Goal: Task Accomplishment & Management: Manage account settings

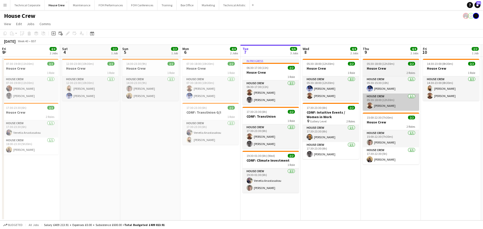
scroll to position [0, 134]
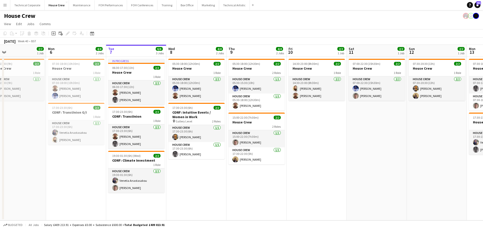
drag, startPoint x: 315, startPoint y: 153, endPoint x: 267, endPoint y: 146, distance: 48.5
click at [195, 157] on app-calendar-viewport "Fri 3 4/4 2 Jobs Sat 4 2/2 1 Job Sun 5 2/2 1 Job Mon 6 4/4 2 Jobs Tue 7 6/6 3 J…" at bounding box center [241, 133] width 483 height 176
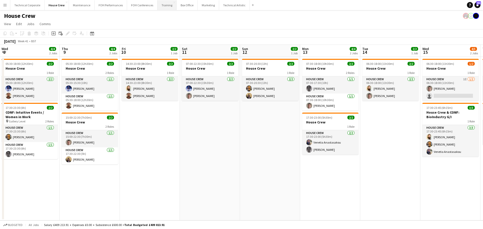
drag, startPoint x: 267, startPoint y: 146, endPoint x: 159, endPoint y: 2, distance: 179.7
click at [219, 148] on app-calendar-viewport "Fri 3 4/4 2 Jobs Sat 4 2/2 1 Job Sun 5 2/2 1 Job Mon 6 4/4 2 Jobs Tue 7 6/6 3 J…" at bounding box center [241, 133] width 483 height 176
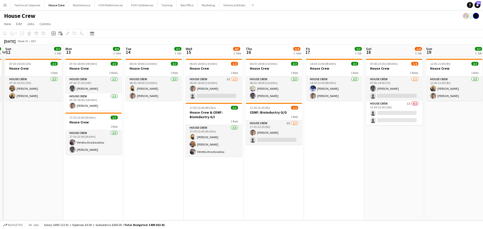
drag, startPoint x: 154, startPoint y: 134, endPoint x: 141, endPoint y: 135, distance: 13.1
click at [141, 135] on app-calendar-viewport "Wed 8 4/4 2 Jobs Thu 9 4/4 2 Jobs Fri 10 2/2 1 Job Sat 11 2/2 1 Job Sun 12 2/2 …" at bounding box center [241, 133] width 483 height 176
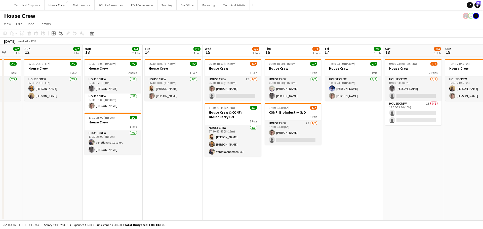
drag, startPoint x: 152, startPoint y: 128, endPoint x: 183, endPoint y: 129, distance: 30.4
click at [182, 131] on app-calendar-viewport "Wed 8 4/4 2 Jobs Thu 9 4/4 2 Jobs Fri 10 2/2 1 Job Sat 11 2/2 1 Job Sun 12 2/2 …" at bounding box center [241, 133] width 483 height 176
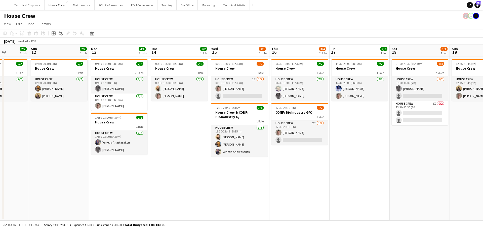
click at [182, 83] on app-card-role "House Crew 2/2 06:30-18:00 (11h30m) Justin Gartry Robert Buckland" at bounding box center [179, 88] width 56 height 24
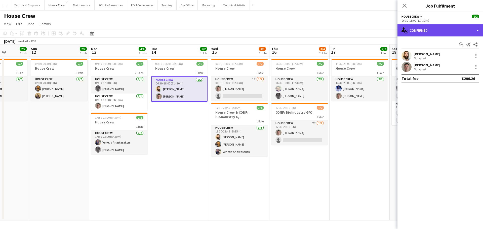
click at [427, 29] on div "single-neutral-actions-check-2 Confirmed" at bounding box center [439, 30] width 85 height 12
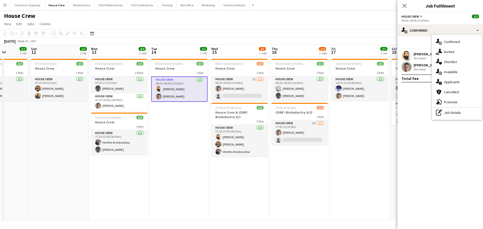
click at [447, 119] on div "single-neutral-actions-check-2 Confirmed single-neutral-actions-share-1 Invited…" at bounding box center [457, 77] width 50 height 85
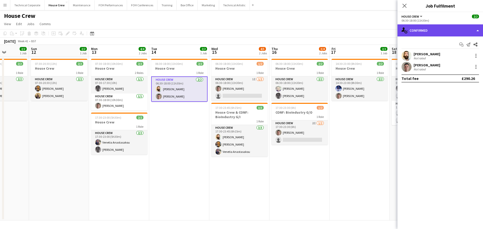
click at [439, 28] on div "single-neutral-actions-check-2 Confirmed" at bounding box center [439, 30] width 85 height 12
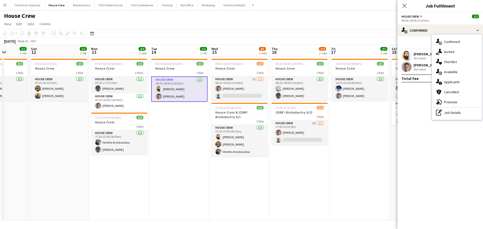
click at [450, 120] on div "single-neutral-actions-check-2 Confirmed single-neutral-actions-share-1 Invited…" at bounding box center [457, 77] width 50 height 85
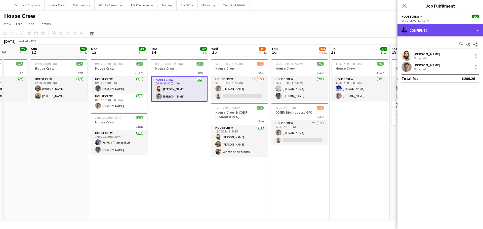
click at [440, 31] on div "single-neutral-actions-check-2 Confirmed" at bounding box center [439, 30] width 85 height 12
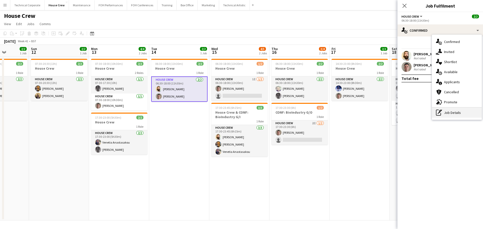
click at [459, 110] on div "pen-write Job Details" at bounding box center [457, 113] width 50 height 10
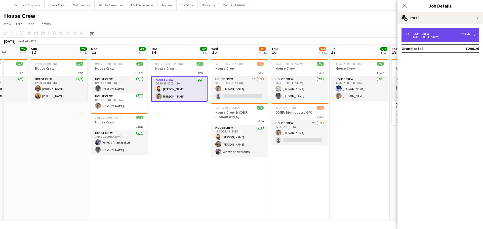
click at [448, 32] on div "2 x House Crew £290.26" at bounding box center [437, 34] width 64 height 4
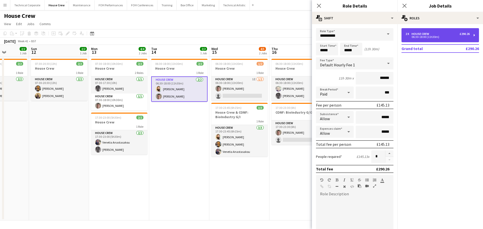
click at [448, 33] on div "2 x House Crew £290.26" at bounding box center [437, 34] width 64 height 4
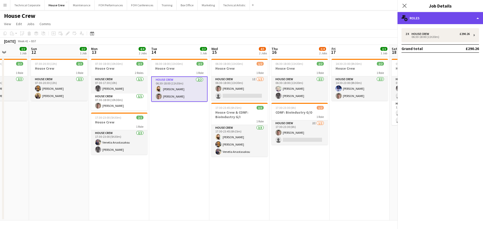
click at [442, 15] on div "multiple-users-add Roles" at bounding box center [439, 18] width 85 height 12
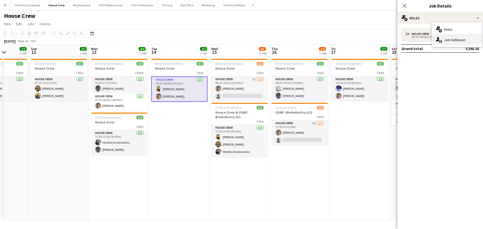
click at [460, 40] on div "single-neutral-actions-up-down Job Fulfilment" at bounding box center [457, 40] width 50 height 10
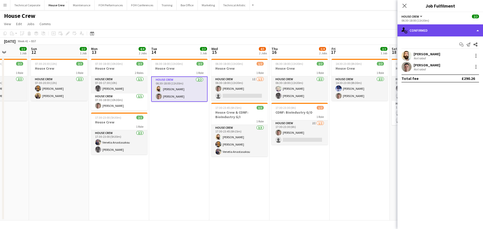
drag, startPoint x: 434, startPoint y: 28, endPoint x: 435, endPoint y: 32, distance: 4.3
click at [434, 28] on div "single-neutral-actions-check-2 Confirmed" at bounding box center [439, 30] width 85 height 12
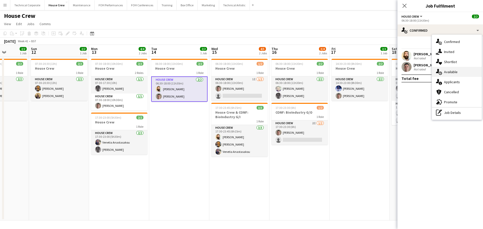
click at [449, 74] on span "Available" at bounding box center [451, 72] width 14 height 5
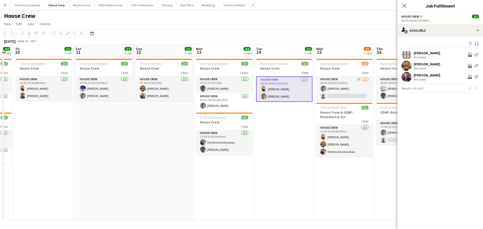
drag, startPoint x: 139, startPoint y: 147, endPoint x: 230, endPoint y: 154, distance: 91.3
click at [308, 157] on app-calendar-viewport "Wed 8 4/4 2 Jobs Thu 9 4/4 2 Jobs Fri 10 2/2 1 Job Sat 11 2/2 1 Job Sun 12 2/2 …" at bounding box center [241, 133] width 483 height 176
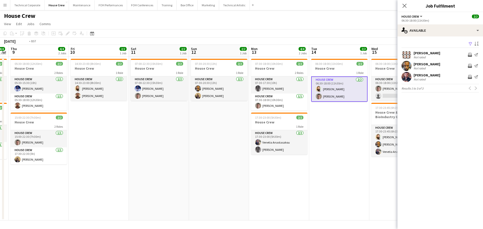
click at [346, 148] on app-calendar-viewport "Tue 7 6/6 3 Jobs Wed 8 4/4 2 Jobs Thu 9 4/4 2 Jobs Fri 10 2/2 1 Job Sat 11 2/2 …" at bounding box center [241, 133] width 483 height 176
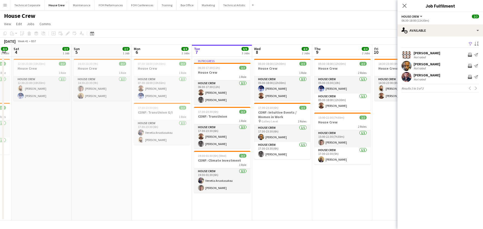
scroll to position [0, 131]
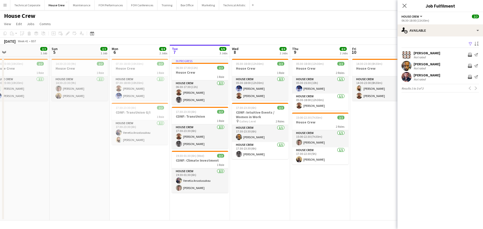
drag, startPoint x: 198, startPoint y: 149, endPoint x: 296, endPoint y: 152, distance: 98.1
click at [296, 152] on app-calendar-viewport "Thu 2 Fri 3 4/4 2 Jobs Sat 4 2/2 1 Job Sun 5 2/2 1 Job Mon 6 4/4 2 Jobs Tue 7 6…" at bounding box center [241, 133] width 483 height 176
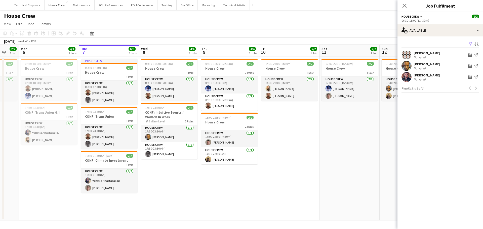
drag, startPoint x: 280, startPoint y: 176, endPoint x: 188, endPoint y: 178, distance: 91.8
click at [188, 178] on app-calendar-viewport "Thu 2 2/2 1 Job Fri 3 4/4 2 Jobs Sat 4 2/2 1 Job Sun 5 2/2 1 Job Mon 6 4/4 2 Jo…" at bounding box center [241, 133] width 483 height 176
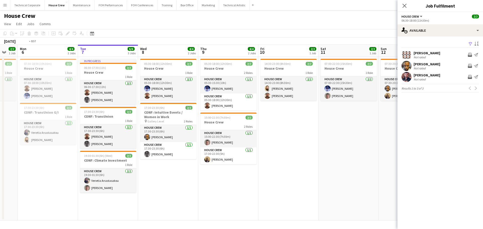
drag, startPoint x: 318, startPoint y: 144, endPoint x: 263, endPoint y: 148, distance: 55.0
click at [263, 148] on app-calendar-viewport "Thu 2 2/2 1 Job Fri 3 4/4 2 Jobs Sat 4 2/2 1 Job Sun 5 2/2 1 Job Mon 6 4/4 2 Jo…" at bounding box center [241, 133] width 483 height 176
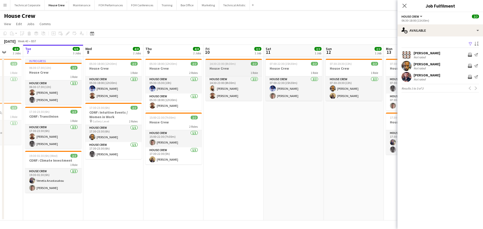
click at [223, 73] on div "1 Role" at bounding box center [233, 73] width 56 height 4
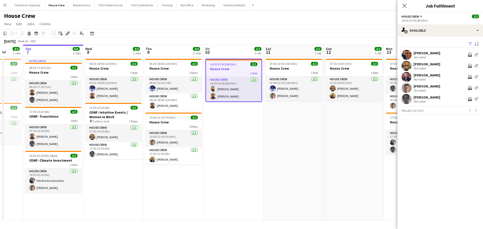
click at [69, 34] on icon "Edit" at bounding box center [68, 33] width 4 height 4
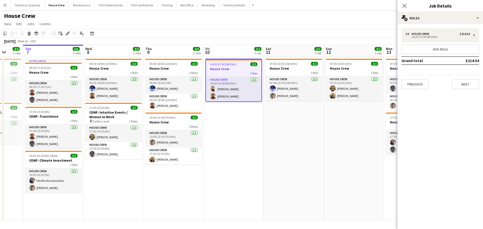
click at [302, 138] on app-date-cell "07:00-22:30 (15h30m) 2/2 House Crew 1 Role House Crew 2/2 07:00-22:30 (15h30m) …" at bounding box center [293, 139] width 60 height 164
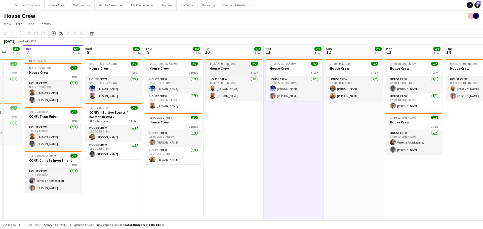
click at [217, 67] on h3 "House Crew" at bounding box center [233, 68] width 56 height 5
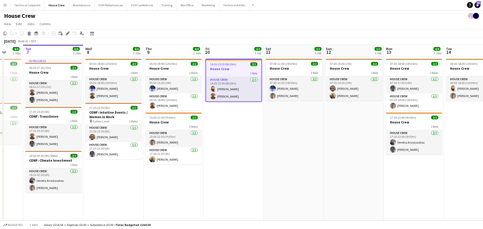
click at [249, 115] on app-date-cell "14:30-23:00 (8h30m) 2/2 House Crew 1 Role House Crew 2/2 14:30-23:00 (8h30m) Ju…" at bounding box center [233, 139] width 60 height 164
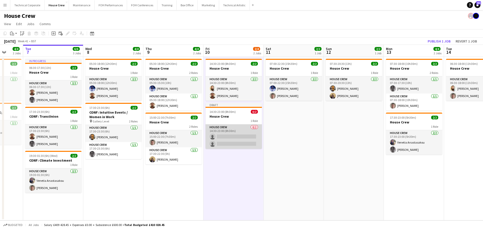
click at [242, 134] on app-card-role "House Crew 0/2 14:30-23:00 (8h30m) single-neutral-actions single-neutral-actions" at bounding box center [233, 136] width 56 height 24
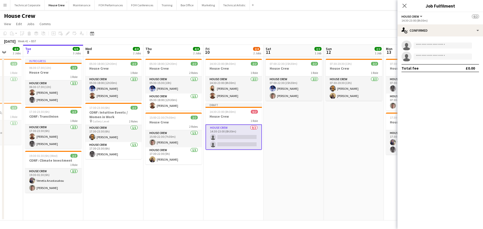
click at [425, 36] on div "single-neutral-actions single-neutral-actions Total fee £0.00" at bounding box center [439, 56] width 85 height 40
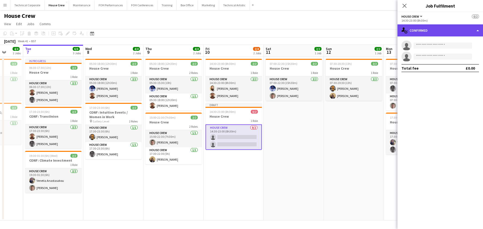
click at [432, 31] on div "single-neutral-actions-check-2 Confirmed" at bounding box center [439, 30] width 85 height 12
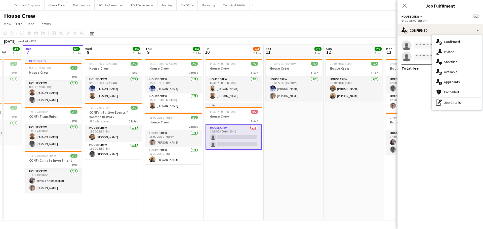
click at [452, 110] on div "single-neutral-actions-check-2 Confirmed single-neutral-actions-share-1 Invited…" at bounding box center [457, 72] width 50 height 75
click at [451, 103] on mat-expansion-panel "check Confirmed single-neutral-actions single-neutral-actions Total fee £0.00" at bounding box center [439, 132] width 85 height 193
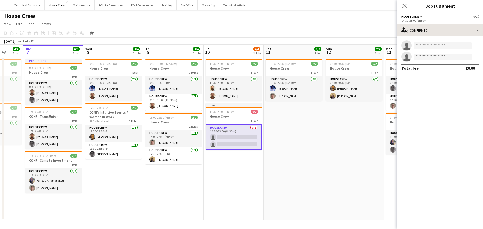
drag, startPoint x: 432, startPoint y: 37, endPoint x: 433, endPoint y: 35, distance: 2.6
click at [433, 35] on div "single-neutral-actions-check-2 Confirmed single-neutral-actions-check-2 Confirm…" at bounding box center [439, 126] width 85 height 205
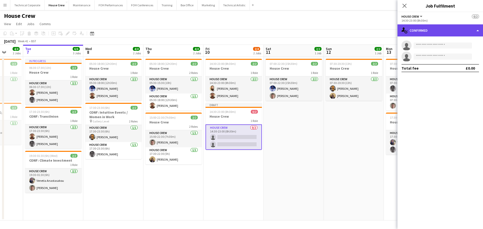
click at [436, 36] on div "single-neutral-actions-check-2 Confirmed" at bounding box center [439, 30] width 85 height 12
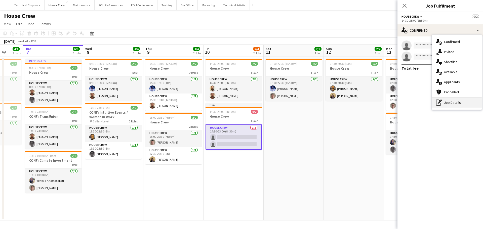
click at [440, 104] on icon at bounding box center [438, 103] width 5 height 6
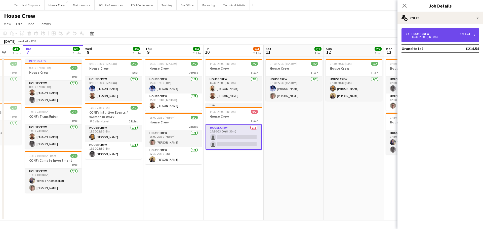
click at [437, 36] on div "14:30-23:00 (8h30m)" at bounding box center [437, 37] width 64 height 3
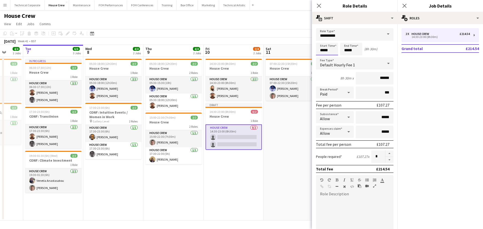
drag, startPoint x: 330, startPoint y: 50, endPoint x: 299, endPoint y: 50, distance: 31.2
click at [302, 50] on body "Menu Boards Boards Boards All jobs Status Workforce Workforce My Workforce Recr…" at bounding box center [241, 114] width 483 height 229
type input "*****"
drag, startPoint x: 267, startPoint y: 222, endPoint x: 257, endPoint y: 187, distance: 37.2
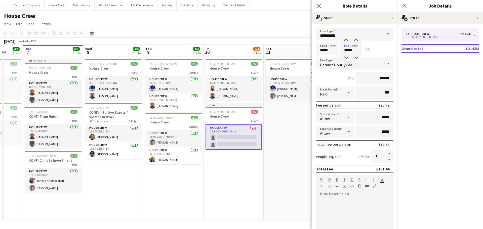
click at [267, 222] on app-board "House Crew View Day view expanded Day view collapsed Month view Date picker Jum…" at bounding box center [241, 119] width 483 height 219
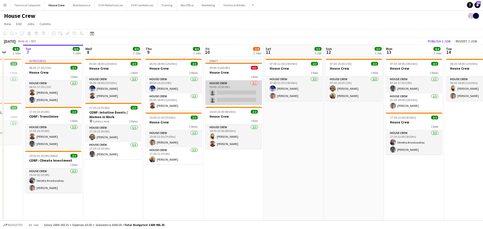
click at [242, 94] on app-card-role "House Crew 0/2 09:00-15:00 (6h) single-neutral-actions single-neutral-actions" at bounding box center [233, 92] width 56 height 24
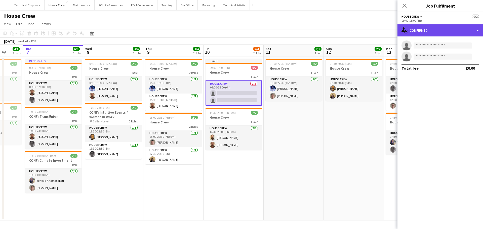
click at [443, 32] on div "single-neutral-actions-check-2 Confirmed" at bounding box center [439, 30] width 85 height 12
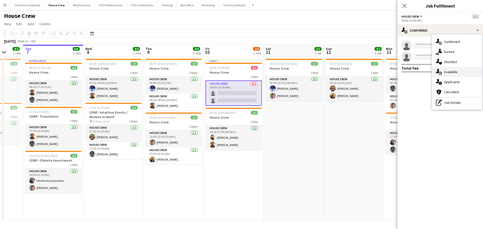
click at [450, 68] on div "single-neutral-actions-upload Available" at bounding box center [457, 72] width 50 height 10
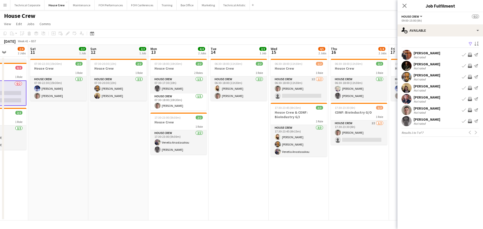
drag, startPoint x: 261, startPoint y: 172, endPoint x: 83, endPoint y: 172, distance: 178.0
click at [83, 173] on app-calendar-viewport "Wed 8 4/4 2 Jobs Thu 9 4/4 2 Jobs Fri 10 2/4 2 Jobs Sat 11 2/2 1 Job Sun 12 2/2…" at bounding box center [241, 133] width 483 height 176
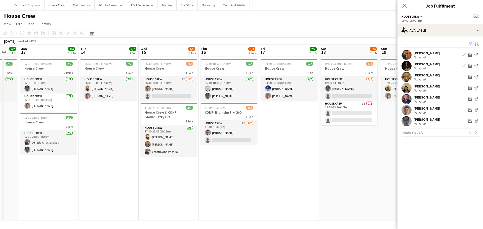
drag, startPoint x: 119, startPoint y: 176, endPoint x: 248, endPoint y: 164, distance: 129.2
click at [300, 160] on app-calendar-viewport "Fri 10 2/4 2 Jobs Sat 11 2/2 1 Job Sun 12 2/2 1 Job Mon 13 4/4 2 Jobs Tue 14 2/…" at bounding box center [241, 133] width 483 height 176
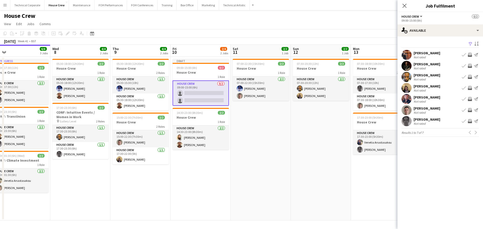
drag, startPoint x: 276, startPoint y: 163, endPoint x: 344, endPoint y: 163, distance: 68.6
click at [344, 163] on app-calendar-viewport "Sun 5 2/2 1 Job Mon 6 4/4 2 Jobs Tue 7 6/6 3 Jobs Wed 8 4/4 2 Jobs Thu 9 4/4 2 …" at bounding box center [241, 133] width 483 height 176
click at [469, 87] on app-icon "Invite crew" at bounding box center [470, 88] width 4 height 4
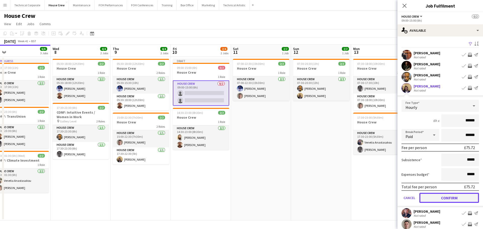
click at [455, 197] on button "Confirm" at bounding box center [449, 198] width 60 height 10
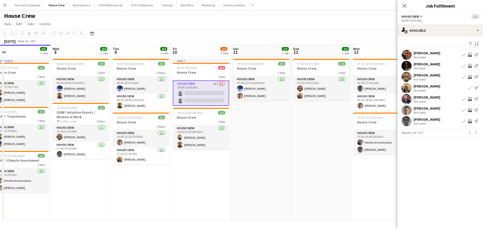
click at [468, 122] on app-icon "Invite crew" at bounding box center [470, 121] width 4 height 4
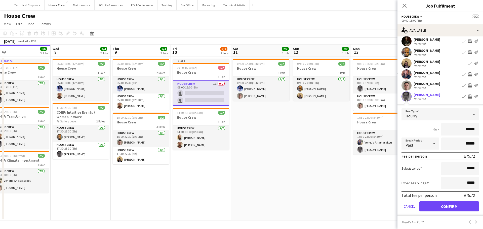
scroll to position [25, 0]
click at [444, 206] on button "Confirm" at bounding box center [449, 206] width 60 height 10
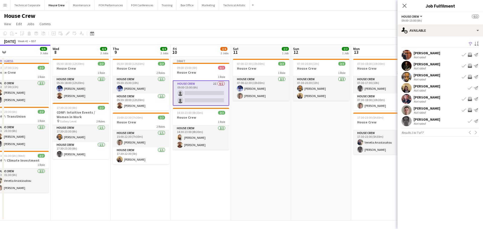
click at [276, 188] on app-date-cell "07:00-22:30 (15h30m) 2/2 House Crew 1 Role House Crew 2/2 07:00-22:30 (15h30m) …" at bounding box center [261, 139] width 60 height 164
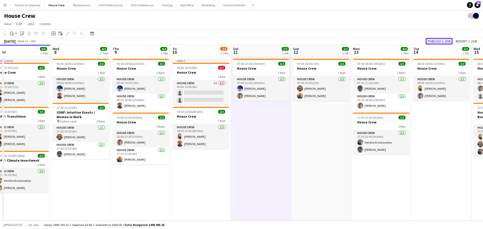
click at [438, 42] on button "Publish 1 job" at bounding box center [438, 41] width 27 height 7
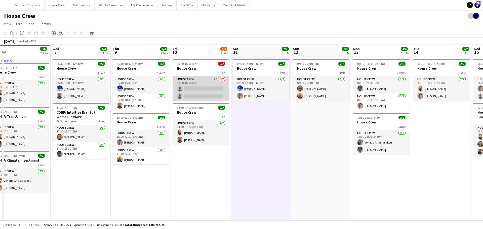
click at [214, 89] on app-card-role "House Crew 2I 0/2 09:00-15:00 (6h) single-neutral-actions single-neutral-actions" at bounding box center [201, 88] width 56 height 24
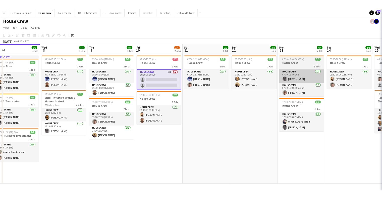
scroll to position [0, 129]
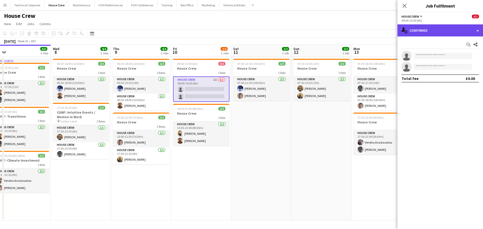
click at [439, 27] on div "single-neutral-actions-check-2 Confirmed" at bounding box center [439, 30] width 85 height 12
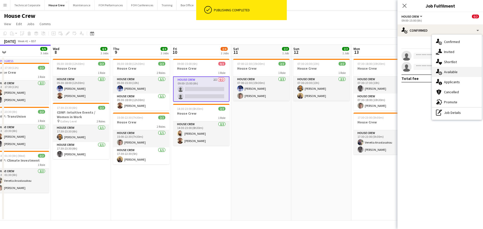
click at [468, 73] on div "single-neutral-actions-upload Available" at bounding box center [457, 72] width 50 height 10
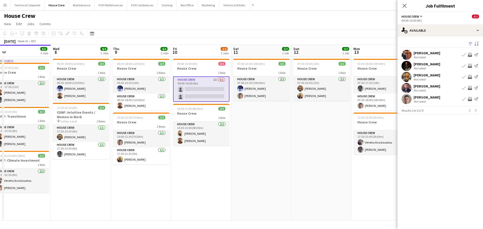
click at [301, 137] on app-date-cell "07:30-20:30 (13h) 2/2 House Crew 1 Role House Crew 2/2 07:30-20:30 (13h) Rhyan …" at bounding box center [321, 139] width 60 height 164
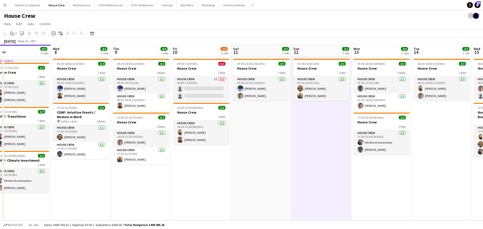
click at [301, 137] on app-date-cell "07:30-20:30 (13h) 2/2 House Crew 1 Role House Crew 2/2 07:30-20:30 (13h) Rhyan …" at bounding box center [321, 139] width 60 height 164
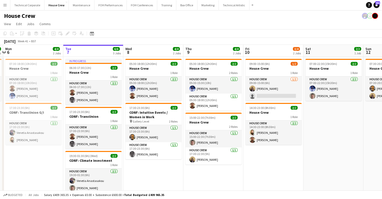
drag, startPoint x: 231, startPoint y: 127, endPoint x: 246, endPoint y: 127, distance: 14.8
click at [246, 127] on app-calendar-viewport "Sat 4 2/2 1 Job Sun 5 2/2 1 Job Mon 6 4/4 2 Jobs Tue 7 6/6 3 Jobs Wed 8 4/4 2 J…" at bounding box center [191, 127] width 382 height 164
click at [294, 85] on app-card-role "House Crew 1/2 09:00-15:00 (6h) James Reyes-Gomez single-neutral-actions" at bounding box center [274, 88] width 56 height 24
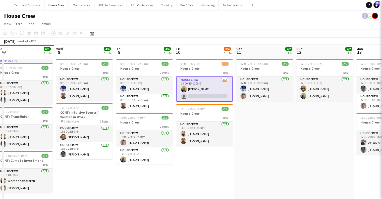
drag, startPoint x: 296, startPoint y: 113, endPoint x: 229, endPoint y: 116, distance: 67.0
click at [230, 117] on app-calendar-viewport "Sat 4 2/2 1 Job Sun 5 2/2 1 Job Mon 6 4/4 2 Jobs Tue 7 6/6 3 Jobs Wed 8 4/4 2 J…" at bounding box center [191, 127] width 382 height 164
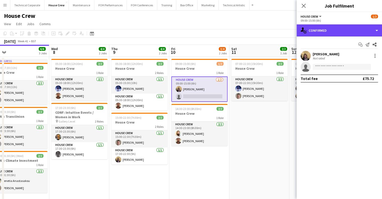
drag, startPoint x: 326, startPoint y: 30, endPoint x: 343, endPoint y: 48, distance: 25.4
click at [326, 30] on div "single-neutral-actions-check-2 Confirmed" at bounding box center [339, 30] width 85 height 12
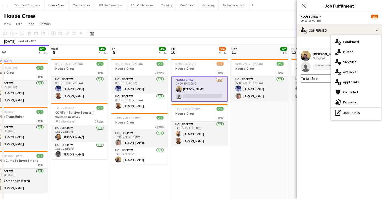
click at [358, 55] on div "single-neutral-actions-share-1 Invited" at bounding box center [356, 52] width 50 height 10
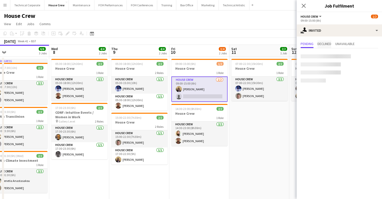
click at [332, 42] on span "Declined" at bounding box center [325, 44] width 14 height 4
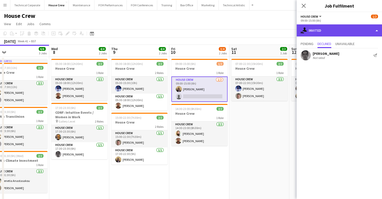
drag, startPoint x: 341, startPoint y: 29, endPoint x: 344, endPoint y: 36, distance: 7.1
click at [341, 31] on div "single-neutral-actions-share-1 Invited" at bounding box center [339, 30] width 85 height 12
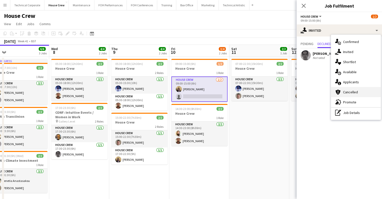
click at [350, 90] on span "Cancelled" at bounding box center [350, 92] width 15 height 5
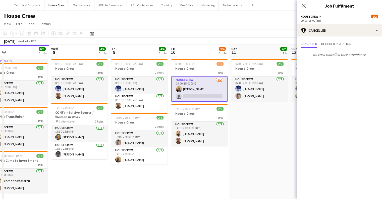
click at [349, 40] on div "Cancelled Declined invitation No crew cancelled their attendance" at bounding box center [339, 49] width 85 height 26
click at [348, 42] on span "Declined invitation" at bounding box center [337, 44] width 30 height 4
click at [235, 129] on app-date-cell "07:00-22:30 (15h30m) 2/2 House Crew 1 Role House Crew 2/2 07:00-22:30 (15h30m) …" at bounding box center [260, 133] width 60 height 152
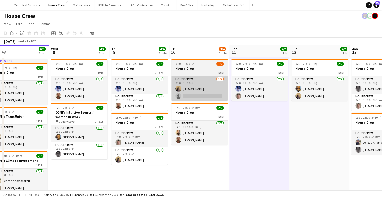
click at [216, 98] on app-card-role "House Crew 1/2 09:00-15:00 (6h) James Reyes-Gomez single-neutral-actions" at bounding box center [199, 88] width 56 height 24
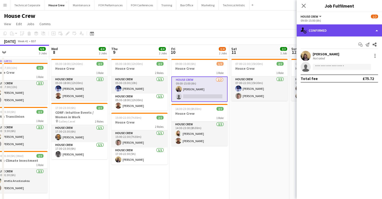
click at [326, 34] on div "single-neutral-actions-check-2 Confirmed" at bounding box center [339, 30] width 85 height 12
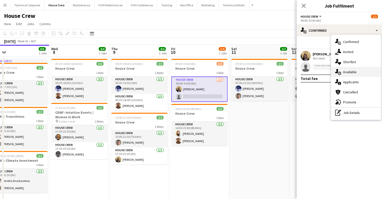
click at [353, 72] on span "Available" at bounding box center [350, 72] width 14 height 5
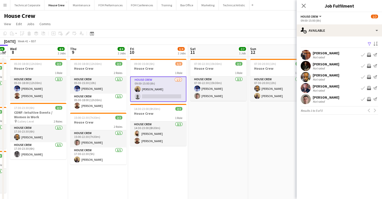
scroll to position [0, 233]
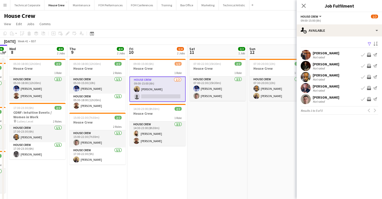
drag, startPoint x: 252, startPoint y: 127, endPoint x: 222, endPoint y: 130, distance: 30.7
click at [222, 130] on app-calendar-viewport "Sat 4 2/2 1 Job Sun 5 2/2 1 Job Mon 6 4/4 2 Jobs Tue 7 6/6 3 Jobs Wed 8 4/4 2 J…" at bounding box center [191, 127] width 382 height 164
click at [368, 100] on app-icon "Invite crew" at bounding box center [369, 99] width 4 height 4
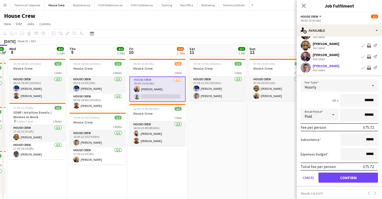
scroll to position [35, 0]
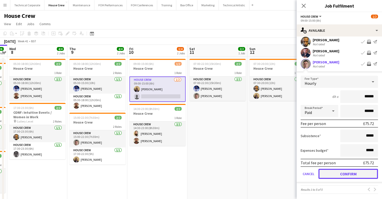
click at [334, 172] on button "Confirm" at bounding box center [349, 174] width 60 height 10
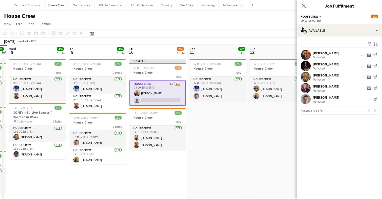
scroll to position [0, 0]
click at [215, 150] on app-date-cell "07:00-22:30 (15h30m) 2/2 House Crew 1 Role House Crew 2/2 07:00-22:30 (15h30m) …" at bounding box center [218, 133] width 60 height 152
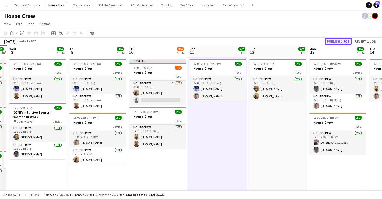
click at [337, 41] on button "Publish 1 job" at bounding box center [338, 41] width 27 height 7
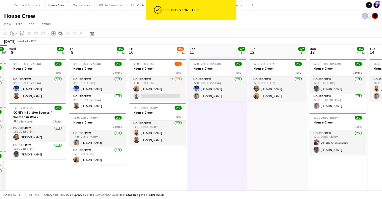
click at [236, 126] on app-date-cell "07:00-22:30 (15h30m) 2/2 House Crew 1 Role House Crew 2/2 07:00-22:30 (15h30m) …" at bounding box center [218, 133] width 60 height 152
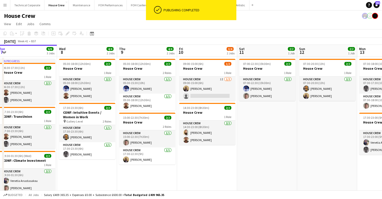
drag, startPoint x: 261, startPoint y: 128, endPoint x: 132, endPoint y: 134, distance: 129.1
click at [132, 134] on app-calendar-viewport "Sat 4 2/2 1 Job Sun 5 2/2 1 Job Mon 6 4/4 2 Jobs Tue 7 6/6 3 Jobs Wed 8 4/4 2 J…" at bounding box center [191, 127] width 382 height 164
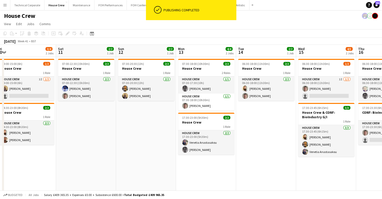
drag, startPoint x: 244, startPoint y: 130, endPoint x: 126, endPoint y: 149, distance: 120.1
click at [123, 150] on app-calendar-viewport "Tue 7 6/6 3 Jobs Wed 8 4/4 2 Jobs Thu 9 4/4 2 Jobs Fri 10 3/4 2 Jobs Sat 11 2/2…" at bounding box center [191, 127] width 382 height 164
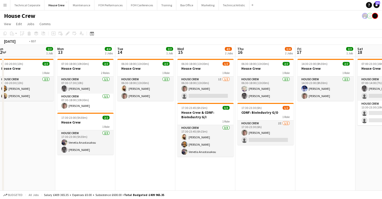
drag, startPoint x: 278, startPoint y: 158, endPoint x: 167, endPoint y: 156, distance: 110.6
click at [170, 156] on app-calendar-viewport "Thu 9 4/4 2 Jobs Fri 10 3/4 2 Jobs Sat 11 2/2 1 Job Sun 12 2/2 1 Job Mon 13 4/4…" at bounding box center [191, 127] width 382 height 164
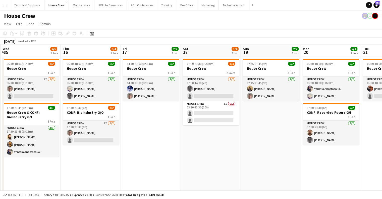
scroll to position [0, 180]
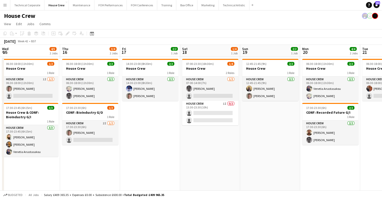
click at [202, 149] on app-calendar-viewport "Sun 12 2/2 1 Job Mon 13 4/4 2 Jobs Tue 14 2/2 1 Job Wed 15 4/5 2 Jobs Thu 16 3/…" at bounding box center [191, 127] width 382 height 164
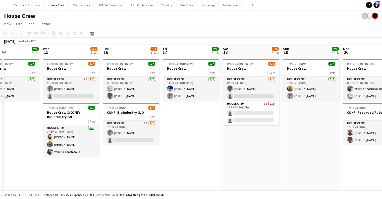
drag, startPoint x: 189, startPoint y: 163, endPoint x: 216, endPoint y: 177, distance: 31.1
click at [215, 165] on app-calendar-viewport "Sun 12 2/2 1 Job Mon 13 4/4 2 Jobs Tue 14 2/2 1 Job Wed 15 4/5 2 Jobs Thu 16 3/…" at bounding box center [191, 127] width 382 height 164
click at [358, 196] on div "Budgeted All jobs Salary £409 365.35 + Expenses £0.00 + Subsistence £600.00 = T…" at bounding box center [191, 194] width 382 height 9
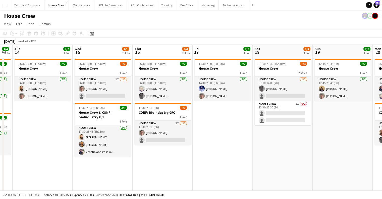
drag, startPoint x: 145, startPoint y: 158, endPoint x: 181, endPoint y: 171, distance: 38.6
click at [173, 167] on app-calendar-viewport "Sun 12 2/2 1 Job Mon 13 4/4 2 Jobs Tue 14 2/2 1 Job Wed 15 4/5 2 Jobs Thu 16 3/…" at bounding box center [191, 127] width 382 height 164
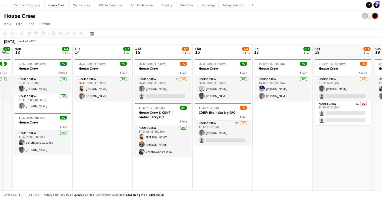
scroll to position [0, 152]
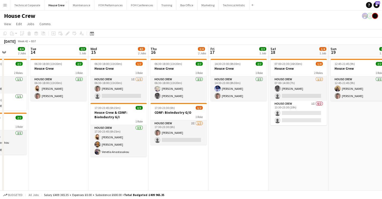
click at [364, 145] on app-date-cell "12:45-21:45 (9h) 2/2 House Crew 1 Role House Crew 2/2 12:45-21:45 (9h) James Re…" at bounding box center [359, 133] width 60 height 152
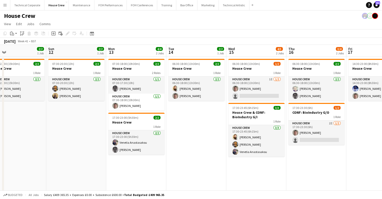
drag, startPoint x: 154, startPoint y: 140, endPoint x: 277, endPoint y: 150, distance: 123.8
click at [277, 150] on app-calendar-viewport "Thu 9 4/4 2 Jobs Fri 10 3/4 2 Jobs Sat 11 2/2 1 Job Sun 12 2/2 1 Job Mon 13 4/4…" at bounding box center [191, 127] width 382 height 164
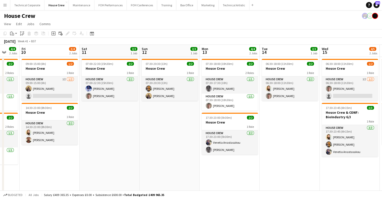
drag, startPoint x: 140, startPoint y: 154, endPoint x: 252, endPoint y: 160, distance: 111.8
click at [249, 159] on app-calendar-viewport "Wed 8 4/4 2 Jobs Thu 9 4/4 2 Jobs Fri 10 3/4 2 Jobs Sat 11 2/2 1 Job Sun 12 2/2…" at bounding box center [191, 127] width 382 height 164
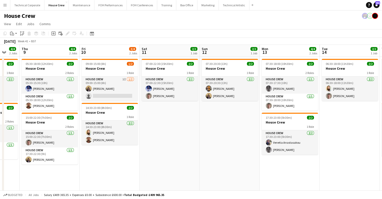
scroll to position [0, 161]
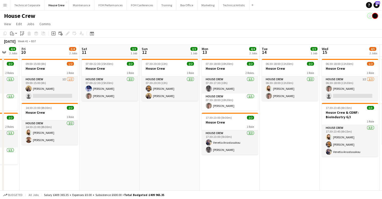
click at [351, 179] on app-date-cell "06:30-18:00 (11h30m) 1/2 House Crew 1 Role House Crew 1I 1/2 06:30-18:00 (11h30…" at bounding box center [350, 133] width 60 height 152
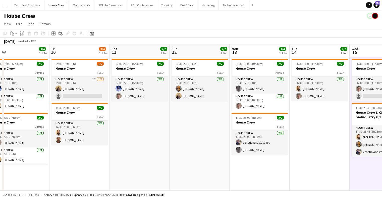
drag, startPoint x: 122, startPoint y: 153, endPoint x: 192, endPoint y: 198, distance: 83.0
click at [154, 154] on app-calendar-viewport "Tue 7 6/6 3 Jobs Wed 8 4/4 2 Jobs Thu 9 4/4 2 Jobs Fri 10 3/4 2 Jobs Sat 11 2/2…" at bounding box center [191, 127] width 382 height 164
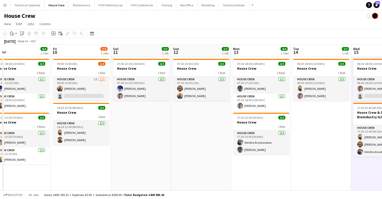
click at [341, 156] on app-date-cell "06:30-18:00 (11h30m) 2/2 House Crew 1 Role House Crew 2/2 06:30-18:00 (11h30m) …" at bounding box center [321, 133] width 60 height 152
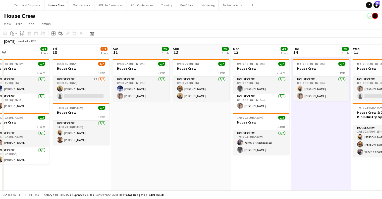
drag, startPoint x: 241, startPoint y: 131, endPoint x: 217, endPoint y: 134, distance: 24.6
click at [241, 131] on app-calendar-viewport "Tue 7 6/6 3 Jobs Wed 8 4/4 2 Jobs Thu 9 4/4 2 Jobs Fri 10 3/4 2 Jobs Sat 11 2/2…" at bounding box center [191, 127] width 382 height 164
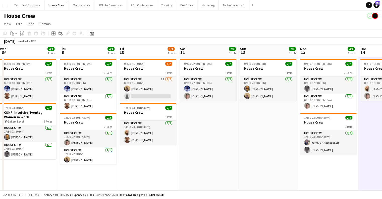
scroll to position [0, 101]
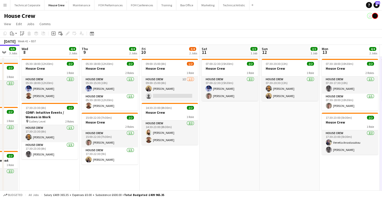
drag, startPoint x: 179, startPoint y: 142, endPoint x: 236, endPoint y: 145, distance: 57.4
click at [236, 145] on app-calendar-viewport "Mon 6 4/4 2 Jobs Tue 7 6/6 3 Jobs Wed 8 4/4 2 Jobs Thu 9 4/4 2 Jobs Fri 10 3/4 …" at bounding box center [191, 127] width 382 height 164
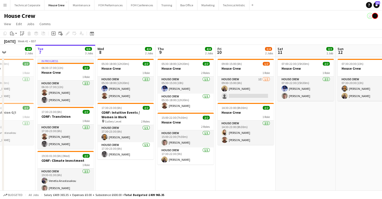
drag, startPoint x: 158, startPoint y: 170, endPoint x: 234, endPoint y: 186, distance: 77.5
click at [234, 186] on app-calendar-viewport "Sat 4 2/2 1 Job Sun 5 2/2 1 Job Mon 6 4/4 2 Jobs Tue 7 6/6 3 Jobs Wed 8 4/4 2 J…" at bounding box center [191, 127] width 382 height 164
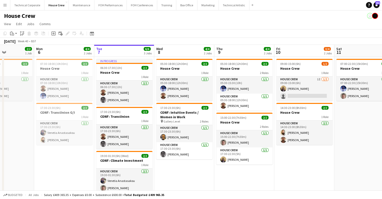
drag, startPoint x: 135, startPoint y: 176, endPoint x: 196, endPoint y: 177, distance: 61.4
click at [195, 177] on app-calendar-viewport "Fri 3 4/4 2 Jobs Sat 4 2/2 1 Job Sun 5 2/2 1 Job Mon 6 4/4 2 Jobs Tue 7 6/6 3 J…" at bounding box center [191, 127] width 382 height 164
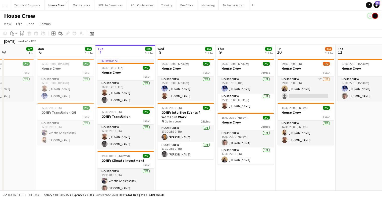
click at [354, 127] on app-date-cell "07:00-22:30 (15h30m) 2/2 House Crew 1 Role House Crew 2/2 07:00-22:30 (15h30m) …" at bounding box center [366, 133] width 60 height 152
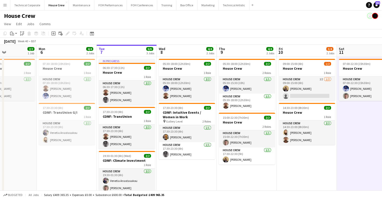
click at [346, 129] on app-date-cell "07:00-22:30 (15h30m) 2/2 House Crew 1 Role House Crew 2/2 07:00-22:30 (15h30m) …" at bounding box center [367, 133] width 60 height 152
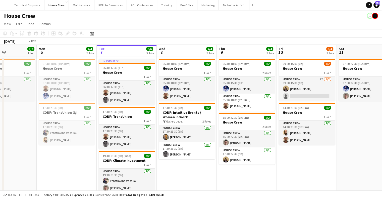
drag, startPoint x: 347, startPoint y: 129, endPoint x: 128, endPoint y: 139, distance: 219.2
click at [128, 139] on app-calendar-viewport "Fri 3 4/4 2 Jobs Sat 4 2/2 1 Job Sun 5 2/2 1 Job Mon 6 4/4 2 Jobs Tue 7 6/6 3 J…" at bounding box center [191, 127] width 382 height 164
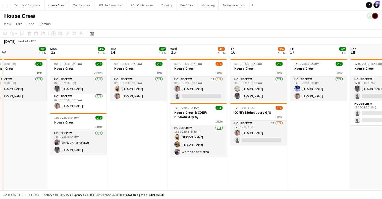
drag, startPoint x: 290, startPoint y: 134, endPoint x: 100, endPoint y: 148, distance: 190.6
click at [100, 148] on app-calendar-viewport "Thu 9 4/4 2 Jobs Fri 10 3/4 2 Jobs Sat 11 2/2 1 Job Sun 12 2/2 1 Job Mon 13 4/4…" at bounding box center [191, 127] width 382 height 164
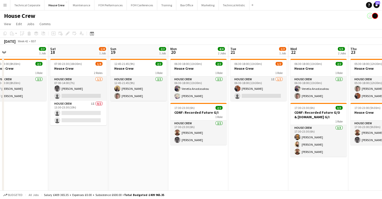
click at [0, 128] on app-calendar-viewport "Tue 14 2/2 1 Job Wed 15 4/5 2 Jobs Thu 16 3/4 2 Jobs Fri 17 2/2 1 Job Sat 18 1/…" at bounding box center [191, 127] width 382 height 164
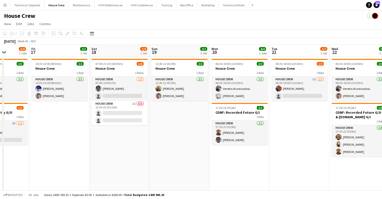
scroll to position [0, 188]
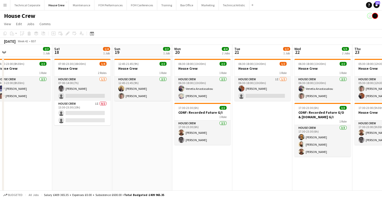
drag, startPoint x: 286, startPoint y: 132, endPoint x: 136, endPoint y: 127, distance: 149.7
click at [136, 127] on app-calendar-viewport "Tue 14 2/2 1 Job Wed 15 4/5 2 Jobs Thu 16 3/4 2 Jobs Fri 17 2/2 1 Job Sat 18 1/…" at bounding box center [191, 127] width 382 height 164
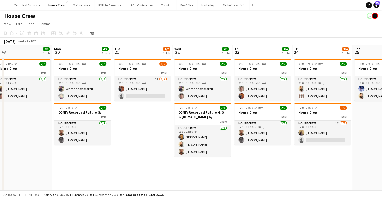
click at [351, 153] on app-date-cell "09:00-17:30 (8h30m) 2/2 House Crew 1 Role House Crew 2/2 09:00-17:30 (8h30m) Ju…" at bounding box center [323, 133] width 60 height 152
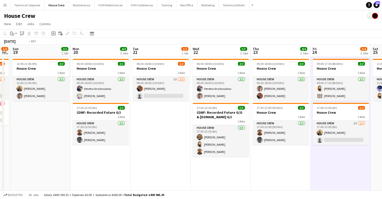
drag, startPoint x: 345, startPoint y: 162, endPoint x: 158, endPoint y: 163, distance: 186.3
click at [159, 163] on app-calendar-viewport "Thu 16 3/4 2 Jobs Fri 17 2/2 1 Job Sat 18 1/4 1 Job Sun 19 2/2 1 Job Mon 20 4/4…" at bounding box center [191, 127] width 382 height 164
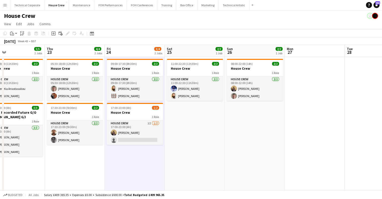
drag, startPoint x: 230, startPoint y: 151, endPoint x: 161, endPoint y: 151, distance: 68.9
click at [143, 151] on app-calendar-viewport "Sun 19 2/2 1 Job Mon 20 4/4 2 Jobs Tue 21 1/2 1 Job Wed 22 5/5 2 Jobs Thu 23 4/…" at bounding box center [191, 127] width 382 height 164
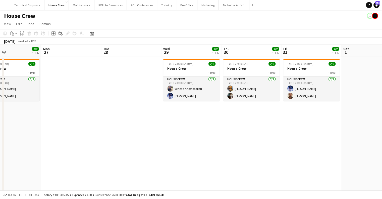
drag, startPoint x: 305, startPoint y: 141, endPoint x: 143, endPoint y: 151, distance: 161.7
click at [144, 151] on app-calendar-viewport "Thu 23 4/4 2 Jobs Fri 24 3/4 2 Jobs Sat 25 2/2 1 Job Sun 26 2/2 1 Job Mon 27 Tu…" at bounding box center [191, 127] width 382 height 164
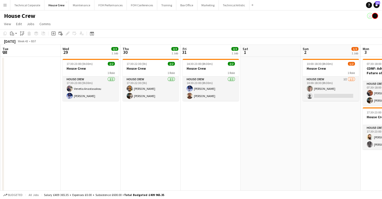
scroll to position [0, 180]
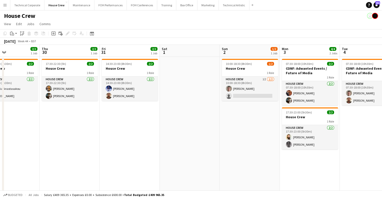
drag, startPoint x: 358, startPoint y: 141, endPoint x: 217, endPoint y: 150, distance: 141.3
click at [217, 150] on app-calendar-viewport "Sun 26 2/2 1 Job Mon 27 Tue 28 Wed 29 2/2 1 Job Thu 30 2/2 1 Job Fri 31 2/2 1 J…" at bounding box center [191, 127] width 382 height 164
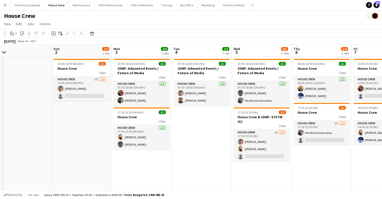
scroll to position [0, 129]
drag, startPoint x: 302, startPoint y: 141, endPoint x: 133, endPoint y: 150, distance: 169.2
click at [133, 150] on app-calendar-viewport "Thu 30 2/2 1 Job Fri 31 2/2 1 Job Sat 1 Sun 2 1/2 1 Job Mon 3 4/4 2 Jobs Tue 4 …" at bounding box center [191, 127] width 382 height 164
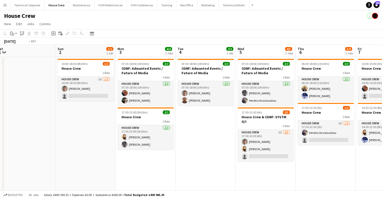
scroll to position [0, 132]
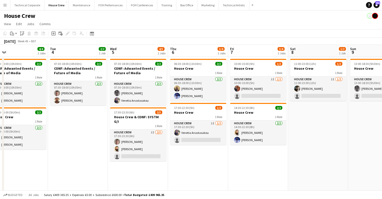
drag, startPoint x: 284, startPoint y: 167, endPoint x: 168, endPoint y: 167, distance: 115.4
click at [168, 167] on app-calendar-viewport "Sat 1 Sun 2 1/2 1 Job Mon 3 4/4 2 Jobs Tue 4 2/2 1 Job Wed 5 4/5 2 Jobs Thu 6 3…" at bounding box center [191, 127] width 382 height 164
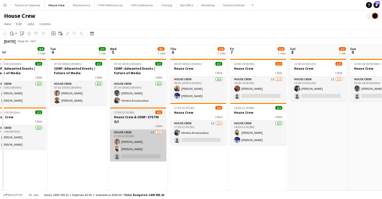
drag, startPoint x: 355, startPoint y: 132, endPoint x: 141, endPoint y: 130, distance: 214.7
click at [355, 132] on app-date-cell "13:00-18:30 (5h30m) 1/2 House Crew 1 Role House Crew 1I 1/2 13:00-18:30 (5h30m)…" at bounding box center [378, 133] width 60 height 152
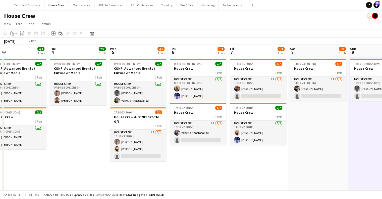
click at [328, 137] on app-calendar-viewport "Sat 1 Sun 2 1/2 1 Job Mon 3 4/4 2 Jobs Tue 4 2/2 1 Job Wed 5 4/5 2 Jobs Thu 6 3…" at bounding box center [191, 127] width 382 height 164
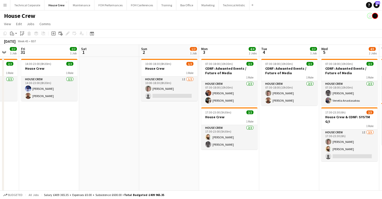
click at [241, 137] on app-calendar-viewport "Wed 29 2/2 1 Job Thu 30 2/2 1 Job Fri 31 2/2 1 Job Sat 1 Sun 2 1/2 1 Job Mon 3 …" at bounding box center [191, 127] width 382 height 164
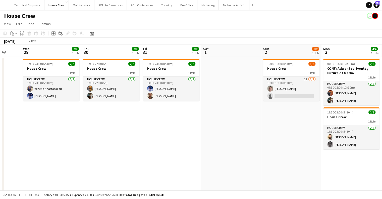
click at [346, 140] on app-calendar-viewport "Sun 26 2/2 1 Job Mon 27 Tue 28 Wed 29 2/2 1 Job Thu 30 2/2 1 Job Fri 31 2/2 1 J…" at bounding box center [191, 127] width 382 height 164
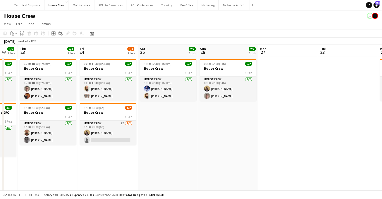
drag, startPoint x: 211, startPoint y: 153, endPoint x: 227, endPoint y: 152, distance: 15.6
click at [278, 152] on app-calendar-viewport "Tue 21 1/2 1 Job Wed 22 5/5 2 Jobs Thu 23 4/4 2 Jobs Fri 24 3/4 2 Jobs Sat 25 2…" at bounding box center [191, 127] width 382 height 164
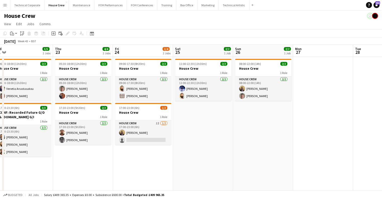
drag, startPoint x: 150, startPoint y: 148, endPoint x: 194, endPoint y: 149, distance: 44.3
click at [251, 148] on app-calendar-viewport "Mon 20 4/4 2 Jobs Tue 21 1/2 1 Job Wed 22 5/5 2 Jobs Thu 23 4/4 2 Jobs Fri 24 3…" at bounding box center [191, 127] width 382 height 164
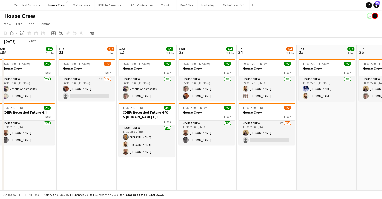
drag, startPoint x: 183, startPoint y: 146, endPoint x: 226, endPoint y: 144, distance: 43.5
click at [266, 144] on app-calendar-viewport "Sat 18 1/4 1 Job Sun 19 2/2 1 Job Mon 20 4/4 2 Jobs Tue 21 1/2 1 Job Wed 22 5/5…" at bounding box center [191, 127] width 382 height 164
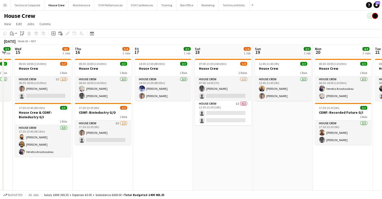
scroll to position [0, 138]
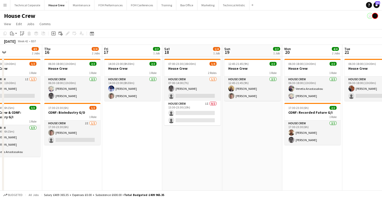
drag, startPoint x: 135, startPoint y: 143, endPoint x: 260, endPoint y: 144, distance: 125.5
click at [260, 144] on app-calendar-viewport "Mon 13 4/4 2 Jobs Tue 14 2/2 1 Job Wed 15 4/5 2 Jobs Thu 16 3/4 2 Jobs Fri 17 2…" at bounding box center [191, 127] width 382 height 164
drag, startPoint x: 216, startPoint y: 102, endPoint x: 295, endPoint y: 101, distance: 78.2
click at [304, 100] on app-calendar-viewport "Mon 13 4/4 2 Jobs Tue 14 2/2 1 Job Wed 15 4/5 2 Jobs Thu 16 3/4 2 Jobs Fri 17 2…" at bounding box center [191, 127] width 382 height 164
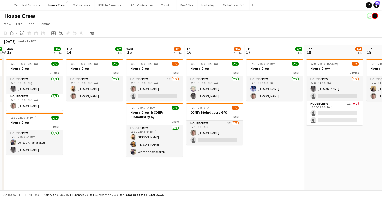
drag, startPoint x: 183, startPoint y: 107, endPoint x: 306, endPoint y: 115, distance: 122.7
click at [328, 113] on app-calendar-viewport "Sat 11 2/2 1 Job Sun 12 2/2 1 Job Mon 13 4/4 2 Jobs Tue 14 2/2 1 Job Wed 15 4/5…" at bounding box center [191, 127] width 382 height 164
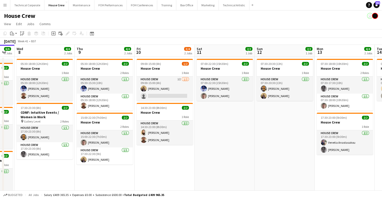
drag, startPoint x: 191, startPoint y: 116, endPoint x: 317, endPoint y: 120, distance: 125.7
click at [317, 120] on app-calendar-viewport "Mon 6 4/4 2 Jobs Tue 7 6/6 3 Jobs Wed 8 4/4 2 Jobs Thu 9 4/4 2 Jobs Fri 10 3/4 …" at bounding box center [191, 127] width 382 height 164
click at [76, 116] on app-calendar-viewport "Mon 6 4/4 2 Jobs Tue 7 6/6 3 Jobs Wed 8 4/4 2 Jobs Thu 9 4/4 2 Jobs Fri 10 3/4 …" at bounding box center [191, 127] width 382 height 164
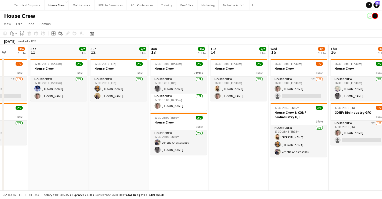
scroll to position [0, 152]
drag, startPoint x: 119, startPoint y: 119, endPoint x: 203, endPoint y: 119, distance: 83.2
click at [194, 117] on app-calendar-viewport "Wed 8 4/4 2 Jobs Thu 9 4/4 2 Jobs Fri 10 3/4 2 Jobs Sat 11 2/2 1 Job Sun 12 2/2…" at bounding box center [191, 127] width 382 height 164
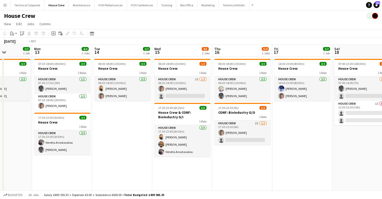
drag, startPoint x: 260, startPoint y: 165, endPoint x: 23, endPoint y: 165, distance: 237.3
click at [23, 165] on app-calendar-viewport "Fri 10 3/4 2 Jobs Sat 11 2/2 1 Job Sun 12 2/2 1 Job Mon 13 4/4 2 Jobs Tue 14 2/…" at bounding box center [191, 127] width 382 height 164
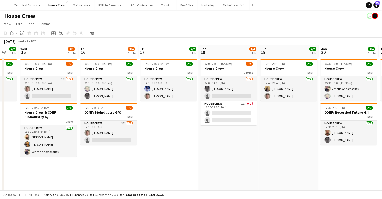
drag, startPoint x: 195, startPoint y: 156, endPoint x: 178, endPoint y: 164, distance: 18.9
click at [181, 157] on app-calendar-viewport "Sun 12 2/2 1 Job Mon 13 4/4 2 Jobs Tue 14 2/2 1 Job Wed 15 4/5 2 Jobs Thu 16 3/…" at bounding box center [191, 127] width 382 height 164
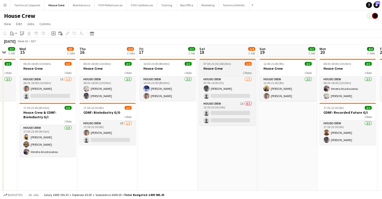
click at [223, 63] on span "07:00-23:30 (16h30m)" at bounding box center [218, 64] width 28 height 4
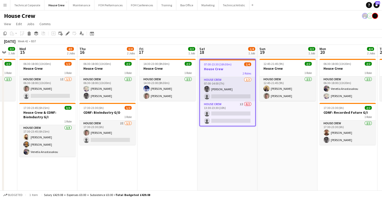
click at [355, 163] on app-date-cell "06:30-18:00 (11h30m) 2/2 House Crew 1 Role House Crew 2/2 06:30-18:00 (11h30m) …" at bounding box center [348, 133] width 60 height 152
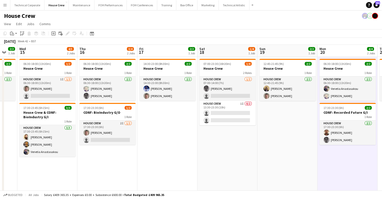
click at [223, 133] on app-date-cell "07:00-23:30 (16h30m) 1/4 House Crew 2 Roles House Crew 1/2 07:00-14:00 (7h) Joh…" at bounding box center [228, 133] width 60 height 152
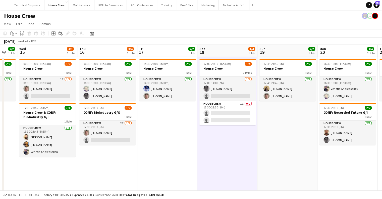
drag, startPoint x: 216, startPoint y: 150, endPoint x: 175, endPoint y: 155, distance: 41.6
click at [216, 150] on app-date-cell "07:00-23:30 (16h30m) 1/4 House Crew 2 Roles House Crew 1/2 07:00-14:00 (7h) Joh…" at bounding box center [228, 133] width 60 height 152
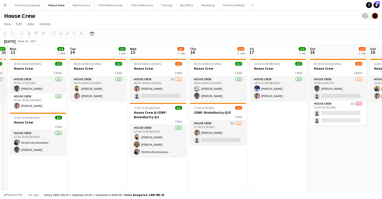
drag, startPoint x: 178, startPoint y: 156, endPoint x: 271, endPoint y: 158, distance: 93.3
click at [271, 158] on app-calendar-viewport "Sat 11 2/2 1 Job Sun 12 2/2 1 Job Mon 13 4/4 2 Jobs Tue 14 2/2 1 Job Wed 15 4/5…" at bounding box center [191, 127] width 382 height 164
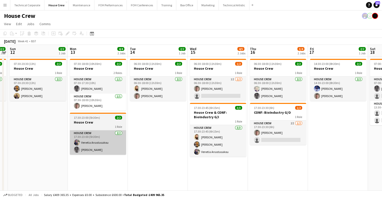
drag, startPoint x: 302, startPoint y: 151, endPoint x: 250, endPoint y: 150, distance: 51.8
click at [365, 151] on app-calendar-viewport "Fri 10 4/4 2 Jobs Sat 11 2/2 1 Job Sun 12 2/2 1 Job Mon 13 4/4 2 Jobs Tue 14 2/…" at bounding box center [191, 127] width 382 height 164
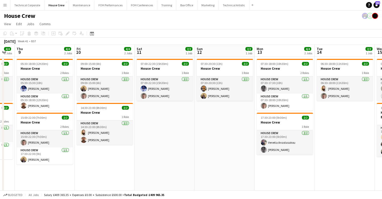
drag, startPoint x: 200, startPoint y: 149, endPoint x: 343, endPoint y: 152, distance: 142.8
click at [343, 152] on app-calendar-viewport "Tue 7 6/6 3 Jobs Wed 8 4/4 2 Jobs Thu 9 4/4 2 Jobs Fri 10 4/4 2 Jobs Sat 11 2/2…" at bounding box center [191, 127] width 382 height 164
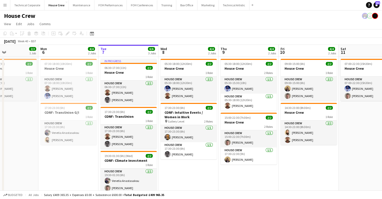
drag, startPoint x: 179, startPoint y: 148, endPoint x: 252, endPoint y: 155, distance: 73.0
click at [252, 155] on app-calendar-viewport "Fri 3 4/4 2 Jobs Sat 4 2/2 1 Job Sun 5 2/2 1 Job Mon 6 4/4 2 Jobs Tue 7 6/6 3 J…" at bounding box center [191, 127] width 382 height 164
click at [88, 92] on app-calendar-viewport "Fri 3 4/4 2 Jobs Sat 4 2/2 1 Job Sun 5 2/2 1 Job Mon 6 4/4 2 Jobs Tue 7 6/6 3 J…" at bounding box center [191, 127] width 382 height 164
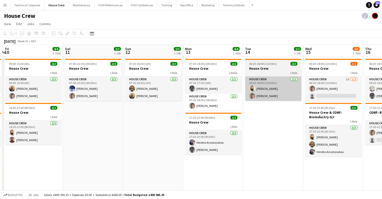
drag, startPoint x: 244, startPoint y: 97, endPoint x: 294, endPoint y: 91, distance: 50.2
click at [159, 101] on app-calendar-viewport "Mon 6 4/4 2 Jobs Tue 7 6/6 3 Jobs Wed 8 4/4 2 Jobs Thu 9 4/4 2 Jobs Fri 10 4/4 …" at bounding box center [191, 127] width 382 height 164
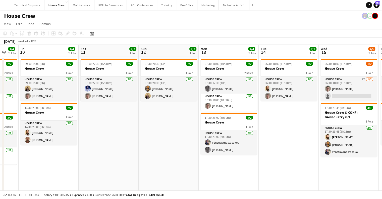
drag, startPoint x: 259, startPoint y: 92, endPoint x: 262, endPoint y: 92, distance: 3.6
click at [166, 95] on app-calendar-viewport "Mon 6 4/4 2 Jobs Tue 7 6/6 3 Jobs Wed 8 4/4 2 Jobs Thu 9 4/4 2 Jobs Fri 10 4/4 …" at bounding box center [191, 127] width 382 height 164
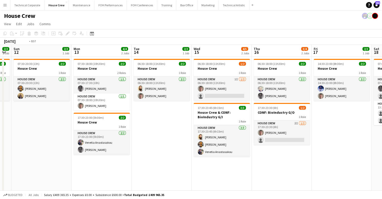
click at [151, 101] on app-calendar-viewport "Wed 8 4/4 2 Jobs Thu 9 4/4 2 Jobs Fri 10 4/4 2 Jobs Sat 11 2/2 1 Job Sun 12 2/2…" at bounding box center [191, 127] width 382 height 164
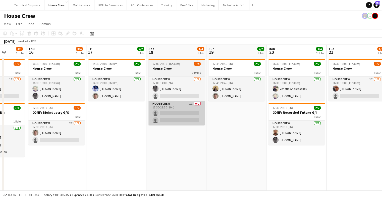
scroll to position [0, 233]
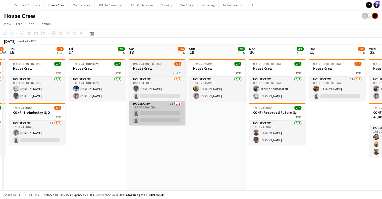
drag, startPoint x: 181, startPoint y: 108, endPoint x: 140, endPoint y: 107, distance: 40.5
click at [141, 109] on app-calendar-viewport "Sun 12 2/2 1 Job Mon 13 4/4 2 Jobs Tue 14 2/2 1 Job Wed 15 4/5 2 Jobs Thu 16 3/…" at bounding box center [191, 127] width 382 height 164
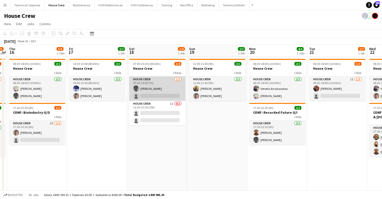
click at [142, 92] on app-card-role "House Crew 1/2 07:00-14:00 (7h) Johnny McCaughan single-neutral-actions" at bounding box center [157, 88] width 56 height 24
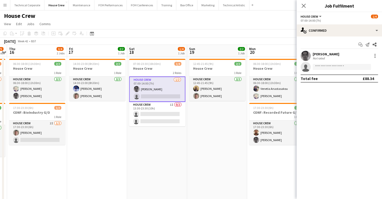
click at [322, 70] on app-invite-slot "single-neutral-actions" at bounding box center [339, 67] width 85 height 10
click at [322, 67] on input at bounding box center [342, 67] width 58 height 6
click at [322, 68] on input at bounding box center [342, 67] width 58 height 6
click at [331, 84] on div "Start chat Send notification Share Johnny McCaughan Not rated single-neutral-ac…" at bounding box center [339, 61] width 85 height 50
click at [330, 78] on div "Start chat Send notification Share Johnny McCaughan Not rated single-neutral-ac…" at bounding box center [339, 61] width 85 height 50
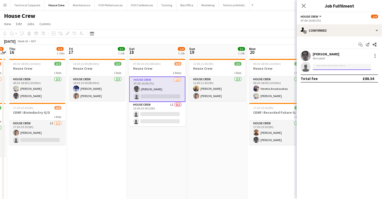
click at [332, 67] on input at bounding box center [342, 67] width 58 height 6
type input "***"
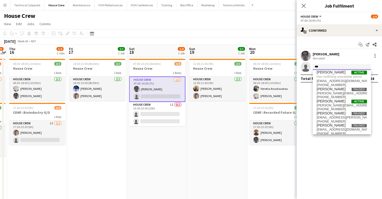
scroll to position [0, 0]
click at [198, 130] on app-date-cell "12:45-21:45 (9h) 2/2 House Crew 1 Role House Crew 2/2 12:45-21:45 (9h) James Re…" at bounding box center [217, 133] width 60 height 152
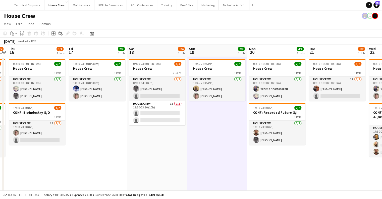
click at [198, 130] on app-date-cell "12:45-21:45 (9h) 2/2 House Crew 1 Role House Crew 2/2 12:45-21:45 (9h) James Re…" at bounding box center [217, 133] width 60 height 152
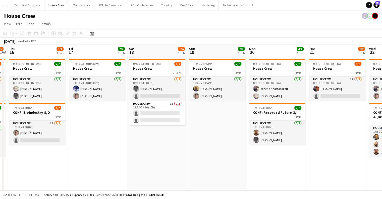
click at [166, 98] on app-card-role "House Crew 1/2 07:00-14:00 (7h) Johnny McCaughan single-neutral-actions" at bounding box center [157, 88] width 56 height 24
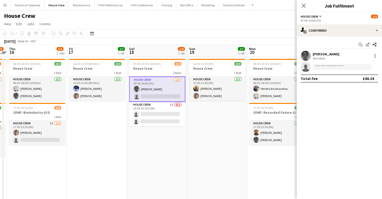
click at [337, 70] on app-invite-slot "single-neutral-actions" at bounding box center [339, 67] width 85 height 10
click at [332, 68] on input at bounding box center [342, 67] width 58 height 6
type input "*"
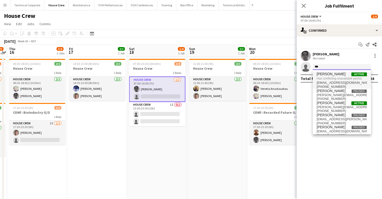
type input "***"
click at [334, 81] on span "robertbuckland123@hotmail.com" at bounding box center [342, 83] width 50 height 4
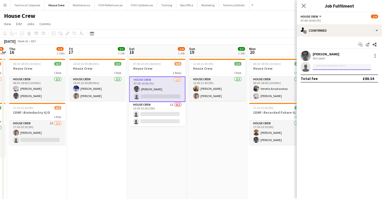
click at [334, 67] on input at bounding box center [342, 67] width 58 height 6
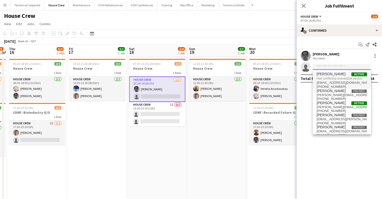
type input "*"
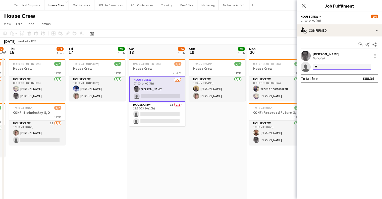
type input "***"
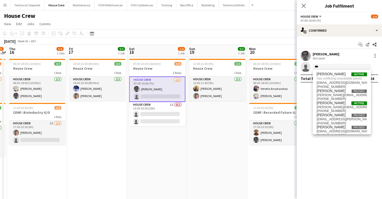
click at [195, 139] on app-date-cell "12:45-21:45 (9h) 2/2 House Crew 1 Role House Crew 2/2 12:45-21:45 (9h) James Re…" at bounding box center [217, 133] width 60 height 152
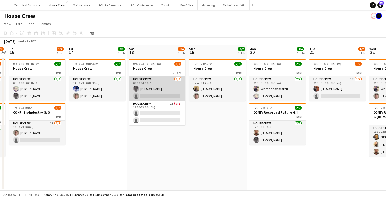
click at [168, 87] on app-card-role "House Crew 1/2 07:00-14:00 (7h) Johnny McCaughan single-neutral-actions" at bounding box center [157, 88] width 56 height 24
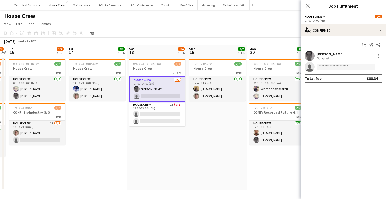
click at [349, 60] on div "Johnny McCaughan Not rated" at bounding box center [343, 56] width 85 height 10
click at [349, 63] on app-invite-slot "single-neutral-actions" at bounding box center [343, 67] width 85 height 10
click at [347, 65] on input at bounding box center [346, 67] width 58 height 6
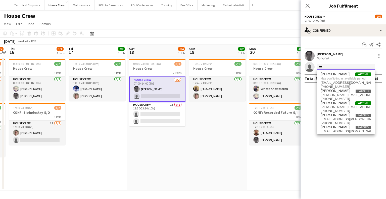
type input "***"
click at [181, 159] on app-date-cell "07:00-23:30 (16h30m) 1/4 House Crew 2 Roles House Crew 1/2 07:00-14:00 (7h) Joh…" at bounding box center [157, 123] width 60 height 133
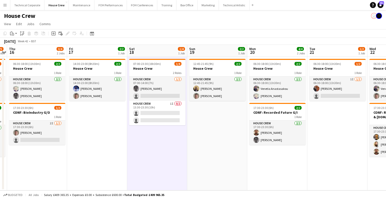
click at [181, 159] on app-date-cell "07:00-23:30 (16h30m) 1/4 House Crew 2 Roles House Crew 1/2 07:00-14:00 (7h) Joh…" at bounding box center [157, 123] width 60 height 133
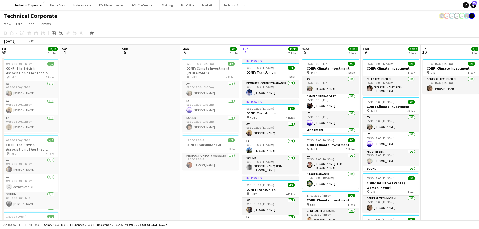
click at [74, 115] on app-calendar-viewport "Fri 3 10/10 3 Jobs Sat 4 Sun 5 Mon 6 5/5 2 Jobs Tue 7 13/13 7 Jobs Wed 8 11/11 …" at bounding box center [239, 233] width 479 height 377
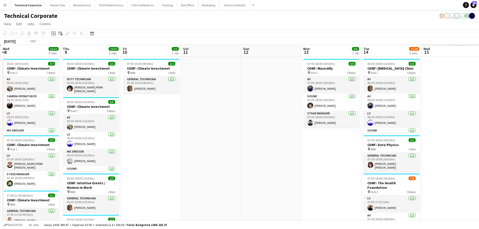
scroll to position [0, 179]
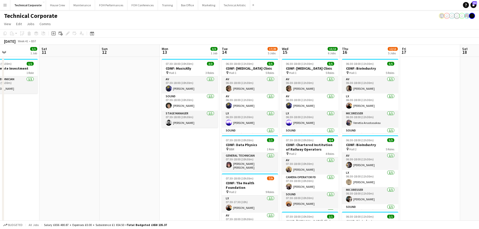
drag, startPoint x: 174, startPoint y: 118, endPoint x: 10, endPoint y: 128, distance: 164.5
click at [10, 128] on app-calendar-viewport "Tue 7 13/13 7 Jobs Wed 8 11/11 4 Jobs Thu 9 17/17 6 Jobs Fri 10 1/1 1 Job Sat 1…" at bounding box center [239, 233] width 479 height 377
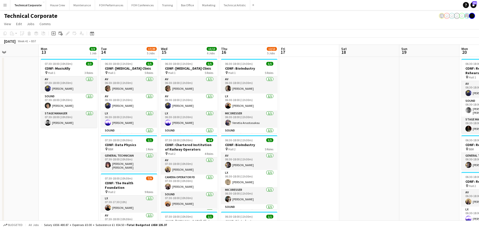
scroll to position [0, 146]
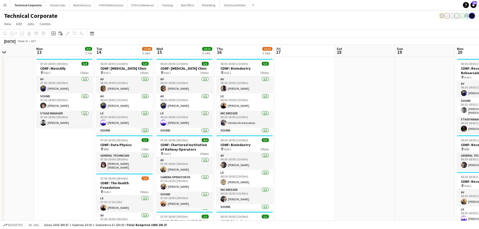
drag, startPoint x: 199, startPoint y: 131, endPoint x: 199, endPoint y: 124, distance: 6.8
click at [199, 130] on app-calendar-viewport "Fri 10 1/1 1 Job Sat 11 Sun 12 Mon 13 3/3 1 Job Tue 14 17/20 5 Jobs Wed 15 13/1…" at bounding box center [239, 233] width 479 height 377
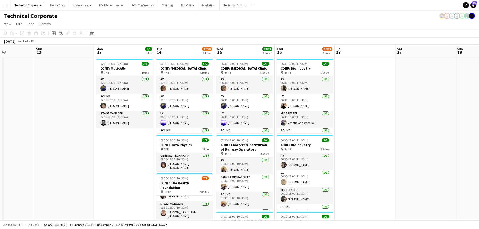
scroll to position [0, 188]
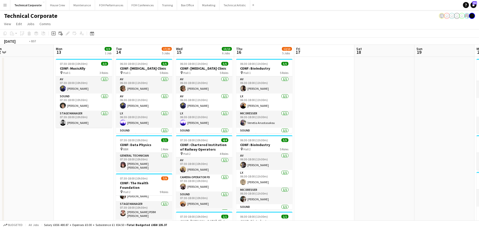
drag, startPoint x: 307, startPoint y: 106, endPoint x: 91, endPoint y: 19, distance: 232.7
click at [151, 101] on app-calendar-viewport "Thu 9 17/17 6 Jobs Fri 10 1/1 1 Job Sat 11 Sun 12 Mon 13 3/3 1 Job Tue 14 17/20…" at bounding box center [239, 233] width 479 height 377
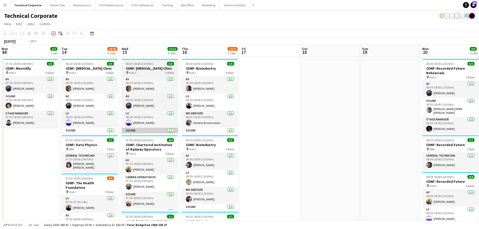
drag, startPoint x: 288, startPoint y: 120, endPoint x: 188, endPoint y: 128, distance: 100.1
click at [377, 122] on app-calendar-viewport "Sat 11 Sun 12 Mon 13 3/3 1 Job Tue 14 18/20 5 Jobs Wed 15 13/13 6 Jobs Thu 16 1…" at bounding box center [239, 213] width 479 height 337
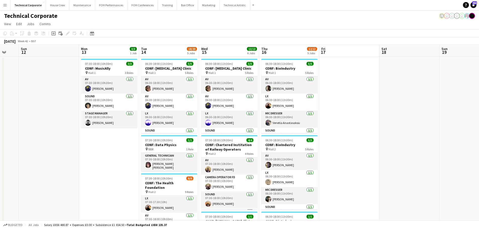
drag, startPoint x: 206, startPoint y: 129, endPoint x: 278, endPoint y: 128, distance: 71.1
click at [278, 128] on app-calendar-viewport "Fri 10 1/1 1 Job Sat 11 Sun 12 Mon 13 3/3 1 Job Tue 14 18/20 5 Jobs Wed 15 13/1…" at bounding box center [239, 213] width 479 height 337
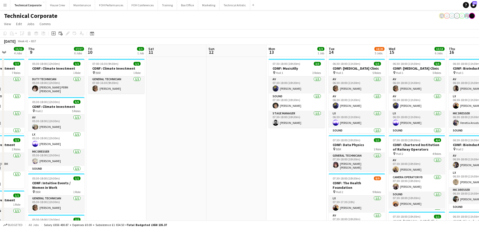
drag, startPoint x: 266, startPoint y: 135, endPoint x: 190, endPoint y: 137, distance: 77.0
click at [343, 134] on app-calendar-viewport "Mon 6 Tue 7 Wed 8 11/11 4 Jobs Thu 9 17/17 6 Jobs Fri 10 1/1 1 Job Sat 11 Sun 1…" at bounding box center [239, 222] width 479 height 354
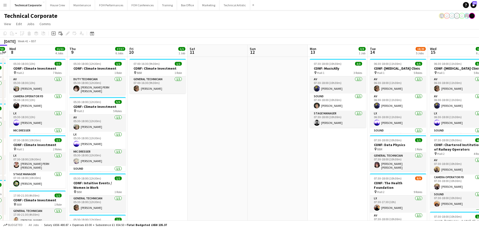
drag, startPoint x: 190, startPoint y: 142, endPoint x: 232, endPoint y: 138, distance: 42.5
click at [283, 142] on app-calendar-viewport "Mon 6 5/5 2 Jobs Tue 7 13/13 7 Jobs Wed 8 11/11 4 Jobs Thu 9 17/17 6 Jobs Fri 1…" at bounding box center [239, 233] width 479 height 377
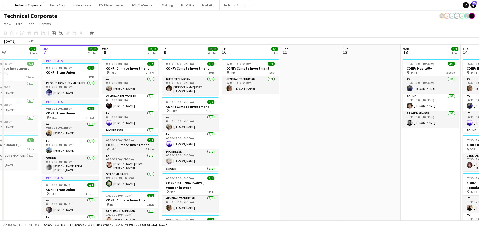
drag, startPoint x: 295, startPoint y: 146, endPoint x: 279, endPoint y: 145, distance: 15.3
click at [325, 144] on app-calendar-viewport "Sat 4 Sun 5 Mon 6 5/5 2 Jobs Tue 7 13/13 7 Jobs Wed 8 11/11 4 Jobs Thu 9 17/17 …" at bounding box center [239, 233] width 479 height 377
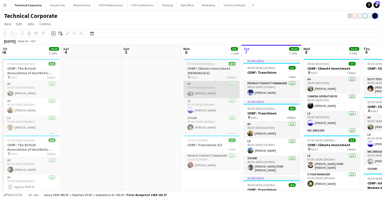
scroll to position [0, 119]
drag, startPoint x: 150, startPoint y: 146, endPoint x: 214, endPoint y: 130, distance: 65.9
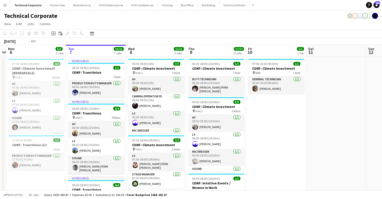
drag, startPoint x: 253, startPoint y: 130, endPoint x: 220, endPoint y: 136, distance: 33.6
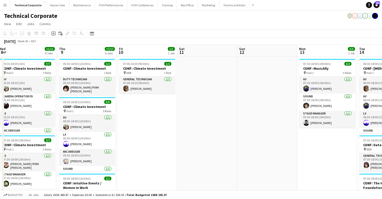
drag, startPoint x: 196, startPoint y: 137, endPoint x: 150, endPoint y: 140, distance: 46.4
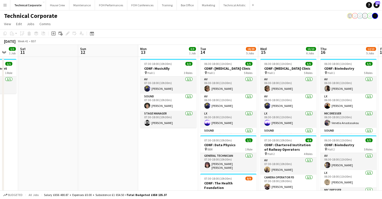
drag, startPoint x: 212, startPoint y: 139, endPoint x: 113, endPoint y: 154, distance: 100.1
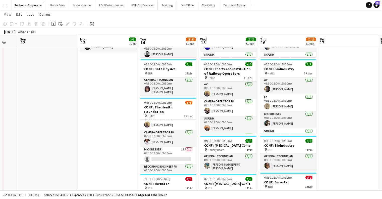
scroll to position [0, 0]
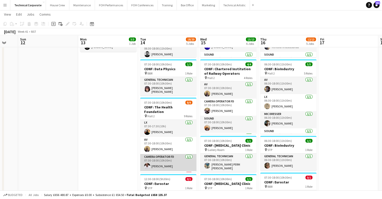
click at [174, 154] on app-card-role "Camera Operator FD [DATE] 07:30-18:00 (10h30m) [PERSON_NAME]" at bounding box center [168, 162] width 56 height 17
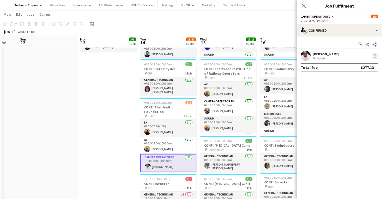
click at [377, 55] on div at bounding box center [375, 56] width 6 height 6
click at [366, 78] on span "Switch crew" at bounding box center [358, 77] width 31 height 5
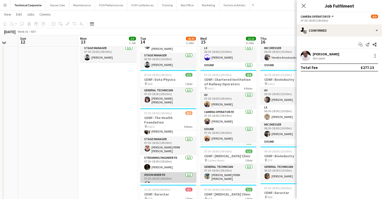
click at [167, 173] on app-card-role "Vision Mixer FD [DATE] 07:30-18:00 (10h30m) [PERSON_NAME]" at bounding box center [168, 180] width 56 height 17
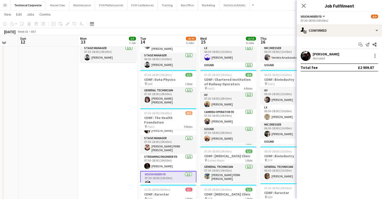
scroll to position [97, 0]
click at [375, 56] on div at bounding box center [375, 55] width 1 height 1
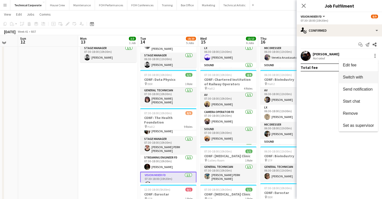
click at [364, 79] on span "Switch with" at bounding box center [358, 77] width 31 height 5
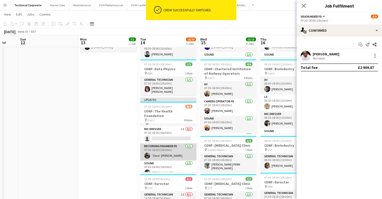
scroll to position [25, 0]
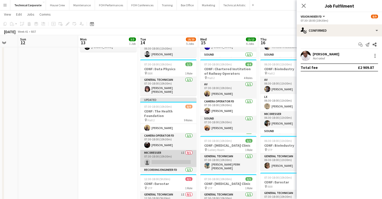
click at [166, 150] on app-card-role "Mic Dresser 1I 0/1 07:30-18:00 (10h30m) single-neutral-actions" at bounding box center [168, 158] width 56 height 17
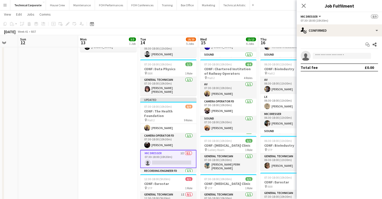
click at [110, 142] on app-date-cell "07:30-18:00 (10h30m) 3/3 CONF: MusicAlly pin Hall 1 3 Roles AV [DATE] 07:30-18:…" at bounding box center [108, 163] width 60 height 365
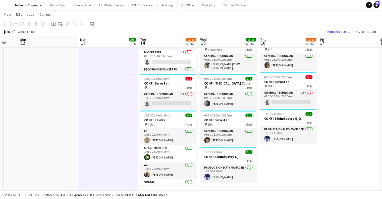
scroll to position [176, 0]
click at [117, 117] on app-date-cell "07:30-18:00 (10h30m) 3/3 CONF: MusicAlly pin Hall 1 3 Roles AV [DATE] 07:30-18:…" at bounding box center [108, 62] width 60 height 365
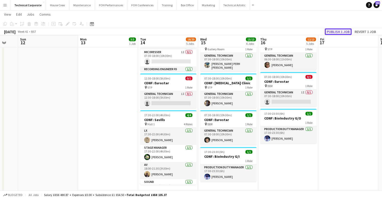
click at [336, 31] on button "Publish 1 job" at bounding box center [338, 31] width 27 height 7
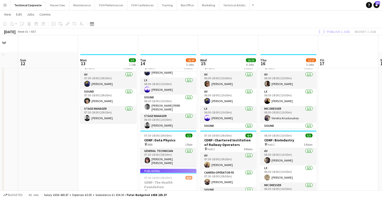
scroll to position [0, 0]
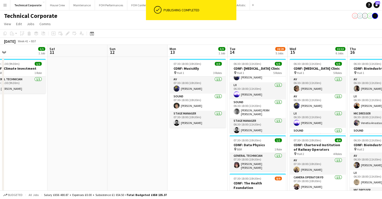
drag, startPoint x: 129, startPoint y: 171, endPoint x: 219, endPoint y: 170, distance: 90.5
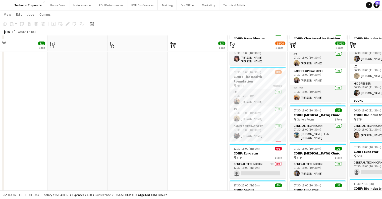
scroll to position [101, 0]
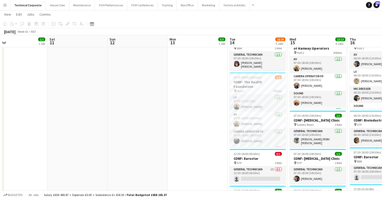
drag, startPoint x: 174, startPoint y: 116, endPoint x: 140, endPoint y: 113, distance: 34.3
click at [165, 116] on app-calendar-viewport "Wed 8 11/11 4 Jobs Thu 9 17/17 6 Jobs Fri 10 1/1 1 Job Sat 11 Sun 12 Mon 13 3/3…" at bounding box center [191, 120] width 382 height 402
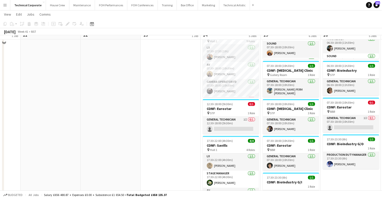
scroll to position [151, 0]
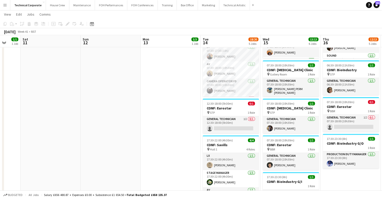
drag, startPoint x: 147, startPoint y: 111, endPoint x: 103, endPoint y: 114, distance: 44.1
click at [103, 114] on app-calendar-viewport "Wed 8 11/11 4 Jobs Thu 9 17/17 6 Jobs Fri 10 1/1 1 Job Sat 11 Sun 12 Mon 13 3/3…" at bounding box center [191, 70] width 382 height 402
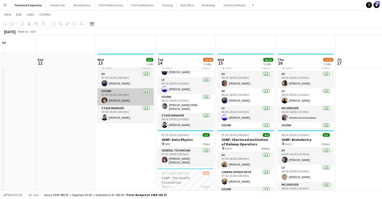
scroll to position [0, 0]
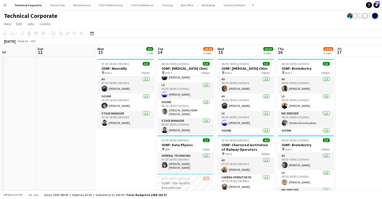
drag, startPoint x: 96, startPoint y: 134, endPoint x: 199, endPoint y: 128, distance: 103.8
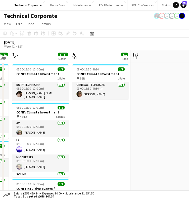
drag, startPoint x: 95, startPoint y: 111, endPoint x: 122, endPoint y: 110, distance: 27.4
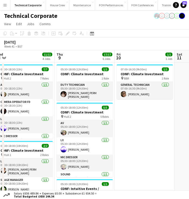
drag, startPoint x: 60, startPoint y: 110, endPoint x: 101, endPoint y: 109, distance: 40.5
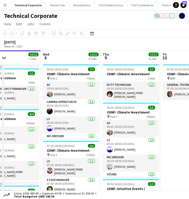
drag, startPoint x: 85, startPoint y: 110, endPoint x: 115, endPoint y: 109, distance: 29.2
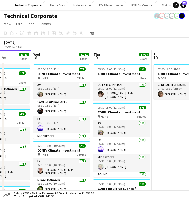
drag, startPoint x: 109, startPoint y: 108, endPoint x: 39, endPoint y: 112, distance: 69.7
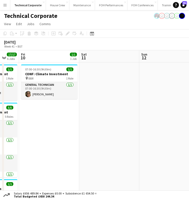
scroll to position [0, 155]
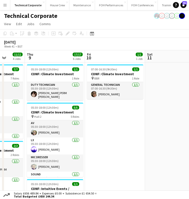
drag, startPoint x: 154, startPoint y: 126, endPoint x: 92, endPoint y: 141, distance: 63.8
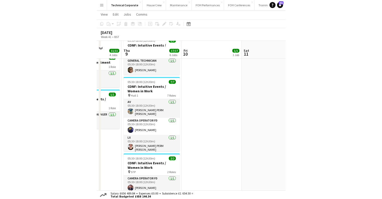
scroll to position [151, 0]
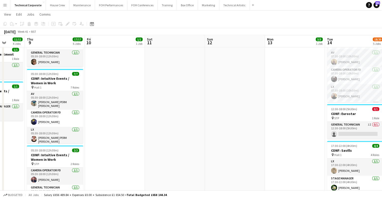
drag, startPoint x: 234, startPoint y: 81, endPoint x: 93, endPoint y: 82, distance: 141.8
click at [93, 82] on app-calendar-viewport "Mon 6 5/5 2 Jobs Tue 7 13/13 7 Jobs Wed 8 11/11 4 Jobs Thu 9 17/17 6 Jobs Fri 1…" at bounding box center [191, 72] width 382 height 407
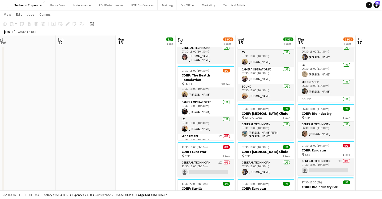
scroll to position [0, 0]
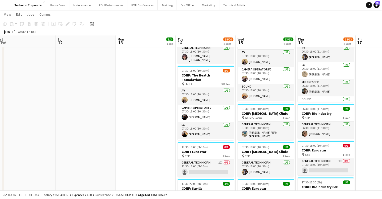
click at [160, 112] on app-date-cell "07:30-18:00 (10h30m) 3/3 CONF: MusicAlly pin Hall 1 3 Roles AV [DATE] 07:30-18:…" at bounding box center [146, 120] width 60 height 342
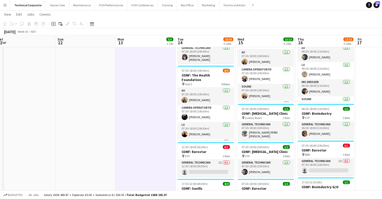
click at [160, 112] on app-date-cell "07:30-18:00 (10h30m) 3/3 CONF: MusicAlly pin Hall 1 3 Roles AV [DATE] 07:30-18:…" at bounding box center [146, 120] width 60 height 342
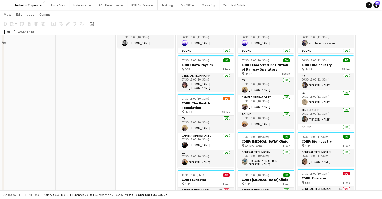
scroll to position [50, 0]
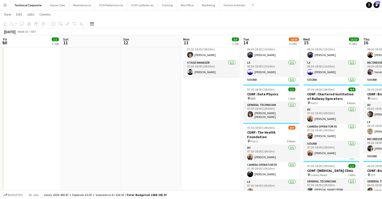
drag, startPoint x: 124, startPoint y: 153, endPoint x: 258, endPoint y: 145, distance: 134.3
click at [258, 145] on app-calendar-viewport "Wed 8 11/11 4 Jobs Thu 9 17/17 6 Jobs Fri 10 1/1 1 Job Sat 11 Sun 12 Mon 13 3/3…" at bounding box center [191, 158] width 382 height 379
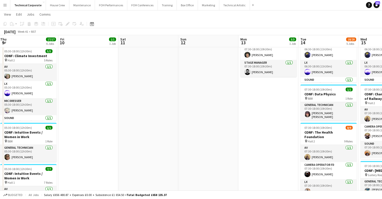
drag, startPoint x: 158, startPoint y: 154, endPoint x: 268, endPoint y: 150, distance: 110.7
click at [268, 150] on app-calendar-viewport "Tue 7 13/13 7 Jobs Wed 8 11/11 4 Jobs Thu 9 17/17 6 Jobs Fri 10 1/1 1 Job Sat 1…" at bounding box center [191, 170] width 382 height 402
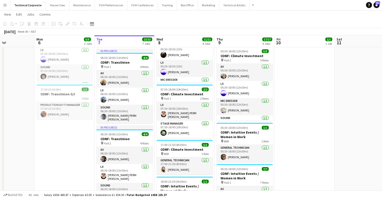
drag, startPoint x: 264, startPoint y: 145, endPoint x: 319, endPoint y: 138, distance: 54.7
click at [319, 138] on app-calendar-viewport "Fri 3 Sat 4 Sun 5 Mon 6 5/5 2 Jobs Tue 7 13/13 7 Jobs Wed 8 11/11 4 Jobs Thu 9 …" at bounding box center [191, 170] width 382 height 402
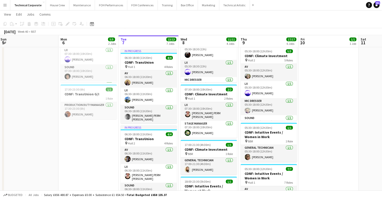
scroll to position [0, 0]
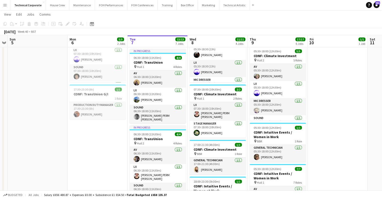
drag, startPoint x: 294, startPoint y: 142, endPoint x: 327, endPoint y: 140, distance: 33.3
click at [327, 140] on app-calendar-viewport "Fri 3 10/10 3 Jobs Sat 4 Sun 5 Mon 6 5/5 2 Jobs Tue 7 13/13 7 Jobs Wed 8 11/11 …" at bounding box center [191, 170] width 382 height 402
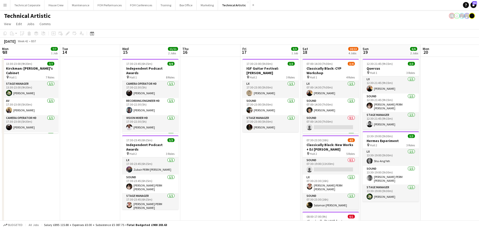
scroll to position [0, 181]
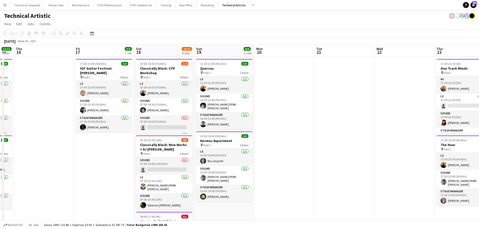
drag, startPoint x: 290, startPoint y: 135, endPoint x: 349, endPoint y: 129, distance: 59.9
click at [349, 129] on app-calendar-viewport "Tue 14 Wed 15 11/11 2 Jobs Thu 16 Fri 17 3/3 1 Job Sat 18 10/13 4 Jobs Sun 19 6…" at bounding box center [239, 191] width 479 height 292
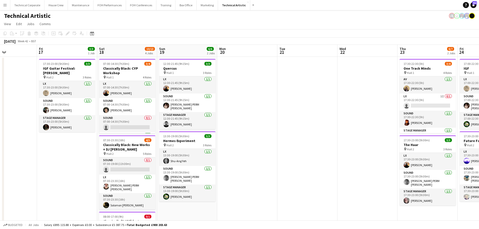
scroll to position [0, 158]
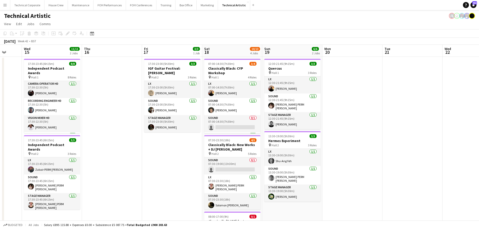
drag, startPoint x: 273, startPoint y: 129, endPoint x: 368, endPoint y: 126, distance: 95.6
click at [368, 126] on app-calendar-viewport "Sun 12 6/6 2 Jobs Mon 13 7/7 1 Job Tue 14 Wed 15 11/11 2 Jobs Thu 16 Fri 17 3/3…" at bounding box center [239, 191] width 479 height 292
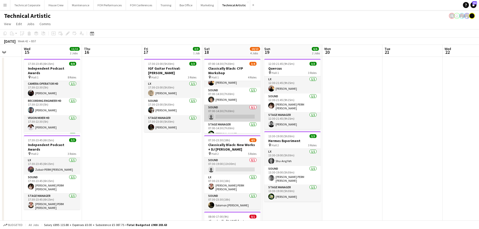
scroll to position [16, 0]
click at [231, 108] on app-card-role "Sound 0/1 07:00-14:30 (7h30m) single-neutral-actions" at bounding box center [232, 107] width 56 height 17
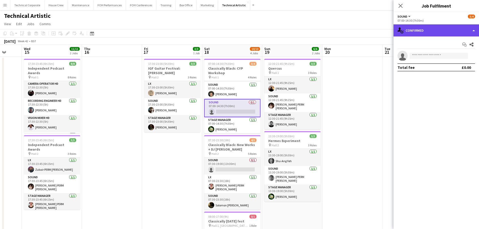
click at [422, 29] on div "single-neutral-actions-check-2 Confirmed" at bounding box center [435, 30] width 85 height 12
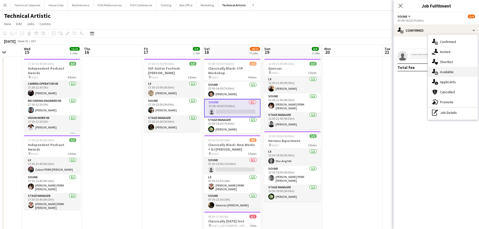
click at [450, 71] on span "Available" at bounding box center [447, 72] width 14 height 5
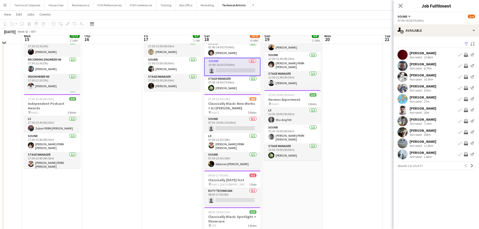
scroll to position [16, 0]
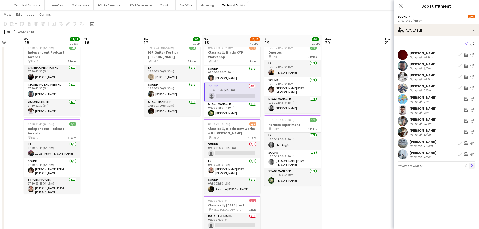
click at [473, 164] on app-icon "Next" at bounding box center [472, 166] width 4 height 4
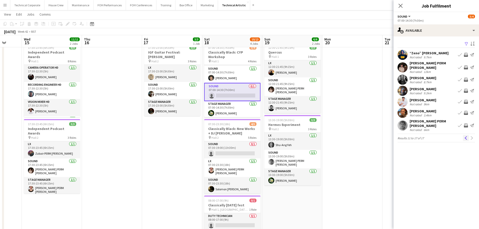
click at [466, 135] on button "Previous" at bounding box center [466, 138] width 6 height 6
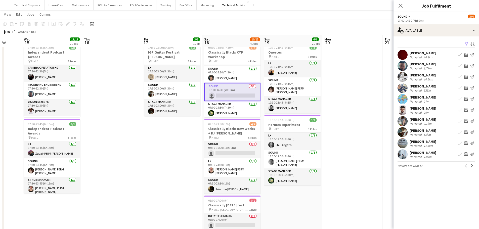
click at [466, 132] on app-icon "Invite crew" at bounding box center [466, 132] width 4 height 4
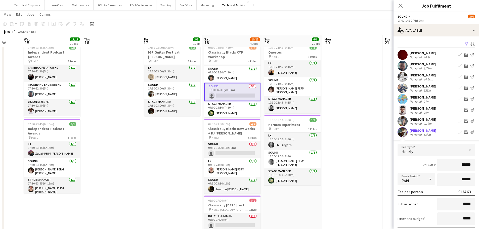
scroll to position [50, 0]
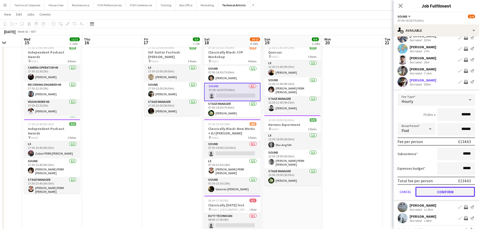
click at [451, 190] on button "Confirm" at bounding box center [445, 192] width 60 height 10
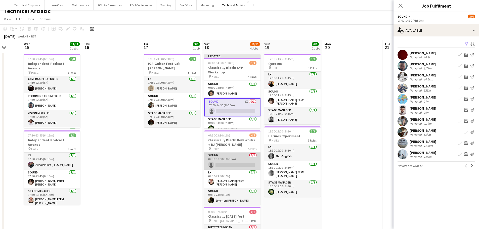
scroll to position [0, 0]
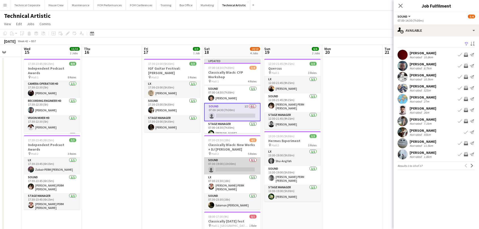
click at [240, 165] on app-card-role "Sound 0/1 07:30-19:00 (11h30m) single-neutral-actions" at bounding box center [232, 165] width 56 height 17
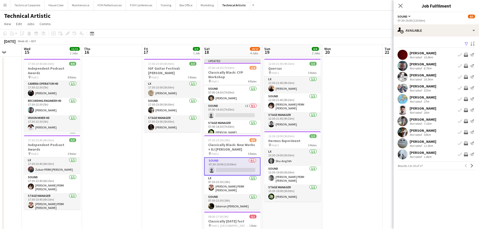
click at [466, 89] on app-icon "Invite crew" at bounding box center [466, 88] width 4 height 4
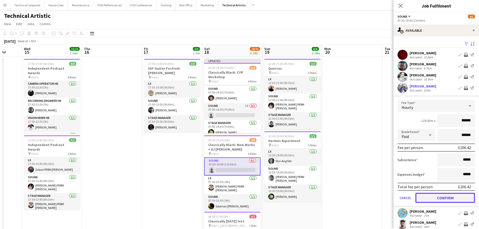
click at [437, 195] on button "Confirm" at bounding box center [445, 198] width 60 height 10
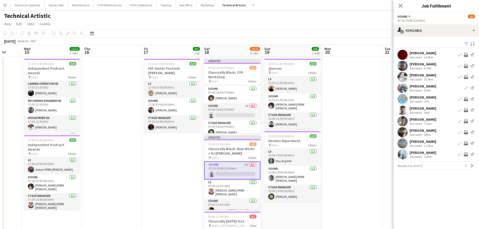
click at [465, 66] on app-icon "Invite crew" at bounding box center [466, 66] width 4 height 4
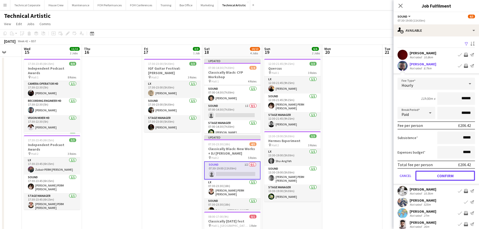
drag, startPoint x: 444, startPoint y: 174, endPoint x: 452, endPoint y: 176, distance: 7.7
click at [444, 174] on button "Confirm" at bounding box center [445, 176] width 60 height 10
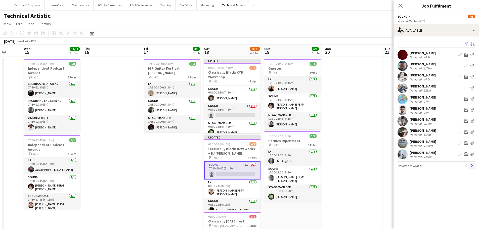
click at [471, 165] on app-icon "Next" at bounding box center [472, 166] width 4 height 4
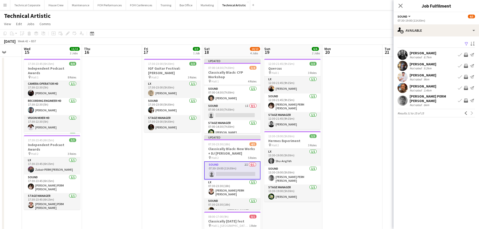
click at [467, 75] on app-icon "Invite crew" at bounding box center [466, 77] width 4 height 4
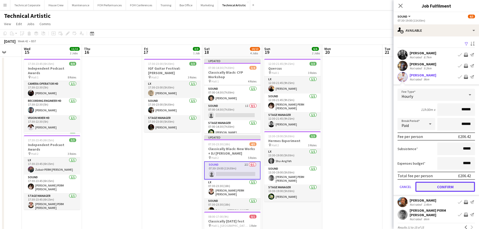
click at [446, 187] on button "Confirm" at bounding box center [445, 187] width 60 height 10
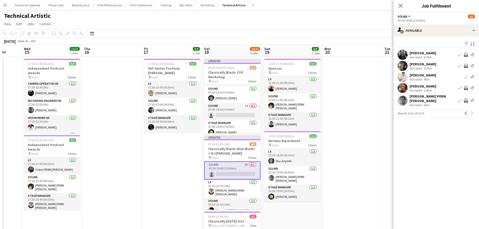
click at [353, 114] on app-date-cell at bounding box center [352, 197] width 60 height 280
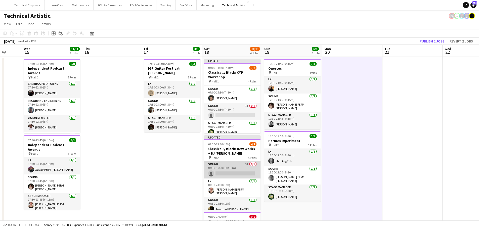
click at [224, 173] on app-card-role "Sound 3I 0/1 07:30-19:00 (11h30m) single-neutral-actions" at bounding box center [232, 169] width 56 height 17
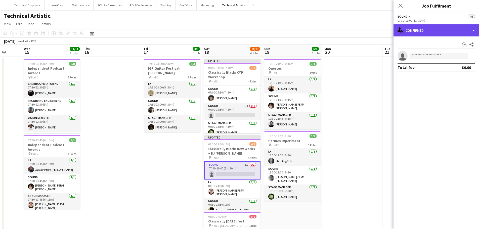
drag, startPoint x: 420, startPoint y: 31, endPoint x: 423, endPoint y: 36, distance: 6.3
click at [420, 31] on div "single-neutral-actions-check-2 Confirmed" at bounding box center [435, 30] width 85 height 12
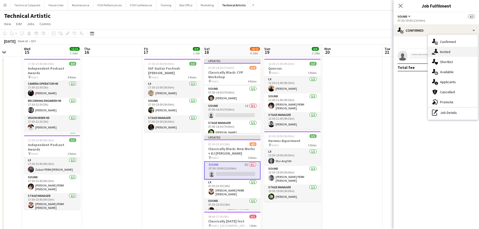
click at [443, 50] on span "Invited" at bounding box center [445, 52] width 10 height 5
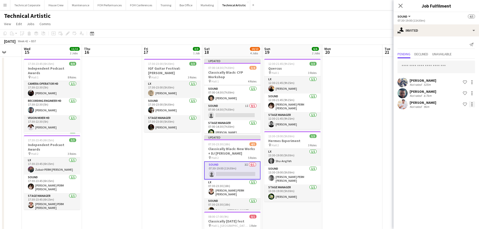
click at [472, 107] on div at bounding box center [472, 104] width 6 height 6
click at [462, 146] on button "Cancel invitation" at bounding box center [456, 150] width 38 height 12
click at [241, 112] on app-card-role "Sound 1I 0/1 07:00-14:30 (7h30m) single-neutral-actions" at bounding box center [232, 111] width 56 height 17
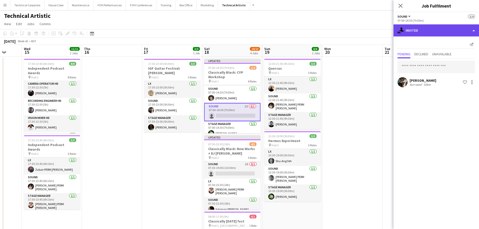
click at [424, 33] on div "single-neutral-actions-share-1 Invited" at bounding box center [435, 30] width 85 height 12
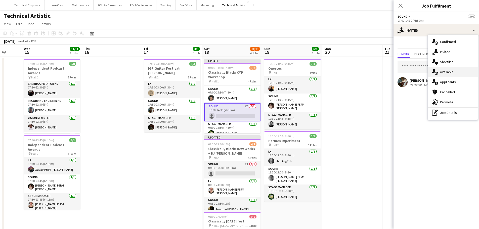
click at [444, 72] on span "Available" at bounding box center [447, 72] width 14 height 5
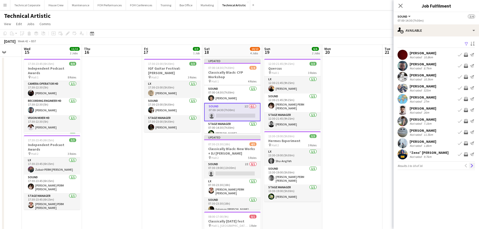
click at [472, 166] on app-icon "Next" at bounding box center [472, 166] width 4 height 4
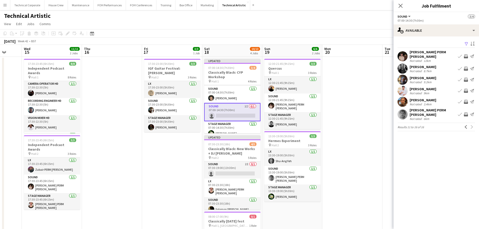
click at [466, 89] on app-icon "Invite crew" at bounding box center [466, 91] width 4 height 4
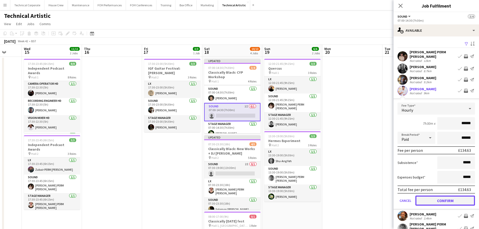
click at [449, 196] on button "Confirm" at bounding box center [445, 201] width 60 height 10
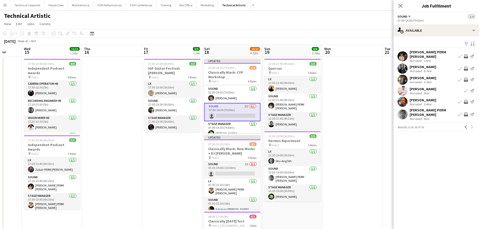
click at [333, 126] on app-date-cell at bounding box center [352, 197] width 60 height 280
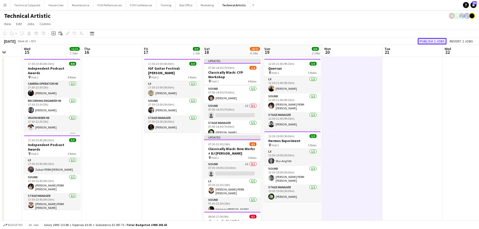
click at [437, 43] on button "Publish 2 jobs" at bounding box center [432, 41] width 29 height 7
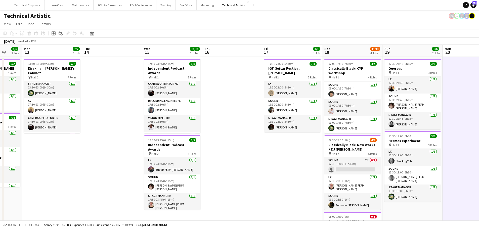
drag, startPoint x: 276, startPoint y: 102, endPoint x: 309, endPoint y: 101, distance: 34.0
click at [309, 101] on app-calendar-viewport "Fri 10 Sat 11 Sun 12 6/6 2 Jobs Mon 13 7/7 1 Job Tue 14 Wed 15 11/11 2 Jobs Thu…" at bounding box center [239, 191] width 479 height 292
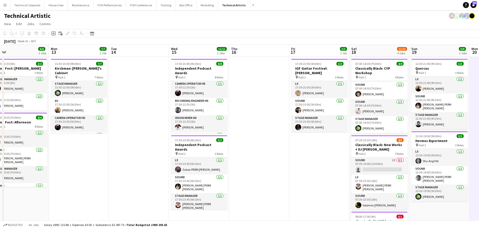
click at [438, 138] on app-calendar-viewport "Fri 10 7/7 3 Jobs Sat 11 9/9 3 Jobs Sun 12 6/6 2 Jobs Mon 13 7/7 1 Job Tue 14 W…" at bounding box center [239, 191] width 479 height 292
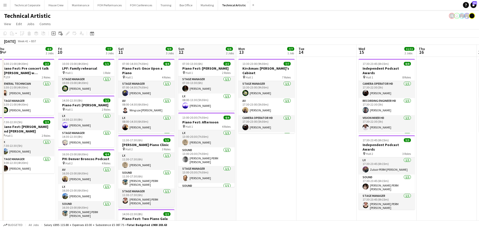
drag, startPoint x: 278, startPoint y: 133, endPoint x: 406, endPoint y: 137, distance: 128.3
click at [407, 136] on app-calendar-viewport "Tue 7 Wed 8 Thu 9 4/4 2 Jobs Fri 10 7/7 3 Jobs Sat 11 9/9 3 Jobs Sun 12 6/6 2 J…" at bounding box center [239, 191] width 479 height 292
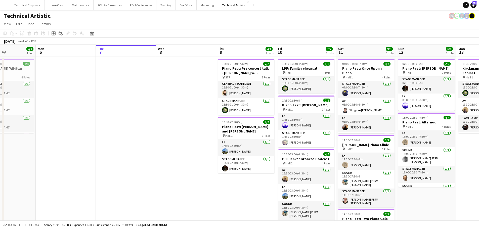
scroll to position [0, 144]
drag, startPoint x: 257, startPoint y: 130, endPoint x: 307, endPoint y: 136, distance: 50.9
click at [307, 136] on app-calendar-viewport "Fri 3 5/5 2 Jobs Sat 4 4/4 1 Job Sun 5 4/4 1 Job Mon 6 Tue 7 Wed 8 Thu 9 4/4 2 …" at bounding box center [239, 191] width 479 height 292
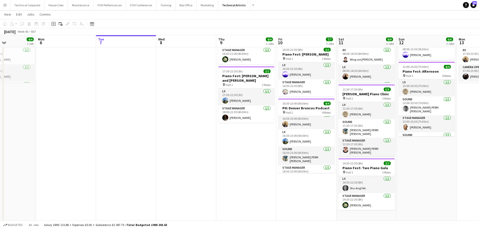
scroll to position [0, 0]
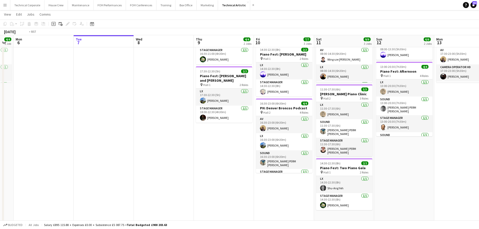
drag, startPoint x: 259, startPoint y: 172, endPoint x: 219, endPoint y: 176, distance: 40.7
click at [219, 176] on app-calendar-viewport "Fri 3 5/5 2 Jobs Sat 4 4/4 1 Job Sun 5 4/4 1 Job Mon 6 Tue 7 Wed 8 Thu 9 4/4 2 …" at bounding box center [239, 127] width 479 height 317
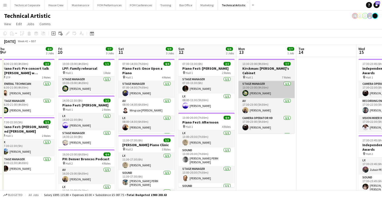
drag, startPoint x: 279, startPoint y: 85, endPoint x: 190, endPoint y: 91, distance: 88.7
click at [107, 89] on app-calendar-viewport "Mon 6 Tue 7 Wed 8 Thu 9 4/4 2 Jobs Fri 10 7/7 3 Jobs Sat 11 9/9 3 Jobs Sun 12 6…" at bounding box center [191, 161] width 382 height 233
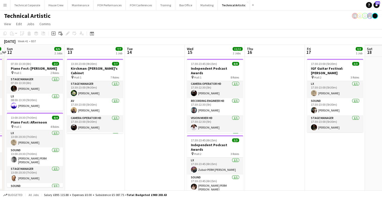
drag, startPoint x: 206, startPoint y: 83, endPoint x: 265, endPoint y: 99, distance: 61.6
click at [127, 89] on app-calendar-viewport "Wed 8 Thu 9 4/4 2 Jobs Fri 10 7/7 3 Jobs Sat 11 9/9 3 Jobs Sun 12 6/6 2 Jobs Mo…" at bounding box center [191, 161] width 382 height 233
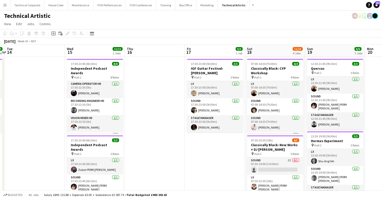
drag, startPoint x: 265, startPoint y: 99, endPoint x: 121, endPoint y: 104, distance: 144.9
click at [121, 104] on app-calendar-viewport "Fri 10 7/7 3 Jobs Sat 11 9/9 3 Jobs Sun 12 6/6 2 Jobs Mon 13 7/7 1 Job Tue 14 W…" at bounding box center [191, 191] width 382 height 292
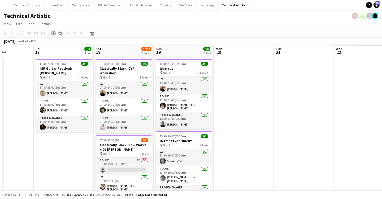
drag, startPoint x: 173, startPoint y: 107, endPoint x: 313, endPoint y: 110, distance: 140.1
click at [165, 114] on app-calendar-viewport "Sun 12 6/6 2 Jobs Mon 13 7/7 1 Job Tue 14 Wed 15 11/11 2 Jobs Thu 16 Fri 17 3/3…" at bounding box center [191, 191] width 382 height 292
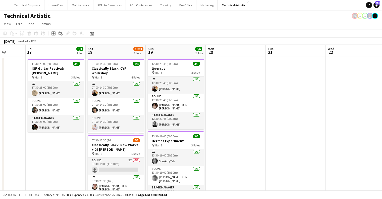
click at [152, 105] on app-calendar-viewport "Tue 14 Wed 15 11/11 2 Jobs Thu 16 Fri 17 3/3 1 Job Sat 18 11/13 4 Jobs Sun 19 6…" at bounding box center [191, 191] width 382 height 292
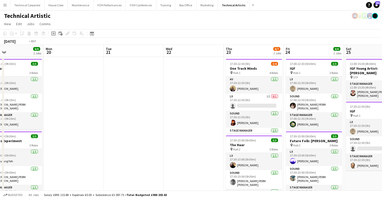
click at [156, 100] on app-calendar-viewport "Thu 16 Fri 17 3/3 1 Job Sat 18 11/13 4 Jobs Sun 19 6/6 2 Jobs Mon 20 Tue 21 Wed…" at bounding box center [191, 191] width 382 height 292
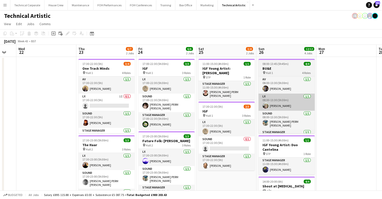
drag, startPoint x: 124, startPoint y: 109, endPoint x: 134, endPoint y: 106, distance: 11.0
click at [0, 117] on app-calendar-viewport "Sun 19 6/6 2 Jobs Mon 20 Tue 21 Wed 22 Thu 23 6/7 2 Jobs Fri 24 6/6 2 Jobs Sat …" at bounding box center [191, 191] width 382 height 292
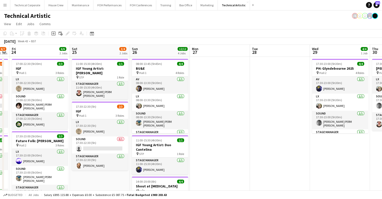
click at [98, 102] on app-calendar-viewport "Tue 21 Wed 22 Thu 23 6/7 2 Jobs Fri 24 6/6 2 Jobs Sat 25 3/4 2 Jobs Sun 26 12/1…" at bounding box center [191, 191] width 382 height 292
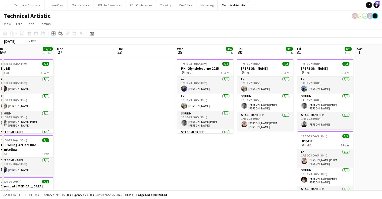
drag, startPoint x: 163, startPoint y: 96, endPoint x: 124, endPoint y: 105, distance: 39.8
click at [123, 105] on app-calendar-viewport "Thu 23 6/7 2 Jobs Fri 24 6/6 2 Jobs Sat 25 3/4 2 Jobs Sun 26 12/12 4 Jobs Mon 2…" at bounding box center [191, 191] width 382 height 292
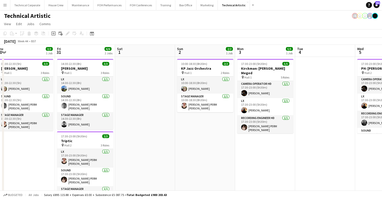
drag, startPoint x: 171, startPoint y: 101, endPoint x: 234, endPoint y: 112, distance: 64.4
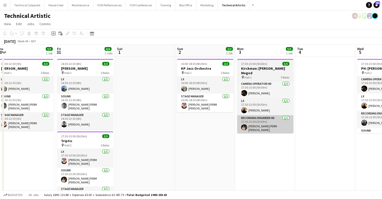
click at [138, 110] on app-calendar-viewport "Mon 27 Tue 28 Wed 29 4/4 1 Job Thu 30 3/3 1 Job Fri 31 6/6 2 Jobs Sat 1 Sun 2 2…" at bounding box center [191, 191] width 382 height 292
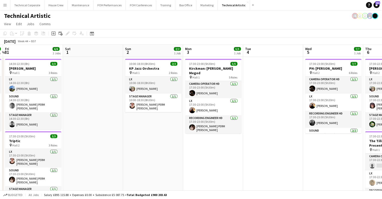
click at [140, 122] on app-calendar-viewport "Mon 27 Tue 28 Wed 29 4/4 1 Job Thu 30 3/3 1 Job Fri 31 6/6 2 Jobs Sat 1 Sun 2 2…" at bounding box center [191, 191] width 382 height 292
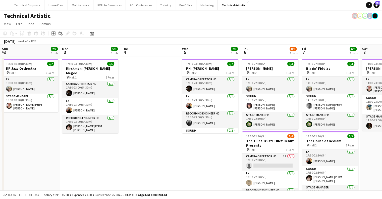
click at [121, 118] on app-calendar-viewport "Fri 31 6/6 2 Jobs Sat 1 Sun 2 2/2 1 Job Mon 3 5/5 1 Job Tue 4 Wed 5 7/7 1 Job T…" at bounding box center [191, 191] width 382 height 292
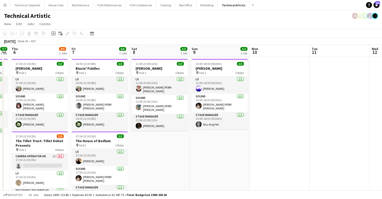
click at [141, 127] on app-calendar-viewport "Tue 4 Wed 5 7/7 1 Job Thu 6 8/9 2 Jobs Fri 7 6/6 2 Jobs Sat 8 3/3 1 Job Sun 9 3…" at bounding box center [191, 191] width 382 height 292
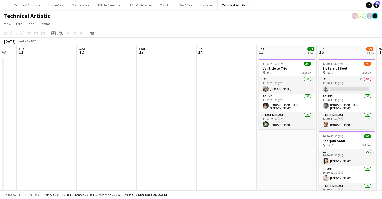
drag, startPoint x: 276, startPoint y: 112, endPoint x: 176, endPoint y: 134, distance: 102.3
click at [147, 136] on app-calendar-viewport "Sat 8 3/3 1 Job Sun 9 3/3 1 Job Mon 10 Tue 11 Wed 12 Thu 13 Fri 14 Sat 15 3/3 1…" at bounding box center [191, 191] width 382 height 292
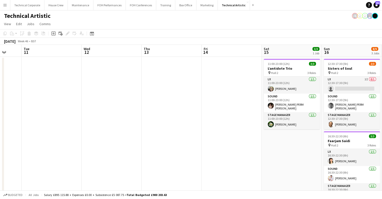
drag, startPoint x: 356, startPoint y: 114, endPoint x: 269, endPoint y: 119, distance: 87.1
click at [270, 119] on app-calendar-viewport "Sat 8 3/3 1 Job Sun 9 3/3 1 Job Mon 10 Tue 11 Wed 12 Thu 13 Fri 14 Sat 15 3/3 1…" at bounding box center [191, 191] width 382 height 292
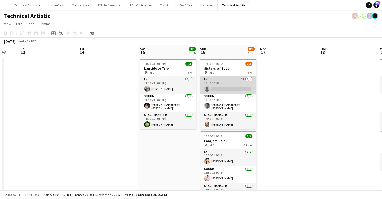
click at [241, 88] on app-card-role "LX 1I 0/1 12:30-17:30 (5h) single-neutral-actions" at bounding box center [228, 84] width 56 height 17
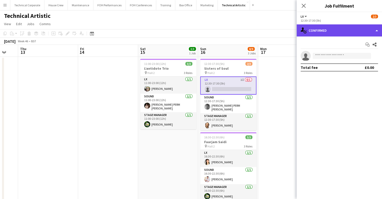
click at [346, 29] on div "single-neutral-actions-check-2 Confirmed" at bounding box center [339, 30] width 85 height 12
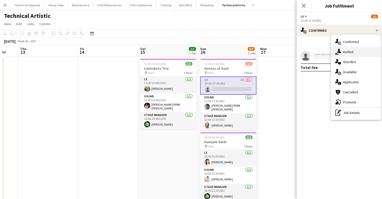
click at [351, 52] on span "Invited" at bounding box center [348, 52] width 10 height 5
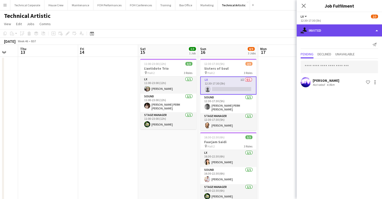
click at [335, 35] on div "single-neutral-actions-share-1 Invited" at bounding box center [339, 30] width 85 height 12
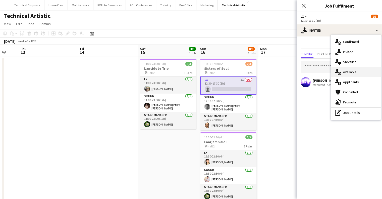
click at [353, 76] on div "single-neutral-actions-upload Available" at bounding box center [356, 72] width 50 height 10
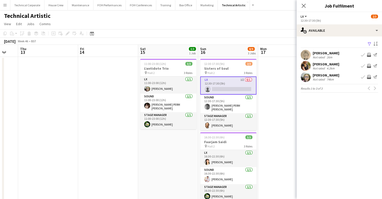
click at [168, 146] on app-date-cell "11:00-23:00 (12h) 3/3 L’antidote Trio pin Hall 2 3 Roles LX 1/1 11:00-23:00 (12…" at bounding box center [168, 197] width 60 height 280
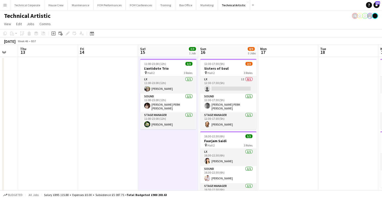
click at [168, 146] on app-date-cell "11:00-23:00 (12h) 3/3 L’antidote Trio pin Hall 2 3 Roles LX 1/1 11:00-23:00 (12…" at bounding box center [168, 197] width 60 height 280
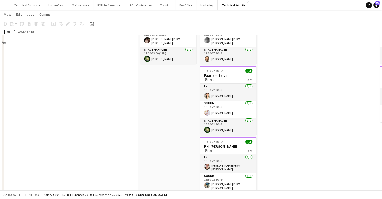
scroll to position [25, 0]
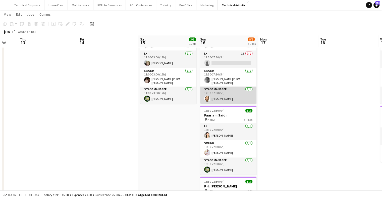
click at [238, 95] on app-card-role "Stage Manager 1/1 12:30-17:30 (5h) Jonathan Siddall" at bounding box center [228, 94] width 56 height 17
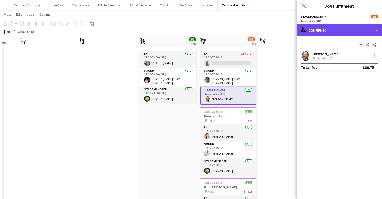
click at [340, 34] on div "single-neutral-actions-check-2 Confirmed" at bounding box center [339, 30] width 85 height 12
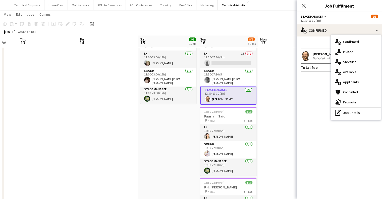
click at [354, 113] on div "pen-write Job Details" at bounding box center [356, 113] width 50 height 10
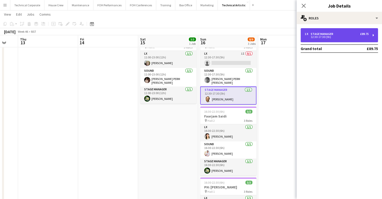
click at [345, 38] on div "12:30-17:30 (5h)" at bounding box center [337, 37] width 64 height 3
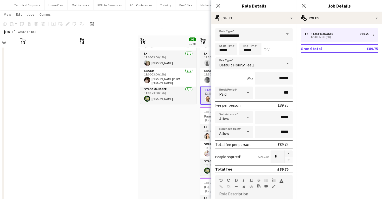
click at [254, 66] on div "Default Hourly Fee 1" at bounding box center [248, 63] width 67 height 12
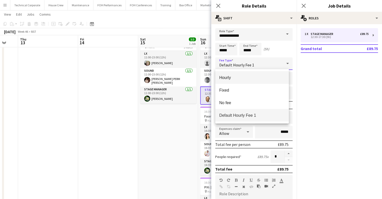
click at [257, 76] on span "Hourly" at bounding box center [252, 77] width 66 height 5
type input "*****"
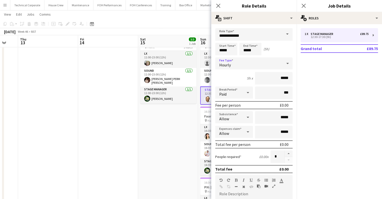
click at [256, 66] on div "Hourly" at bounding box center [248, 63] width 67 height 12
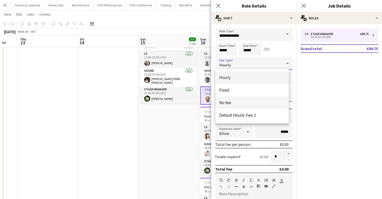
click at [249, 102] on span "No fee" at bounding box center [252, 102] width 66 height 5
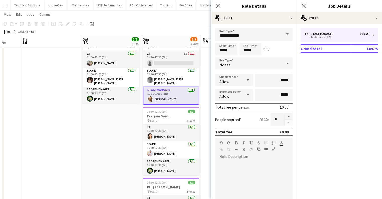
drag, startPoint x: 114, startPoint y: 127, endPoint x: 100, endPoint y: 132, distance: 15.1
click at [100, 128] on app-calendar-viewport "Mon 10 Tue 11 Wed 12 Thu 13 Fri 14 Sat 15 3/3 1 Job Sun 16 8/9 3 Jobs Mon 17 Tu…" at bounding box center [191, 152] width 382 height 317
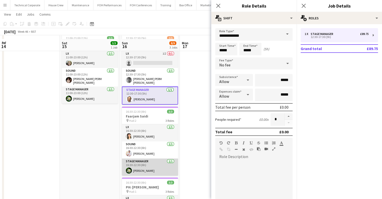
scroll to position [75, 0]
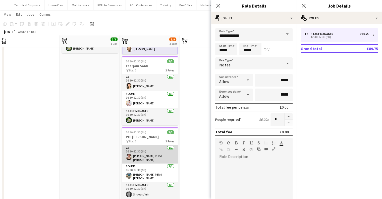
click at [155, 155] on app-card-role "LX 1/1 16:30-22:30 (6h) Marie PERM Kearney" at bounding box center [150, 154] width 56 height 19
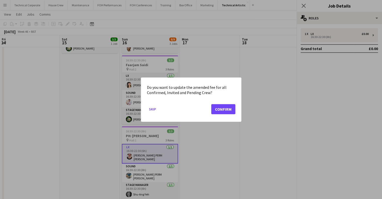
scroll to position [0, 0]
click at [224, 108] on button "Confirm" at bounding box center [223, 109] width 24 height 10
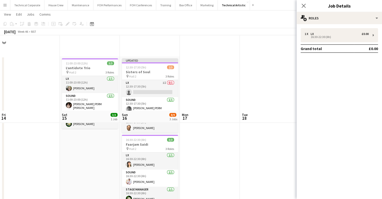
scroll to position [75, 0]
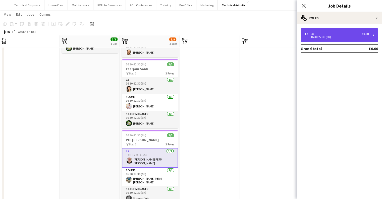
click at [345, 38] on div "16:30-22:30 (6h)" at bounding box center [337, 37] width 64 height 3
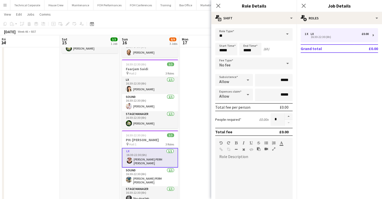
click at [244, 62] on div "No fee" at bounding box center [248, 63] width 67 height 12
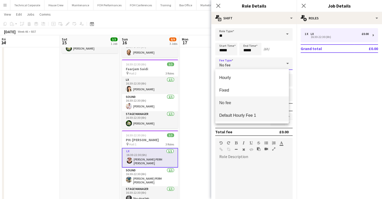
click at [250, 113] on span "Default Hourly Fee 1" at bounding box center [252, 115] width 66 height 5
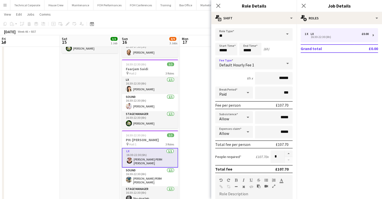
scroll to position [50, 0]
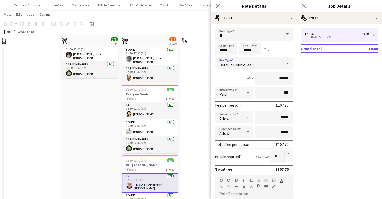
click at [192, 136] on app-date-cell at bounding box center [210, 146] width 60 height 280
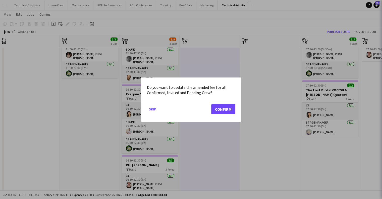
scroll to position [0, 0]
drag, startPoint x: 221, startPoint y: 109, endPoint x: 211, endPoint y: 115, distance: 11.7
click at [221, 109] on button "Confirm" at bounding box center [223, 109] width 24 height 10
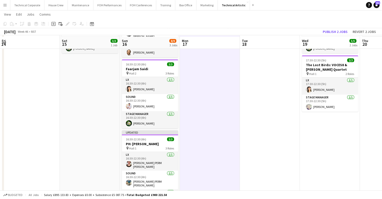
scroll to position [101, 0]
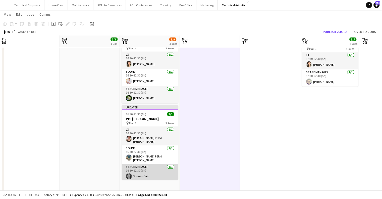
click at [148, 171] on app-card-role "Stage Manager 1/1 16:30-22:30 (6h) Shu-Ang Yeh" at bounding box center [150, 172] width 56 height 17
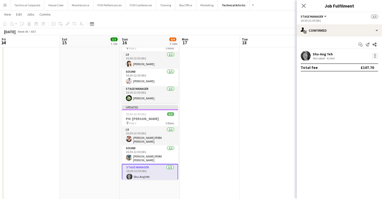
click at [378, 55] on div at bounding box center [375, 56] width 6 height 6
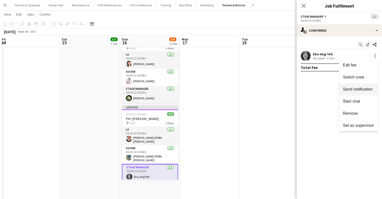
click at [369, 79] on span "Switch crew" at bounding box center [358, 77] width 31 height 5
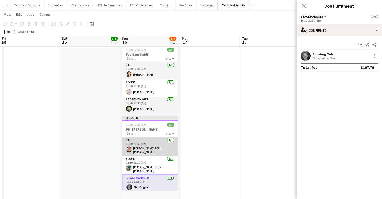
click at [155, 145] on app-card-role "LX 1/1 16:30-22:30 (6h) Marie PERM Kearney" at bounding box center [150, 146] width 56 height 19
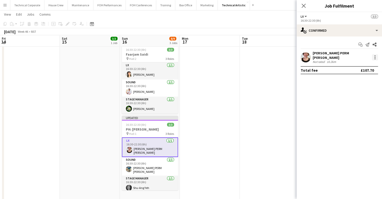
click at [377, 54] on div at bounding box center [375, 57] width 6 height 6
click at [364, 78] on span "Switch with" at bounding box center [358, 77] width 31 height 5
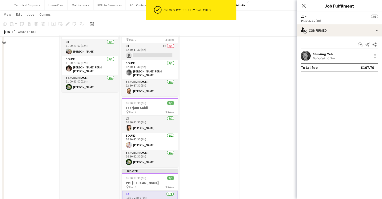
scroll to position [25, 0]
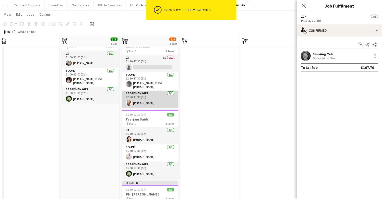
click at [165, 96] on app-card-role "Stage Manager 1/1 12:30-17:30 (5h) Jonathan Siddall" at bounding box center [150, 99] width 56 height 17
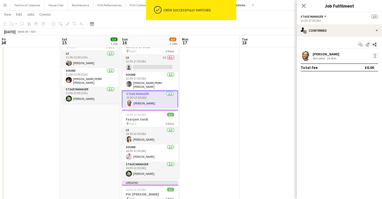
click at [377, 53] on div at bounding box center [374, 56] width 7 height 6
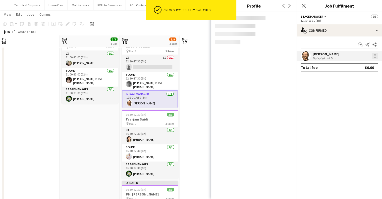
click at [376, 56] on div at bounding box center [375, 56] width 6 height 6
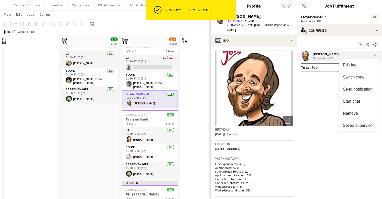
drag, startPoint x: 366, startPoint y: 73, endPoint x: 330, endPoint y: 84, distance: 37.5
click at [366, 73] on button "Switch crew" at bounding box center [358, 77] width 39 height 12
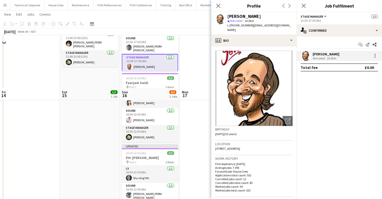
scroll to position [126, 0]
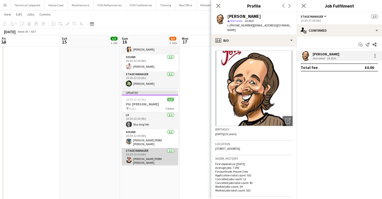
click at [169, 156] on app-card-role "Stage Manager 1/1 16:30-22:30 (6h) Marie PERM Kearney" at bounding box center [150, 157] width 56 height 19
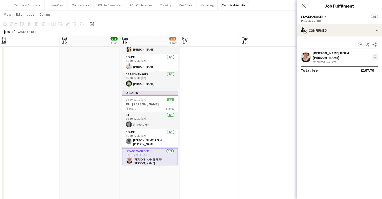
click at [377, 55] on div at bounding box center [375, 57] width 6 height 6
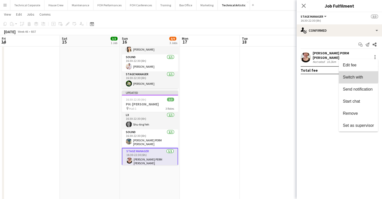
click at [357, 75] on span "Switch with" at bounding box center [353, 77] width 20 height 4
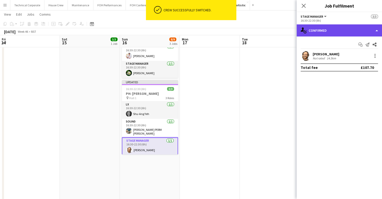
drag, startPoint x: 333, startPoint y: 29, endPoint x: 269, endPoint y: 61, distance: 70.8
click at [333, 29] on div "single-neutral-actions-check-2 Confirmed" at bounding box center [339, 30] width 85 height 12
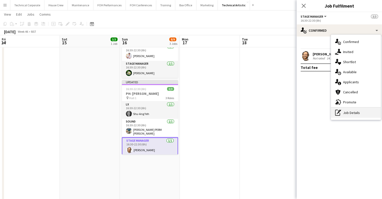
click at [341, 114] on div "pen-write Job Details" at bounding box center [356, 113] width 50 height 10
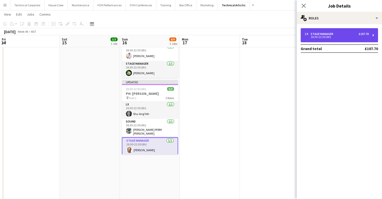
click at [331, 32] on div "1 x Stage Manager £107.70 16:30-22:30 (6h)" at bounding box center [339, 35] width 77 height 14
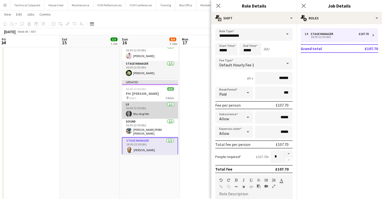
click at [150, 105] on app-card-role "LX 1/1 16:30-22:30 (6h) Shu-Ang Yeh" at bounding box center [150, 110] width 56 height 17
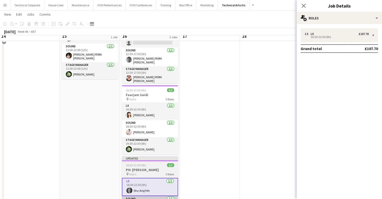
scroll to position [25, 0]
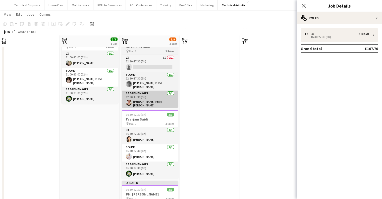
click at [156, 93] on app-card-role "Stage Manager 1/1 12:30-17:30 (5h) Marie PERM Kearney" at bounding box center [150, 100] width 56 height 19
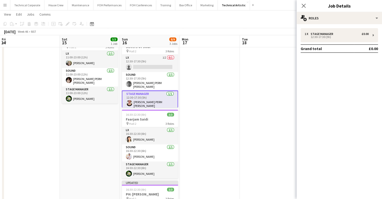
click at [202, 88] on app-date-cell at bounding box center [210, 171] width 60 height 280
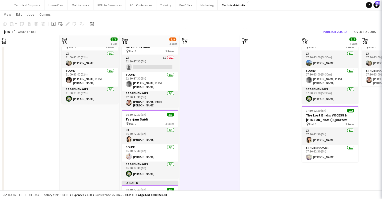
click at [202, 88] on app-date-cell at bounding box center [210, 171] width 60 height 280
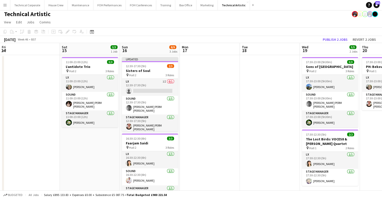
scroll to position [0, 0]
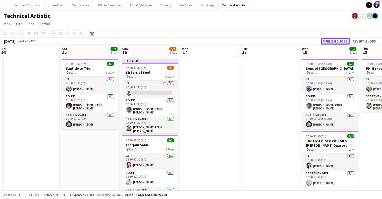
click at [329, 42] on button "Publish 2 jobs" at bounding box center [335, 41] width 29 height 7
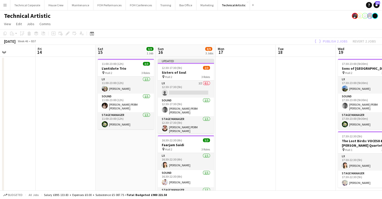
scroll to position [0, 144]
drag, startPoint x: 234, startPoint y: 108, endPoint x: 271, endPoint y: 108, distance: 36.2
click at [271, 108] on app-calendar-viewport "Tue 11 Wed 12 Thu 13 Fri 14 Sat 15 3/3 1 Job Sun 16 8/9 3 Jobs Mon 17 Tue 18 We…" at bounding box center [191, 191] width 382 height 292
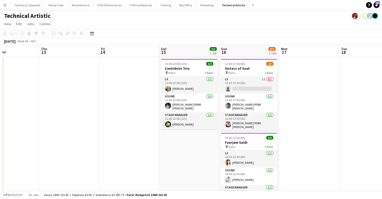
drag, startPoint x: 203, startPoint y: 104, endPoint x: 200, endPoint y: 105, distance: 2.9
click at [232, 104] on app-calendar-viewport "Mon 10 Tue 11 Wed 12 Thu 13 Fri 14 Sat 15 3/3 1 Job Sun 16 8/9 3 Jobs Mon 17 Tu…" at bounding box center [191, 191] width 382 height 292
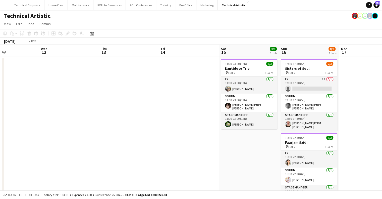
drag, startPoint x: 266, startPoint y: 108, endPoint x: 128, endPoint y: 115, distance: 138.4
click at [282, 111] on app-calendar-viewport "Sun 9 3/3 1 Job Mon 10 Tue 11 Wed 12 Thu 13 Fri 14 Sat 15 3/3 1 Job Sun 16 8/9 …" at bounding box center [191, 191] width 382 height 292
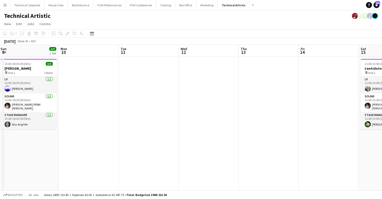
click at [321, 118] on app-calendar-viewport "Fri 7 6/6 2 Jobs Sat 8 3/3 1 Job Sun 9 3/3 1 Job Mon 10 Tue 11 Wed 12 Thu 13 Fr…" at bounding box center [191, 191] width 382 height 292
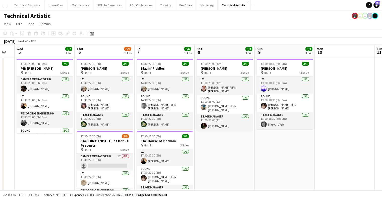
drag, startPoint x: 202, startPoint y: 120, endPoint x: 308, endPoint y: 122, distance: 105.6
click at [308, 122] on app-calendar-viewport "Mon 3 5/5 1 Job Tue 4 Wed 5 7/7 1 Job Thu 6 8/9 2 Jobs Fri 7 6/6 2 Jobs Sat 8 3…" at bounding box center [191, 191] width 382 height 292
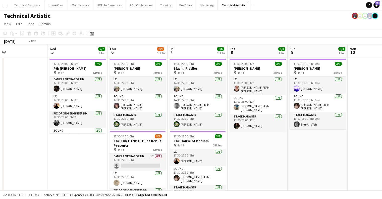
drag, startPoint x: 325, startPoint y: 120, endPoint x: 202, endPoint y: 119, distance: 122.9
click at [359, 120] on app-calendar-viewport "Sun 2 2/2 1 Job Mon 3 5/5 1 Job Tue 4 Wed 5 7/7 1 Job Thu 6 8/9 2 Jobs Fri 7 6/…" at bounding box center [191, 191] width 382 height 292
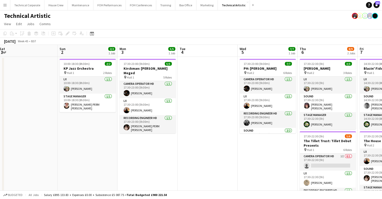
drag, startPoint x: 339, startPoint y: 126, endPoint x: 273, endPoint y: 128, distance: 66.4
click at [358, 126] on app-calendar-viewport "Thu 30 3/3 1 Job Fri 31 6/6 2 Jobs Sat 1 Sun 2 2/2 1 Job Mon 3 5/5 1 Job Tue 4 …" at bounding box center [191, 191] width 382 height 292
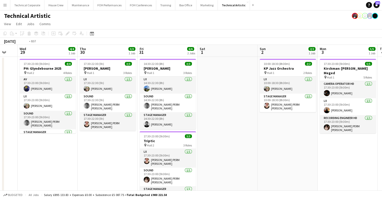
click at [347, 134] on app-calendar-viewport "Sun 26 12/12 4 Jobs Mon 27 Tue 28 Wed 29 4/4 1 Job Thu 30 3/3 1 Job Fri 31 6/6 …" at bounding box center [191, 191] width 382 height 292
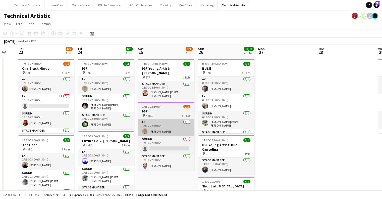
drag, startPoint x: 339, startPoint y: 131, endPoint x: 183, endPoint y: 129, distance: 156.4
click at [340, 133] on app-calendar-viewport "Tue 21 Wed 22 Thu 23 6/7 2 Jobs Fri 24 6/6 2 Jobs Sat 25 3/4 2 Jobs Sun 26 12/1…" at bounding box center [191, 191] width 382 height 292
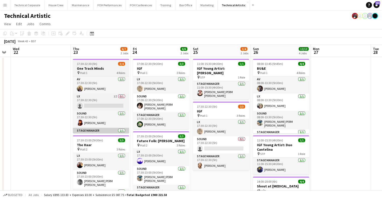
drag, startPoint x: 310, startPoint y: 129, endPoint x: 242, endPoint y: 129, distance: 67.4
click at [374, 131] on app-calendar-viewport "Mon 20 Tue 21 Wed 22 Thu 23 6/7 2 Jobs Fri 24 6/6 2 Jobs Sat 25 3/4 2 Jobs Sun …" at bounding box center [191, 191] width 382 height 292
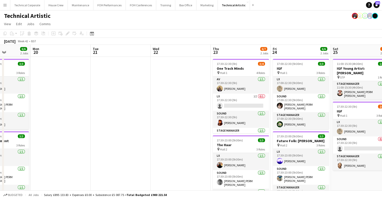
drag, startPoint x: 236, startPoint y: 126, endPoint x: 294, endPoint y: 131, distance: 57.8
click at [354, 132] on app-calendar-viewport "Fri 17 3/3 1 Job Sat 18 11/13 4 Jobs Sun 19 6/6 2 Jobs Mon 20 Tue 21 Wed 22 Thu…" at bounding box center [191, 191] width 382 height 292
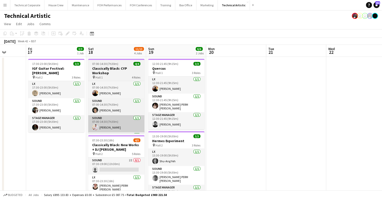
drag, startPoint x: 201, startPoint y: 123, endPoint x: 302, endPoint y: 123, distance: 100.3
click at [317, 123] on app-calendar-viewport "Tue 14 Wed 15 11/11 2 Jobs Thu 16 Fri 17 3/3 1 Job Sat 18 11/13 4 Jobs Sun 19 6…" at bounding box center [191, 191] width 382 height 292
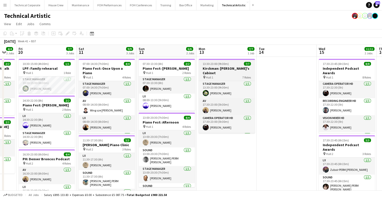
drag, startPoint x: 304, startPoint y: 122, endPoint x: 212, endPoint y: 118, distance: 92.3
click at [349, 123] on app-calendar-viewport "Wed 8 Thu 9 4/4 2 Jobs Fri 10 7/7 3 Jobs Sat 11 9/9 3 Jobs Sun 12 6/6 2 Jobs Mo…" at bounding box center [191, 191] width 382 height 292
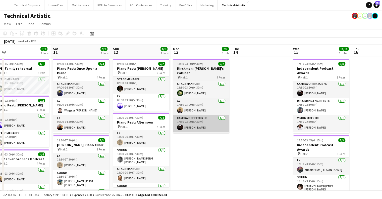
drag, startPoint x: 224, startPoint y: 116, endPoint x: 297, endPoint y: 117, distance: 72.7
click at [297, 117] on app-calendar-viewport "Wed 8 Thu 9 4/4 2 Jobs Fri 10 7/7 3 Jobs Sat 11 9/9 3 Jobs Sun 12 6/6 2 Jobs Mo…" at bounding box center [191, 191] width 382 height 292
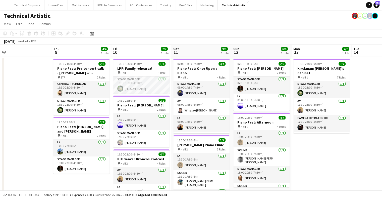
scroll to position [0, 130]
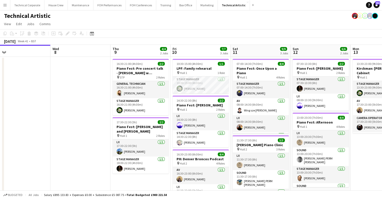
drag, startPoint x: 218, startPoint y: 111, endPoint x: 224, endPoint y: 112, distance: 6.1
click at [224, 112] on app-calendar-viewport "Sun 5 4/4 1 Job Mon 6 Tue 7 Wed 8 Thu 9 4/4 2 Jobs Fri 10 7/7 3 Jobs Sat 11 9/9…" at bounding box center [191, 191] width 382 height 292
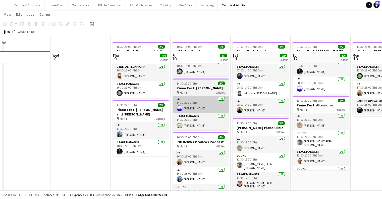
scroll to position [0, 0]
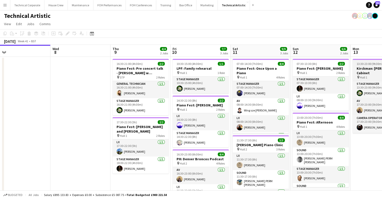
drag, startPoint x: 181, startPoint y: 111, endPoint x: 220, endPoint y: 107, distance: 39.4
click at [56, 110] on app-calendar-viewport "Sun 5 4/4 1 Job Mon 6 Tue 7 Wed 8 Thu 9 4/4 2 Jobs Fri 10 7/7 3 Jobs Sat 11 9/9…" at bounding box center [191, 191] width 382 height 292
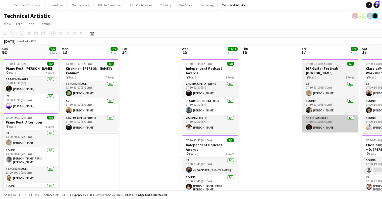
click at [75, 115] on app-calendar-viewport "Tue 7 Wed 8 Thu 9 4/4 2 Jobs Fri 10 7/7 3 Jobs Sat 11 9/9 3 Jobs Sun 12 6/6 2 J…" at bounding box center [191, 191] width 382 height 292
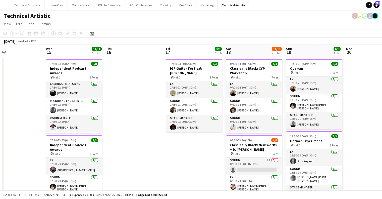
scroll to position [0, 141]
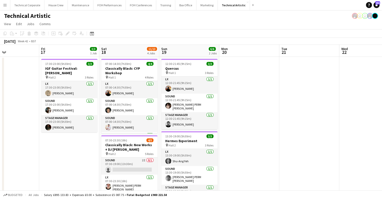
drag, startPoint x: 234, startPoint y: 117, endPoint x: 124, endPoint y: 123, distance: 110.8
click at [124, 123] on app-calendar-viewport "Tue 14 Wed 15 11/11 2 Jobs Thu 16 Fri 17 3/3 1 Job Sat 18 11/13 4 Jobs Sun 19 6…" at bounding box center [191, 191] width 382 height 292
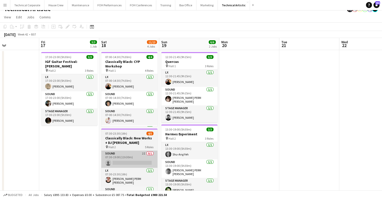
scroll to position [0, 0]
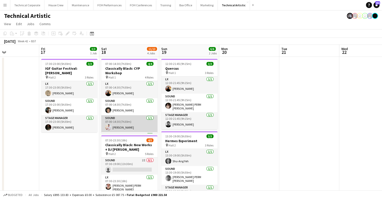
click at [139, 128] on app-card-role "Sound 1/1 07:00-14:30 (7h30m) Lev Shteinberg" at bounding box center [129, 123] width 56 height 17
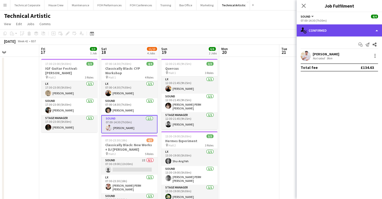
click at [337, 30] on div "single-neutral-actions-check-2 Confirmed" at bounding box center [339, 30] width 85 height 12
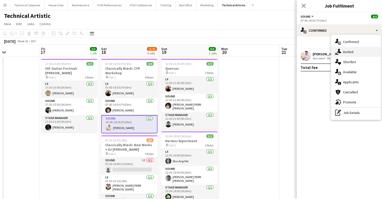
click at [344, 51] on span "Invited" at bounding box center [348, 52] width 10 height 5
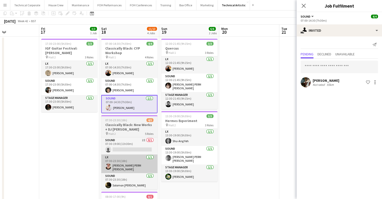
scroll to position [25, 0]
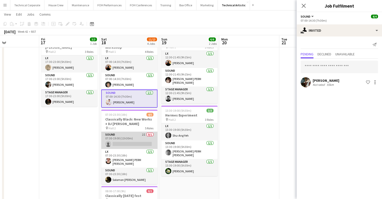
click at [140, 144] on app-card-role "Sound 2I 0/1 07:30-19:00 (11h30m) single-neutral-actions" at bounding box center [129, 140] width 56 height 17
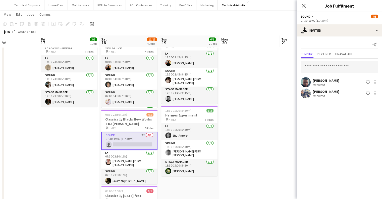
scroll to position [0, 141]
click at [325, 67] on input "text" at bounding box center [339, 67] width 77 height 13
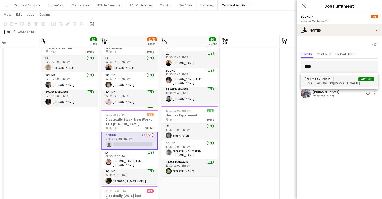
type input "****"
click at [325, 76] on mat-option "Henry Loveday Active henryloveday@hotmail.com" at bounding box center [339, 81] width 77 height 12
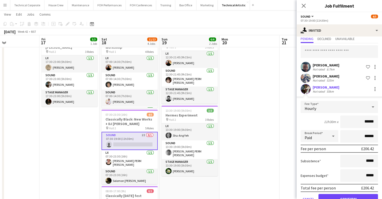
scroll to position [29, 0]
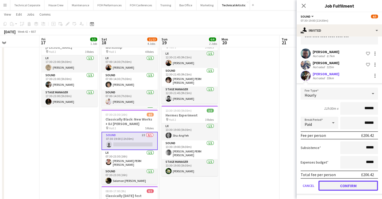
click at [351, 184] on button "Confirm" at bounding box center [349, 186] width 60 height 10
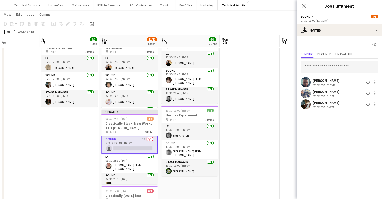
scroll to position [0, 0]
click at [255, 142] on app-date-cell at bounding box center [250, 171] width 60 height 280
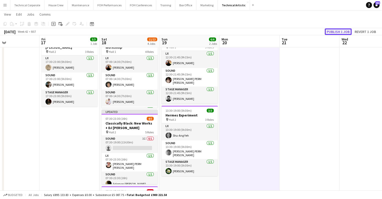
click at [339, 31] on button "Publish 1 job" at bounding box center [338, 31] width 27 height 7
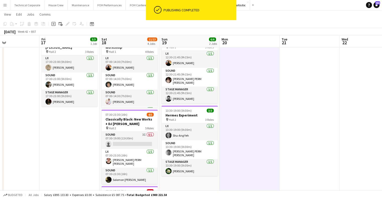
click at [255, 107] on app-date-cell at bounding box center [250, 171] width 60 height 280
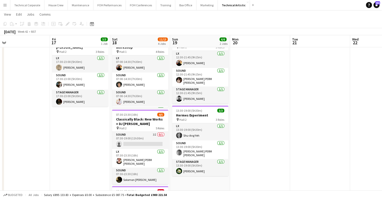
drag, startPoint x: 95, startPoint y: 135, endPoint x: 99, endPoint y: 135, distance: 4.0
click at [99, 135] on app-calendar-viewport "Tue 14 Wed 15 11/11 2 Jobs Thu 16 Fri 17 3/3 1 Job Sat 18 11/13 4 Jobs Sun 19 6…" at bounding box center [191, 152] width 382 height 317
drag, startPoint x: 103, startPoint y: 138, endPoint x: 156, endPoint y: 137, distance: 53.0
click at [156, 137] on app-calendar-viewport "Tue 14 Wed 15 11/11 2 Jobs Thu 16 Fri 17 3/3 1 Job Sat 18 11/13 4 Jobs Sun 19 6…" at bounding box center [191, 152] width 382 height 317
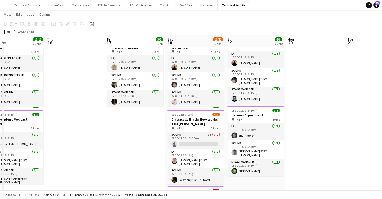
click at [181, 138] on app-calendar-viewport "Mon 13 7/7 1 Job Tue 14 Wed 15 11/11 2 Jobs Thu 16 Fri 17 3/3 1 Job Sat 18 11/1…" at bounding box center [191, 152] width 382 height 317
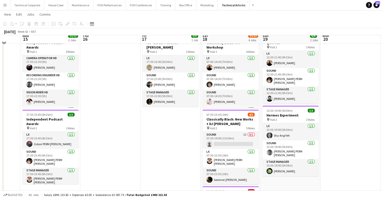
scroll to position [0, 0]
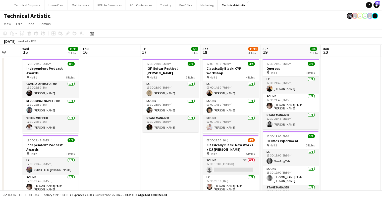
click at [193, 143] on app-calendar-viewport "Sun 12 6/6 2 Jobs Mon 13 7/7 1 Job Tue 14 Wed 15 11/11 2 Jobs Thu 16 Fri 17 3/3…" at bounding box center [191, 191] width 382 height 292
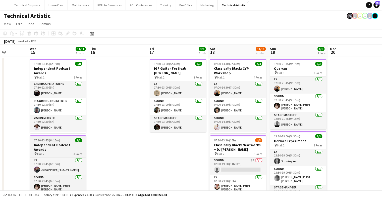
drag, startPoint x: 248, startPoint y: 144, endPoint x: 163, endPoint y: 142, distance: 85.2
click at [251, 144] on app-calendar-viewport "Sun 12 6/6 2 Jobs Mon 13 7/7 1 Job Tue 14 Wed 15 11/11 2 Jobs Thu 16 Fri 17 3/3…" at bounding box center [191, 191] width 382 height 292
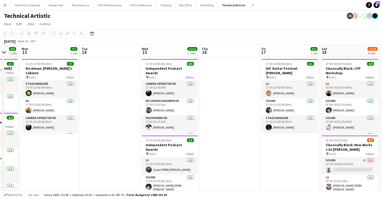
drag, startPoint x: 242, startPoint y: 144, endPoint x: 253, endPoint y: 144, distance: 10.8
click at [252, 144] on app-calendar-viewport "Sat 11 9/9 3 Jobs Sun 12 6/6 2 Jobs Mon 13 7/7 1 Job Tue 14 Wed 15 11/11 2 Jobs…" at bounding box center [191, 191] width 382 height 292
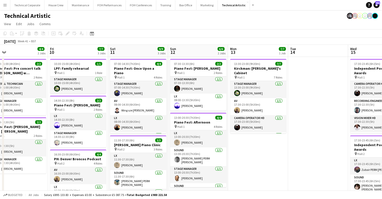
drag, startPoint x: 286, startPoint y: 146, endPoint x: 302, endPoint y: 145, distance: 16.1
click at [323, 146] on app-calendar-viewport "Tue 7 Wed 8 Thu 9 4/4 2 Jobs Fri 10 7/7 3 Jobs Sat 11 9/9 3 Jobs Sun 12 6/6 2 J…" at bounding box center [191, 191] width 382 height 292
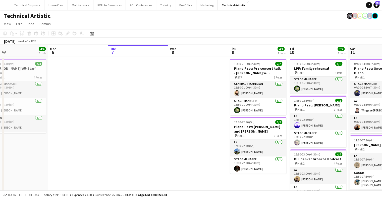
scroll to position [0, 146]
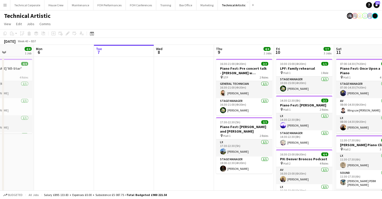
click at [314, 145] on app-calendar-viewport "Fri 3 5/5 2 Jobs Sat 4 4/4 1 Job Sun 5 4/4 1 Job Mon 6 Tue 7 Wed 8 Thu 9 4/4 2 …" at bounding box center [191, 191] width 382 height 292
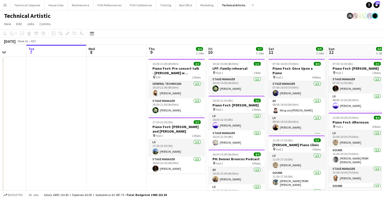
scroll to position [0, 214]
drag, startPoint x: 307, startPoint y: 103, endPoint x: 240, endPoint y: 107, distance: 67.2
click at [240, 107] on app-calendar-viewport "Fri 3 5/5 2 Jobs Sat 4 4/4 1 Job Sun 5 4/4 1 Job Mon 6 Tue 7 Wed 8 Thu 9 4/4 2 …" at bounding box center [191, 191] width 382 height 292
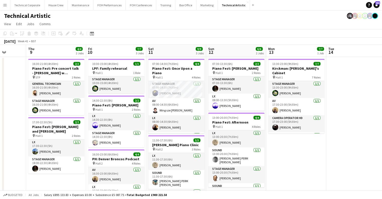
scroll to position [0, 171]
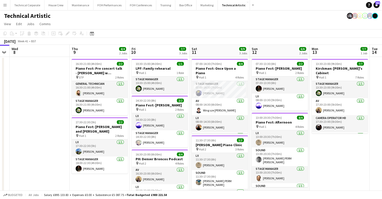
drag, startPoint x: 198, startPoint y: 105, endPoint x: 193, endPoint y: 106, distance: 5.0
click at [193, 106] on app-calendar-viewport "Sun 5 4/4 1 Job Mon 6 Tue 7 Wed 8 Thu 9 4/4 2 Jobs Fri 10 7/7 3 Jobs Sat 11 9/9…" at bounding box center [191, 191] width 382 height 292
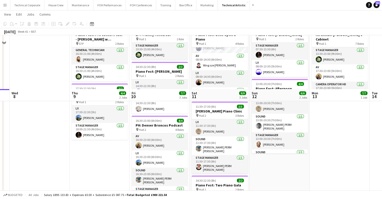
scroll to position [0, 0]
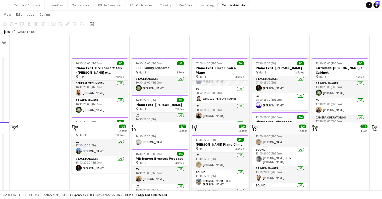
drag, startPoint x: 207, startPoint y: 115, endPoint x: 126, endPoint y: 115, distance: 80.9
click at [124, 115] on app-calendar-viewport "Sun 5 4/4 1 Job Mon 6 Tue 7 Wed 8 Thu 9 4/4 2 Jobs Fri 10 7/7 3 Jobs Sat 11 9/9…" at bounding box center [191, 178] width 382 height 317
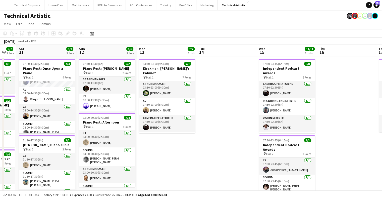
scroll to position [0, 132]
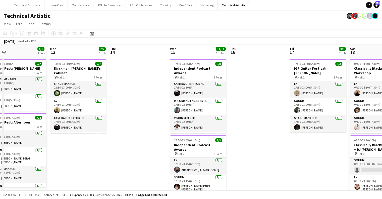
drag, startPoint x: 239, startPoint y: 113, endPoint x: 154, endPoint y: 114, distance: 84.2
click at [154, 114] on app-calendar-viewport "Fri 10 7/7 3 Jobs Sat 11 9/9 3 Jobs Sun 12 6/6 2 Jobs Mon 13 7/7 1 Job Tue 14 W…" at bounding box center [191, 191] width 382 height 292
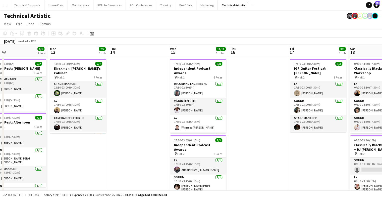
scroll to position [0, 0]
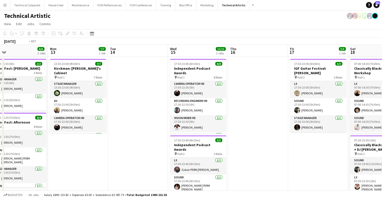
click at [100, 110] on app-calendar-viewport "Fri 10 7/7 3 Jobs Sat 11 9/9 3 Jobs Sun 12 6/6 2 Jobs Mon 13 7/7 1 Job Tue 14 W…" at bounding box center [191, 191] width 382 height 292
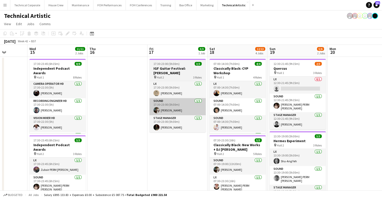
drag, startPoint x: 220, startPoint y: 106, endPoint x: 321, endPoint y: 105, distance: 100.6
click at [330, 105] on app-calendar-viewport "Sun 12 6/6 2 Jobs Mon 13 7/7 1 Job Tue 14 Wed 15 11/11 2 Jobs Thu 16 Fri 17 3/3…" at bounding box center [191, 191] width 382 height 292
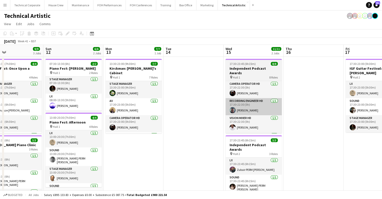
drag, startPoint x: 207, startPoint y: 106, endPoint x: 296, endPoint y: 103, distance: 88.5
click at [296, 103] on app-calendar-viewport "Thu 9 4/4 2 Jobs Fri 10 7/7 3 Jobs Sat 11 9/9 3 Jobs Sun 12 6/6 2 Jobs Mon 13 7…" at bounding box center [191, 191] width 382 height 292
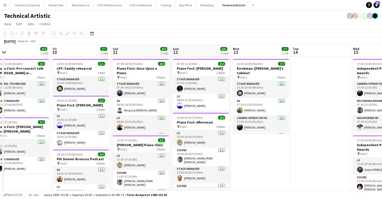
drag, startPoint x: 176, startPoint y: 107, endPoint x: 259, endPoint y: 105, distance: 82.7
click at [259, 105] on app-calendar-viewport "Tue 7 Wed 8 Thu 9 4/4 2 Jobs Fri 10 7/7 3 Jobs Sat 11 9/9 3 Jobs Sun 12 6/6 2 J…" at bounding box center [191, 191] width 382 height 292
drag, startPoint x: 111, startPoint y: 104, endPoint x: 113, endPoint y: 106, distance: 3.6
click at [73, 105] on app-calendar-viewport "Tue 7 Wed 8 Thu 9 4/4 2 Jobs Fri 10 7/7 3 Jobs Sat 11 9/9 3 Jobs Sun 12 6/6 2 J…" at bounding box center [191, 191] width 382 height 292
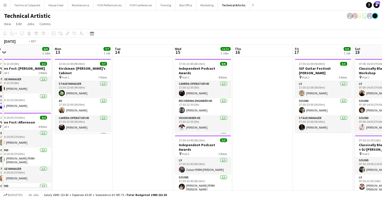
click at [158, 110] on app-calendar-viewport "Fri 10 7/7 3 Jobs Sat 11 9/9 3 Jobs Sun 12 6/6 2 Jobs Mon 13 7/7 1 Job Tue 14 W…" at bounding box center [191, 191] width 382 height 292
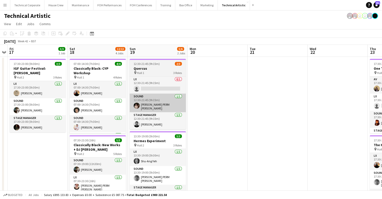
drag, startPoint x: 267, startPoint y: 99, endPoint x: 151, endPoint y: 106, distance: 116.9
click at [127, 106] on app-calendar-viewport "Mon 13 7/7 1 Job Tue 14 Wed 15 11/11 2 Jobs Thu 16 Fri 17 3/3 1 Job Sat 18 12/1…" at bounding box center [191, 191] width 382 height 292
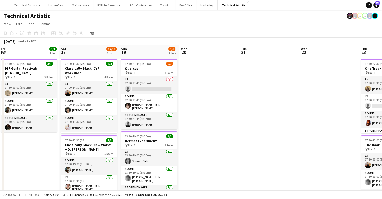
drag, startPoint x: 244, startPoint y: 107, endPoint x: 115, endPoint y: 111, distance: 129.3
click at [118, 111] on app-calendar-viewport "Tue 14 Wed 15 11/11 2 Jobs Thu 16 Fri 17 3/3 1 Job Sat 18 12/13 4 Jobs Sun 19 5…" at bounding box center [191, 191] width 382 height 292
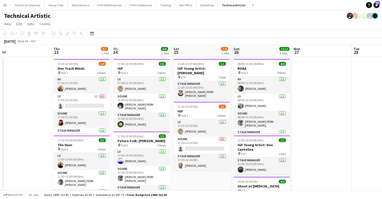
click at [53, 115] on app-calendar-viewport "Sun 19 5/6 2 Jobs Mon 20 Tue 21 Wed 22 Thu 23 6/7 2 Jobs Fri 24 6/6 2 Jobs Sat …" at bounding box center [191, 191] width 382 height 292
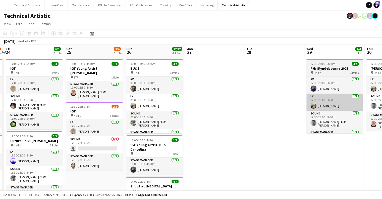
drag, startPoint x: 58, startPoint y: 128, endPoint x: 250, endPoint y: 97, distance: 194.5
click at [52, 130] on app-calendar-viewport "Tue 21 Wed 22 Thu 23 6/7 2 Jobs Fri 24 6/6 2 Jobs Sat 25 3/4 2 Jobs Sun 26 12/1…" at bounding box center [191, 191] width 382 height 292
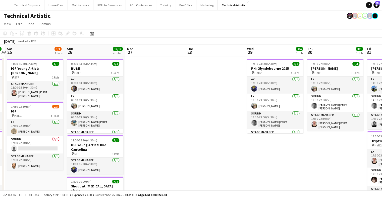
click at [99, 113] on app-calendar-viewport "Tue 21 Wed 22 Thu 23 6/7 2 Jobs Fri 24 6/6 2 Jobs Sat 25 3/4 2 Jobs Sun 26 12/1…" at bounding box center [191, 191] width 382 height 292
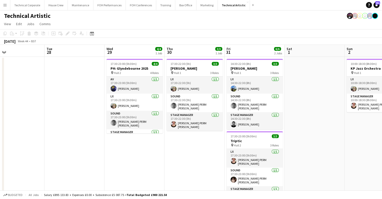
drag, startPoint x: 259, startPoint y: 88, endPoint x: 152, endPoint y: 88, distance: 107.6
click at [146, 95] on app-calendar-viewport "Sat 25 3/4 2 Jobs Sun 26 12/12 4 Jobs Mon 27 Tue 28 Wed 29 4/4 1 Job Thu 30 3/3…" at bounding box center [191, 191] width 382 height 292
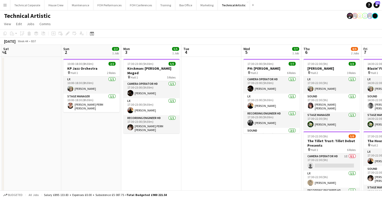
drag, startPoint x: 170, startPoint y: 83, endPoint x: 145, endPoint y: 85, distance: 26.0
click at [145, 85] on app-calendar-viewport "Wed 29 4/4 1 Job Thu 30 3/3 1 Job Fri 31 6/6 2 Jobs Sat 1 Sun 2 2/2 1 Job Mon 3…" at bounding box center [191, 191] width 382 height 292
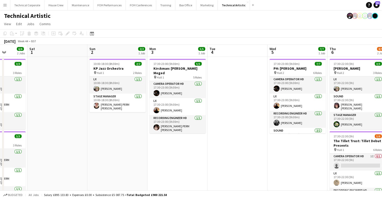
drag, startPoint x: 131, startPoint y: 100, endPoint x: 222, endPoint y: 106, distance: 91.4
click at [222, 106] on app-calendar-viewport "Wed 29 4/4 1 Job Thu 30 3/3 1 Job Fri 31 6/6 2 Jobs Sat 1 Sun 2 2/2 1 Job Mon 3…" at bounding box center [191, 191] width 382 height 292
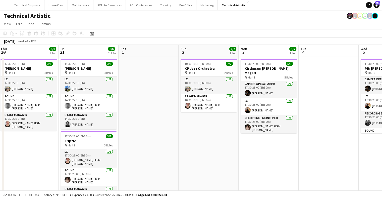
scroll to position [0, 119]
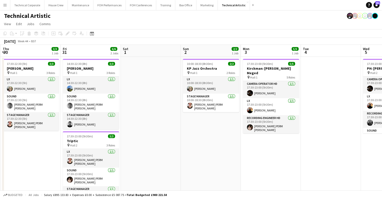
drag, startPoint x: 166, startPoint y: 129, endPoint x: 219, endPoint y: 128, distance: 52.8
click at [219, 128] on app-calendar-viewport "Tue 28 Wed 29 4/4 1 Job Thu 30 3/3 1 Job Fri 31 6/6 2 Jobs Sat 1 Sun 2 2/2 1 Jo…" at bounding box center [191, 191] width 382 height 292
click at [160, 115] on app-date-cell at bounding box center [151, 197] width 60 height 280
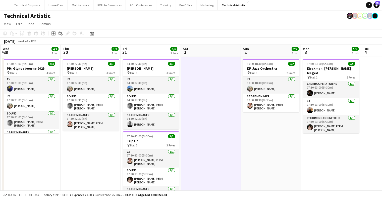
scroll to position [0, 113]
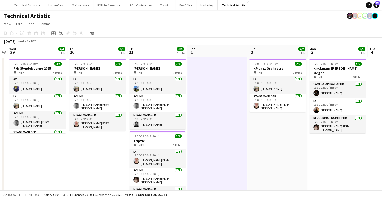
drag, startPoint x: 187, startPoint y: 141, endPoint x: 204, endPoint y: 141, distance: 16.6
click at [204, 141] on app-calendar-viewport "Mon 27 Tue 28 Wed 29 4/4 1 Job Thu 30 3/3 1 Job Fri 31 6/6 2 Jobs Sat 1 Sun 2 2…" at bounding box center [191, 191] width 382 height 292
drag, startPoint x: 132, startPoint y: 94, endPoint x: 256, endPoint y: 94, distance: 124.2
click at [271, 94] on app-calendar-viewport "Mon 27 Tue 28 Wed 29 4/4 1 Job Thu 30 3/3 1 Job Fri 31 6/6 2 Jobs Sat 1 Sun 2 2…" at bounding box center [191, 191] width 382 height 292
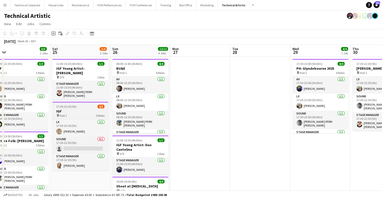
drag, startPoint x: 271, startPoint y: 99, endPoint x: 118, endPoint y: 103, distance: 153.7
click at [286, 100] on app-calendar-viewport "Wed 22 Thu 23 6/7 2 Jobs Fri 24 6/6 2 Jobs Sat 25 3/4 2 Jobs Sun 26 12/12 4 Job…" at bounding box center [191, 191] width 382 height 292
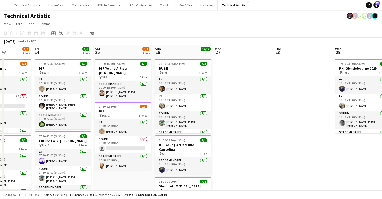
drag, startPoint x: 253, startPoint y: 104, endPoint x: 279, endPoint y: 105, distance: 25.7
click at [293, 104] on app-calendar-viewport "Tue 21 Wed 22 Thu 23 6/7 2 Jobs Fri 24 6/6 2 Jobs Sat 25 3/4 2 Jobs Sun 26 12/1…" at bounding box center [191, 191] width 382 height 292
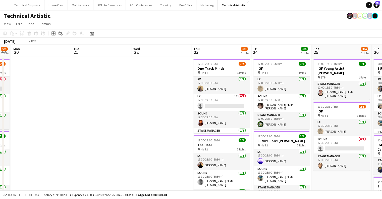
drag, startPoint x: 254, startPoint y: 118, endPoint x: 116, endPoint y: 119, distance: 138.3
click at [274, 118] on app-calendar-viewport "Sat 18 13/13 4 Jobs Sun 19 5/6 2 Jobs Mon 20 Tue 21 Wed 22 Thu 23 6/7 2 Jobs Fr…" at bounding box center [191, 191] width 382 height 292
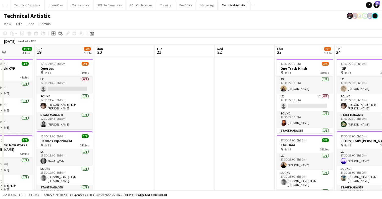
drag, startPoint x: 187, startPoint y: 120, endPoint x: 277, endPoint y: 117, distance: 89.8
click at [284, 117] on app-calendar-viewport "Thu 16 Fri 17 3/3 1 Job Sat 18 13/13 4 Jobs Sun 19 5/6 2 Jobs Mon 20 Tue 21 Wed…" at bounding box center [191, 191] width 382 height 292
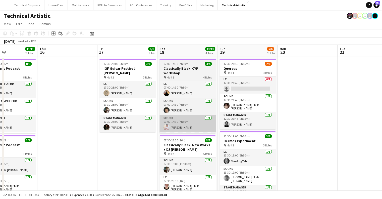
drag, startPoint x: 211, startPoint y: 119, endPoint x: 289, endPoint y: 118, distance: 77.9
click at [296, 117] on app-calendar-viewport "Mon 13 7/7 1 Job Tue 14 Wed 15 11/11 2 Jobs Thu 16 Fri 17 3/3 1 Job Sat 18 13/1…" at bounding box center [191, 191] width 382 height 292
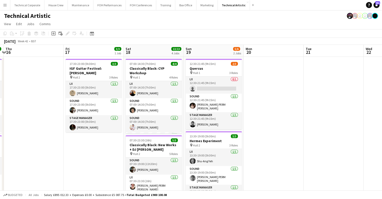
drag, startPoint x: 276, startPoint y: 121, endPoint x: 120, endPoint y: 124, distance: 156.4
click at [120, 125] on app-calendar-viewport "Mon 13 7/7 1 Job Tue 14 Wed 15 11/11 2 Jobs Thu 16 Fri 17 3/3 1 Job Sat 18 13/1…" at bounding box center [191, 191] width 382 height 292
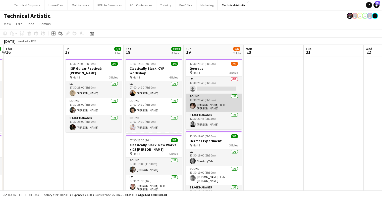
click at [221, 95] on app-card-role "Sound 1/1 12:30-21:45 (9h15m) Anders PERM Waller" at bounding box center [214, 103] width 56 height 19
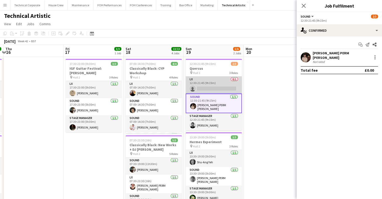
scroll to position [0, 177]
click at [223, 88] on app-card-role "LX 0/1 12:30-21:45 (9h15m) single-neutral-actions" at bounding box center [213, 84] width 56 height 17
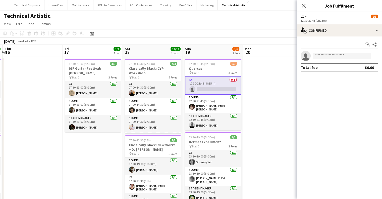
click at [340, 20] on div "12:30-21:45 (9h15m)" at bounding box center [339, 21] width 77 height 4
click at [339, 24] on app-options-switcher "LX All roles LX 2/3 12:30-21:45 (9h15m)" at bounding box center [339, 18] width 85 height 12
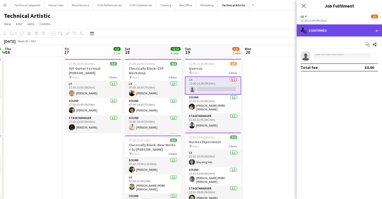
click at [340, 29] on div "single-neutral-actions-check-2 Confirmed" at bounding box center [339, 30] width 85 height 12
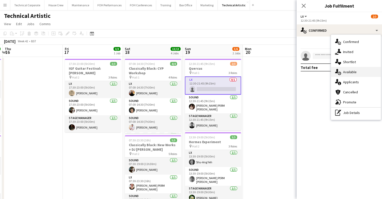
click at [346, 72] on span "Available" at bounding box center [350, 72] width 14 height 5
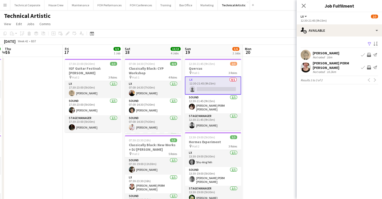
scroll to position [0, 215]
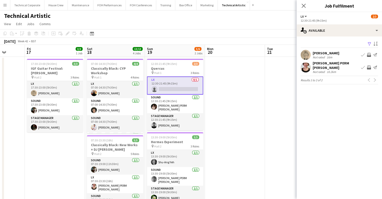
drag, startPoint x: 279, startPoint y: 85, endPoint x: 241, endPoint y: 92, distance: 38.5
click at [241, 92] on app-calendar-viewport "Mon 13 7/7 1 Job Tue 14 Wed 15 11/11 2 Jobs Thu 16 Fri 17 3/3 1 Job Sat 18 13/1…" at bounding box center [191, 191] width 382 height 292
click at [368, 54] on app-icon "Invite crew" at bounding box center [369, 55] width 4 height 4
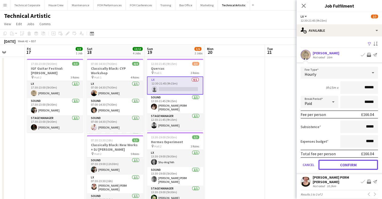
click at [351, 165] on button "Confirm" at bounding box center [349, 165] width 60 height 10
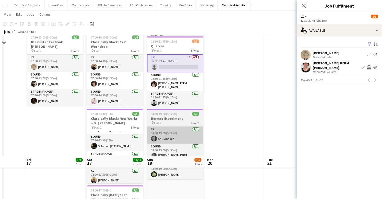
scroll to position [0, 0]
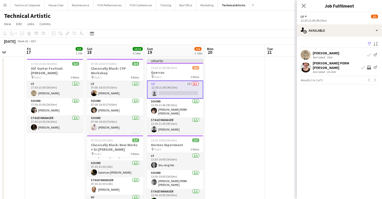
click at [232, 128] on app-date-cell at bounding box center [235, 197] width 60 height 280
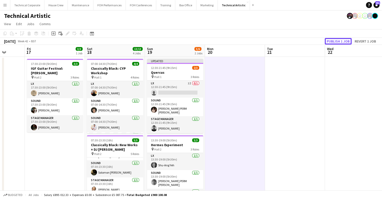
click at [343, 42] on button "Publish 1 job" at bounding box center [338, 41] width 27 height 7
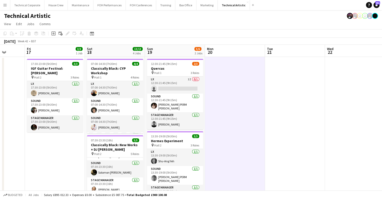
click at [233, 123] on app-date-cell at bounding box center [235, 197] width 60 height 280
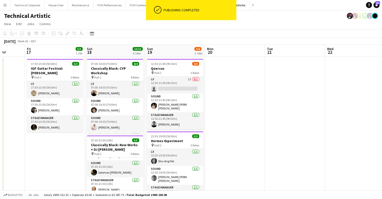
drag, startPoint x: 275, startPoint y: 126, endPoint x: 95, endPoint y: 138, distance: 179.9
click at [84, 139] on app-calendar-viewport "Mon 13 7/7 1 Job Tue 14 Wed 15 11/11 2 Jobs Thu 16 Fri 17 3/3 1 Job Sat 18 13/1…" at bounding box center [191, 191] width 382 height 292
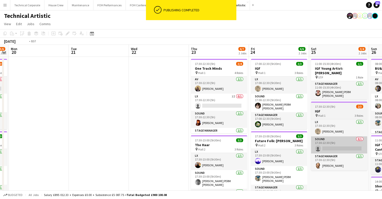
drag, startPoint x: 271, startPoint y: 135, endPoint x: 162, endPoint y: 141, distance: 108.8
click at [151, 143] on app-calendar-viewport "Fri 17 3/3 1 Job Sat 18 13/13 4 Jobs Sun 19 5/6 2 Jobs Mon 20 Tue 21 Wed 22 Thu…" at bounding box center [191, 191] width 382 height 292
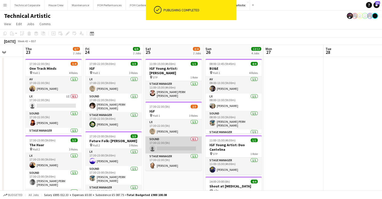
click at [179, 144] on app-card-role "Sound 0/1 17:30-22:30 (5h) single-neutral-actions" at bounding box center [174, 144] width 56 height 17
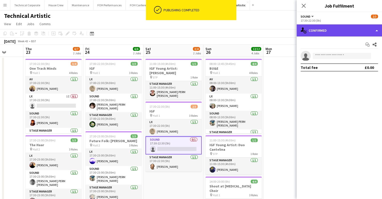
click at [344, 32] on div "single-neutral-actions-check-2 Confirmed" at bounding box center [339, 30] width 85 height 12
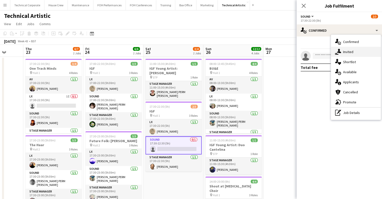
click at [350, 53] on span "Invited" at bounding box center [348, 52] width 10 height 5
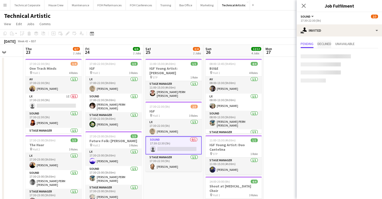
click at [328, 46] on span "Declined" at bounding box center [325, 44] width 14 height 8
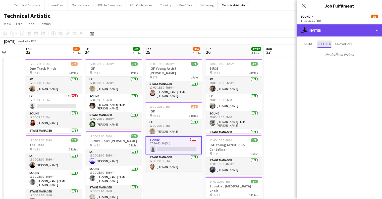
click at [348, 34] on div "single-neutral-actions-share-1 Invited" at bounding box center [339, 30] width 85 height 12
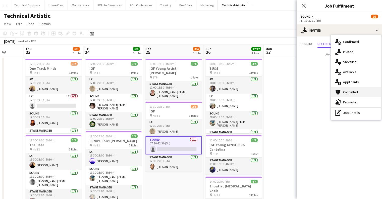
click at [347, 90] on span "Cancelled" at bounding box center [350, 92] width 15 height 5
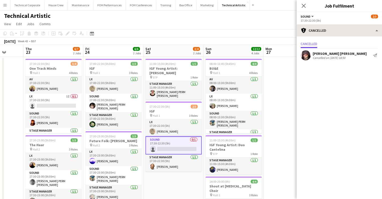
click at [342, 36] on div "Cancelled Carmelo Laudani Rosa Cancelled on 02-10-2025 18:50 Send notification" at bounding box center [339, 50] width 85 height 29
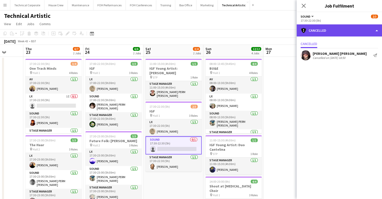
click at [343, 36] on div "cancellation Cancelled" at bounding box center [339, 30] width 85 height 12
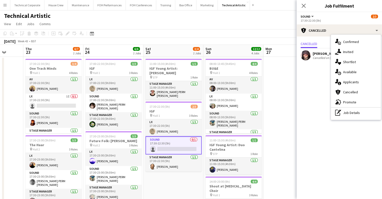
click at [355, 72] on span "Available" at bounding box center [350, 72] width 14 height 5
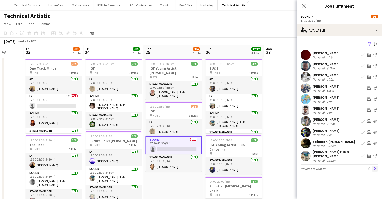
click at [377, 165] on button "Next" at bounding box center [375, 168] width 6 height 6
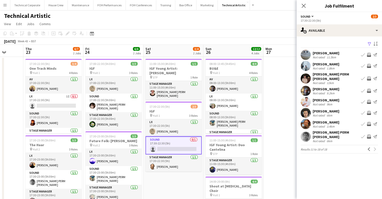
click at [370, 100] on app-icon "Invite crew" at bounding box center [369, 102] width 4 height 4
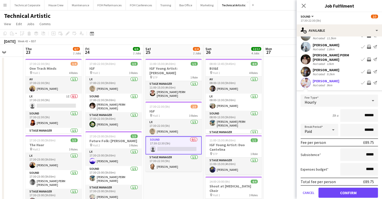
scroll to position [50, 0]
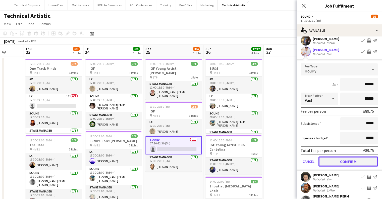
click at [359, 158] on button "Confirm" at bounding box center [349, 161] width 60 height 10
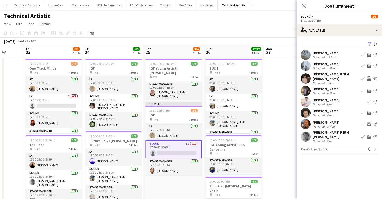
scroll to position [0, 0]
click at [370, 112] on app-icon "Invite crew" at bounding box center [369, 113] width 4 height 4
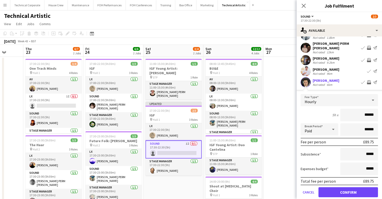
scroll to position [50, 0]
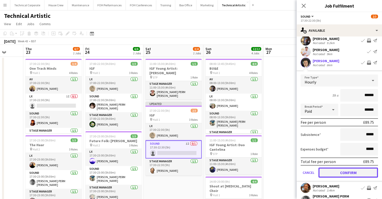
click at [361, 170] on button "Confirm" at bounding box center [349, 172] width 60 height 10
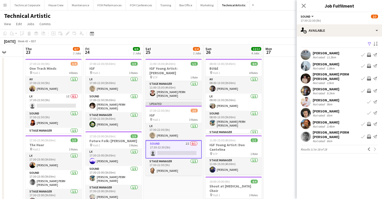
scroll to position [0, 0]
click at [278, 119] on app-date-cell at bounding box center [294, 197] width 60 height 280
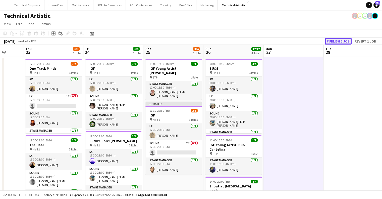
click at [340, 38] on button "Publish 1 job" at bounding box center [338, 41] width 27 height 7
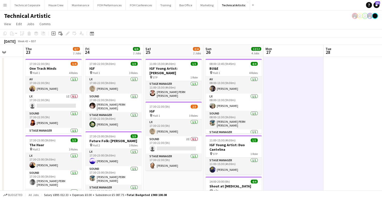
click at [294, 132] on app-date-cell at bounding box center [294, 197] width 60 height 280
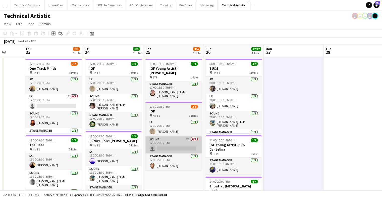
scroll to position [0, 217]
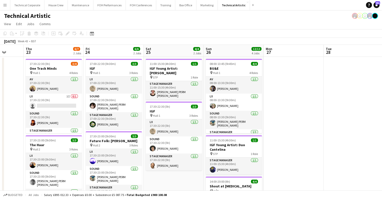
drag, startPoint x: 227, startPoint y: 107, endPoint x: 127, endPoint y: 114, distance: 100.6
click at [129, 114] on app-calendar-viewport "Sun 19 5/6 2 Jobs Mon 20 Tue 21 Wed 22 Thu 23 6/7 2 Jobs Fri 24 6/6 2 Jobs Sat …" at bounding box center [191, 191] width 382 height 292
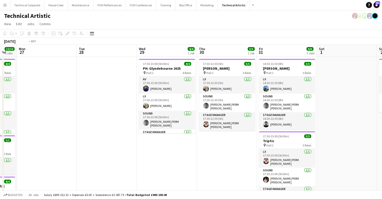
drag, startPoint x: 138, startPoint y: 113, endPoint x: 275, endPoint y: 108, distance: 136.4
click at [131, 114] on app-calendar-viewport "Thu 23 6/7 2 Jobs Fri 24 6/6 2 Jobs Sat 25 4/4 2 Jobs Sun 26 12/12 4 Jobs Mon 2…" at bounding box center [191, 191] width 382 height 292
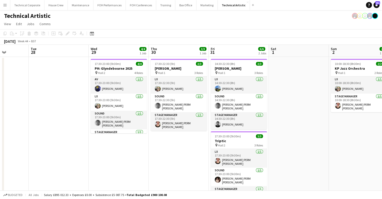
drag, startPoint x: 243, startPoint y: 111, endPoint x: 166, endPoint y: 122, distance: 77.4
click at [152, 123] on app-calendar-viewport "Sat 25 4/4 2 Jobs Sun 26 12/12 4 Jobs Mon 27 Tue 28 Wed 29 4/4 1 Job Thu 30 3/3…" at bounding box center [191, 191] width 382 height 292
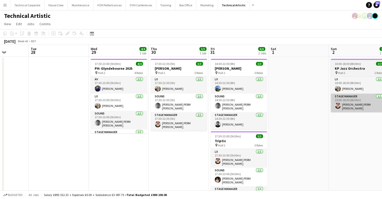
scroll to position [0, 155]
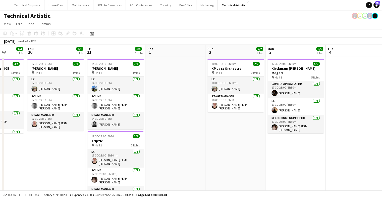
click at [167, 75] on app-date-cell at bounding box center [176, 197] width 60 height 280
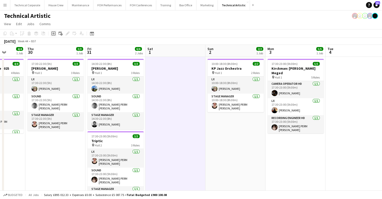
click at [52, 33] on icon at bounding box center [54, 33] width 4 height 4
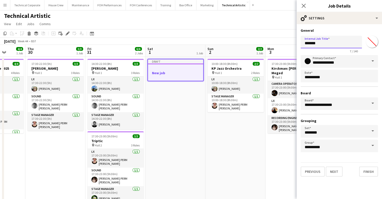
drag, startPoint x: 325, startPoint y: 41, endPoint x: 253, endPoint y: 38, distance: 71.5
click at [253, 38] on body "Menu Boards Boards Boards All jobs Status Workforce Workforce My Workforce Recr…" at bounding box center [191, 173] width 382 height 346
type input "*****"
click at [337, 171] on button "Next" at bounding box center [334, 171] width 17 height 10
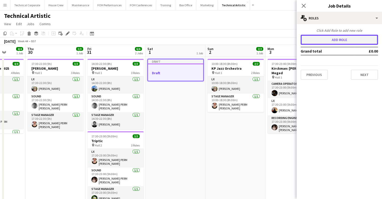
click at [333, 38] on button "Add role" at bounding box center [339, 40] width 77 height 10
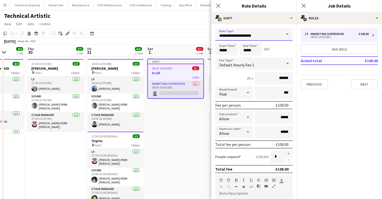
drag, startPoint x: 204, startPoint y: 39, endPoint x: 187, endPoint y: 38, distance: 17.4
click at [187, 39] on body "Menu Boards Boards Boards All jobs Status Workforce Workforce My Workforce Recr…" at bounding box center [191, 173] width 382 height 346
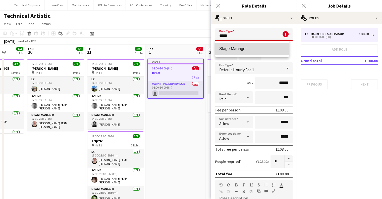
click at [252, 46] on mat-option "Stage Manager" at bounding box center [252, 49] width 74 height 12
type input "**********"
type input "******"
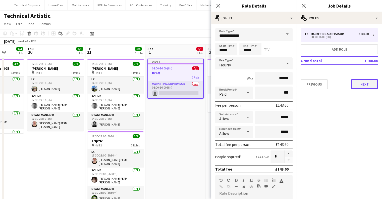
click at [357, 82] on button "Next" at bounding box center [364, 84] width 27 height 10
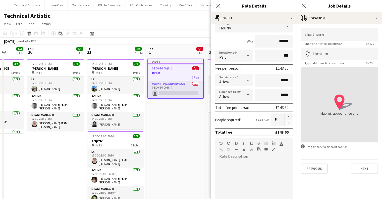
scroll to position [0, 0]
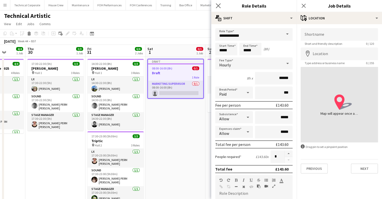
click at [215, 7] on div "Close pop-in" at bounding box center [218, 6] width 14 height 12
click at [220, 6] on icon "Close pop-in" at bounding box center [218, 5] width 5 height 5
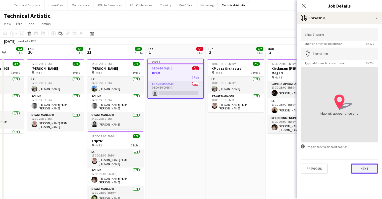
click at [359, 166] on button "Next" at bounding box center [364, 168] width 27 height 10
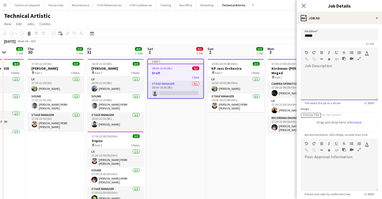
click at [347, 87] on div at bounding box center [339, 85] width 77 height 30
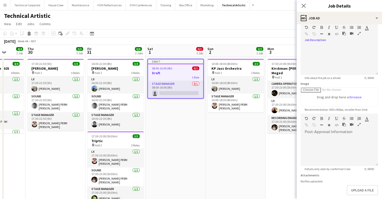
click at [335, 169] on span "Details only seen by confirmed Crew" at bounding box center [328, 169] width 54 height 4
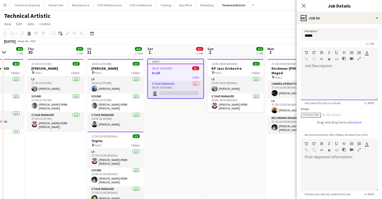
click at [333, 80] on div at bounding box center [339, 85] width 77 height 30
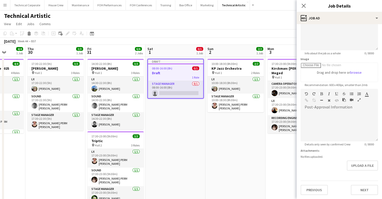
click at [181, 131] on app-date-cell "Draft 08:00-16:00 (8h) 0/1 Draft 1 Role Stage Manager 0/1 08:00-16:00 (8h) sing…" at bounding box center [176, 197] width 60 height 280
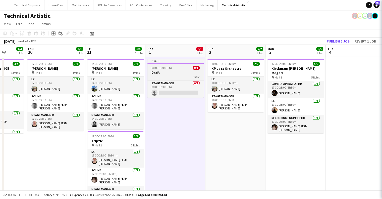
scroll to position [0, 154]
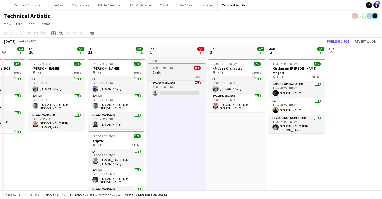
click at [172, 71] on h3 "Draft" at bounding box center [177, 72] width 56 height 5
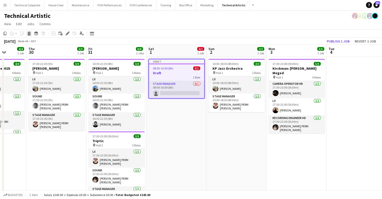
click at [30, 35] on icon at bounding box center [29, 34] width 3 height 3
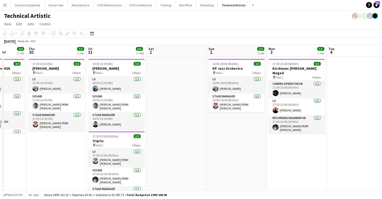
click at [171, 103] on app-date-cell at bounding box center [177, 197] width 60 height 280
